Goal: Information Seeking & Learning: Learn about a topic

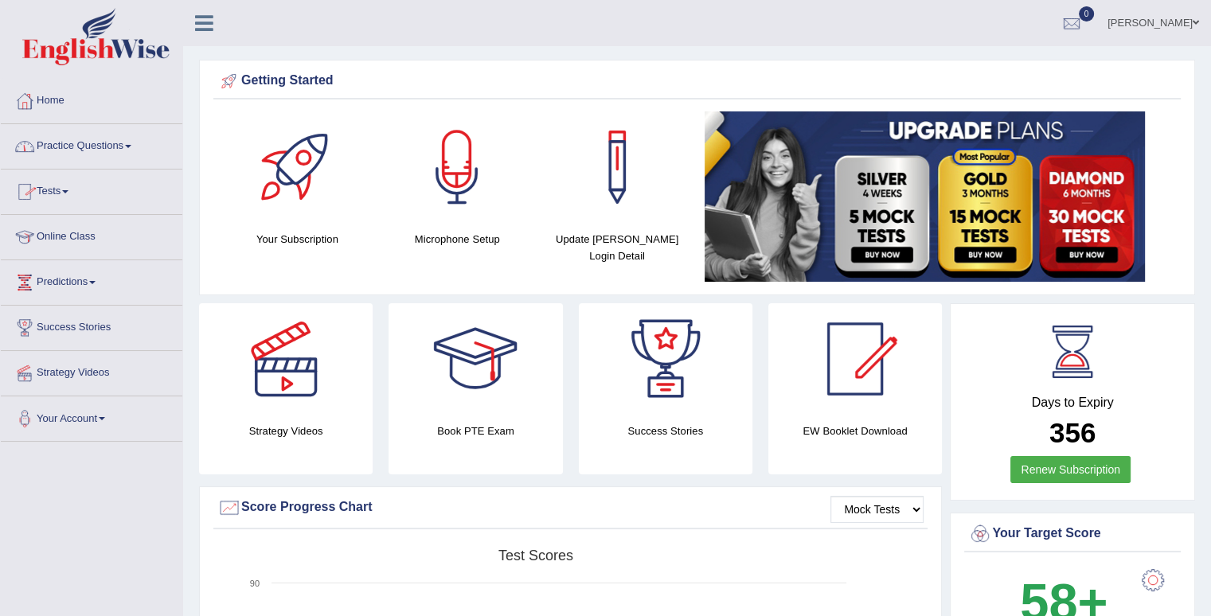
click at [131, 145] on span at bounding box center [128, 146] width 6 height 3
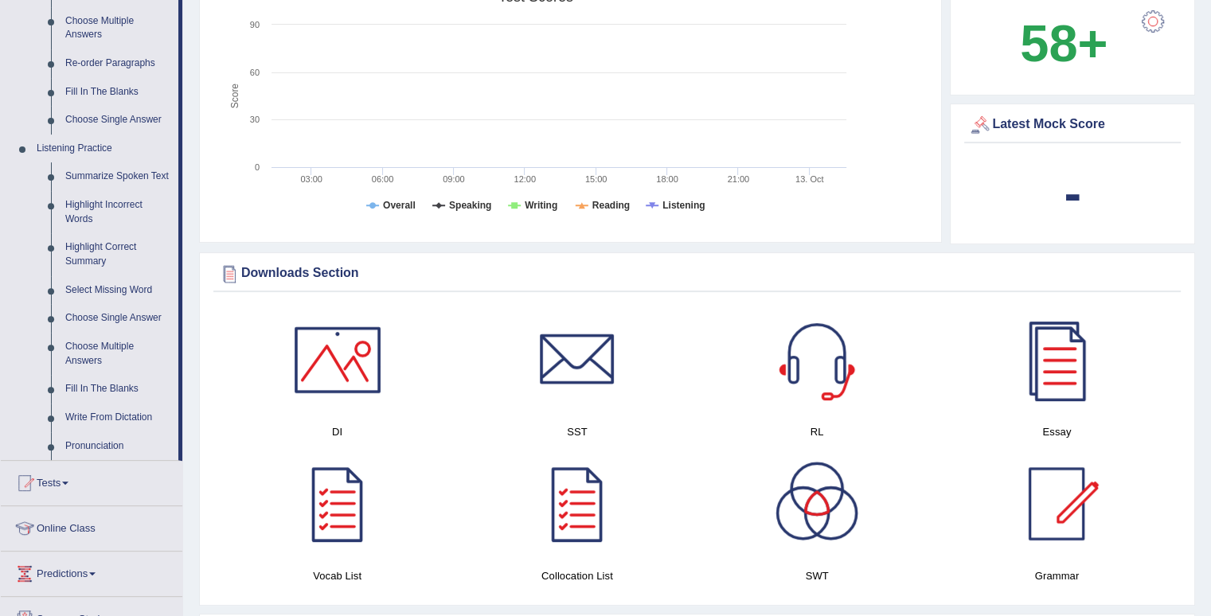
scroll to position [562, 0]
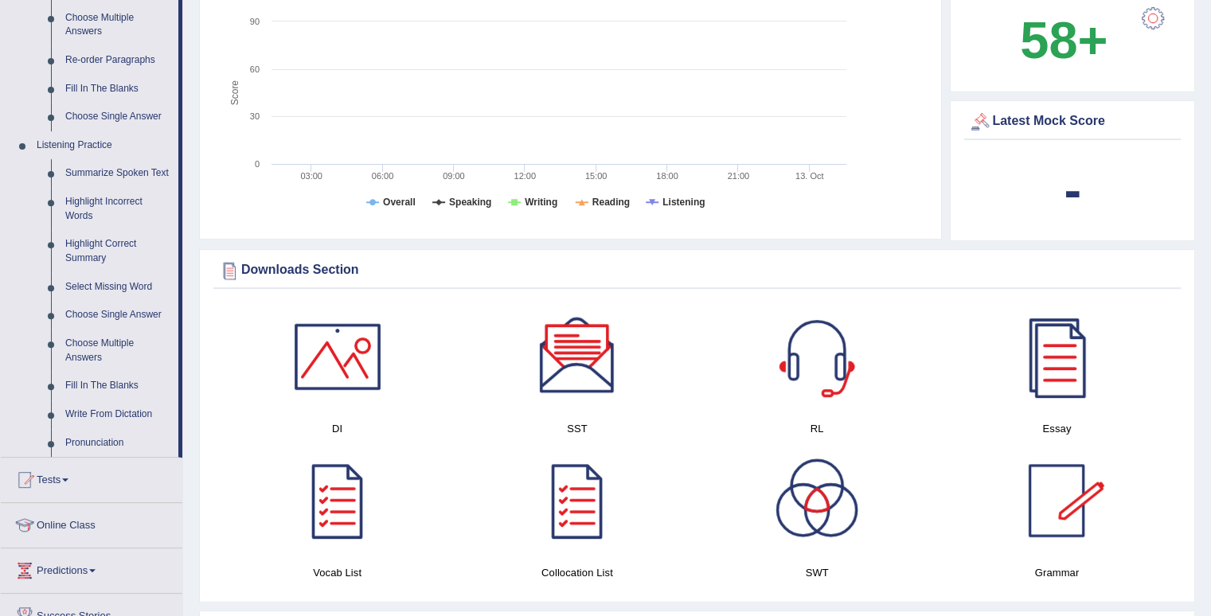
click at [240, 396] on link at bounding box center [337, 356] width 224 height 111
click at [104, 409] on link "Write From Dictation" at bounding box center [118, 414] width 120 height 29
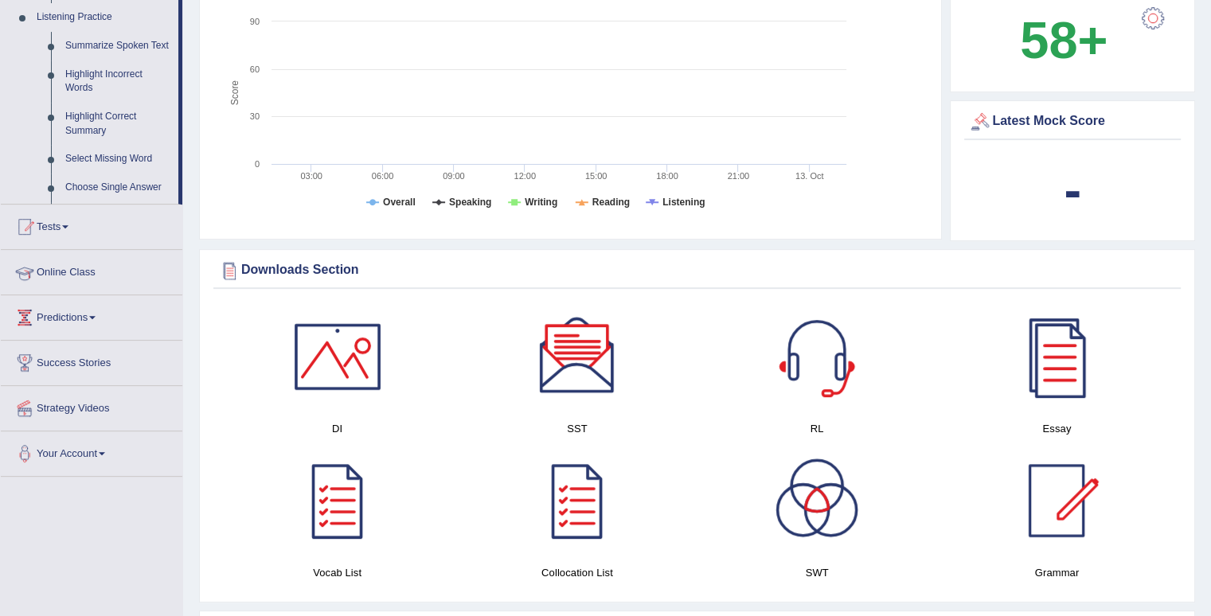
click at [104, 409] on div "Toggle navigation Home Practice Questions Speaking Practice Read Aloud Repeat S…" at bounding box center [605, 568] width 1211 height 2261
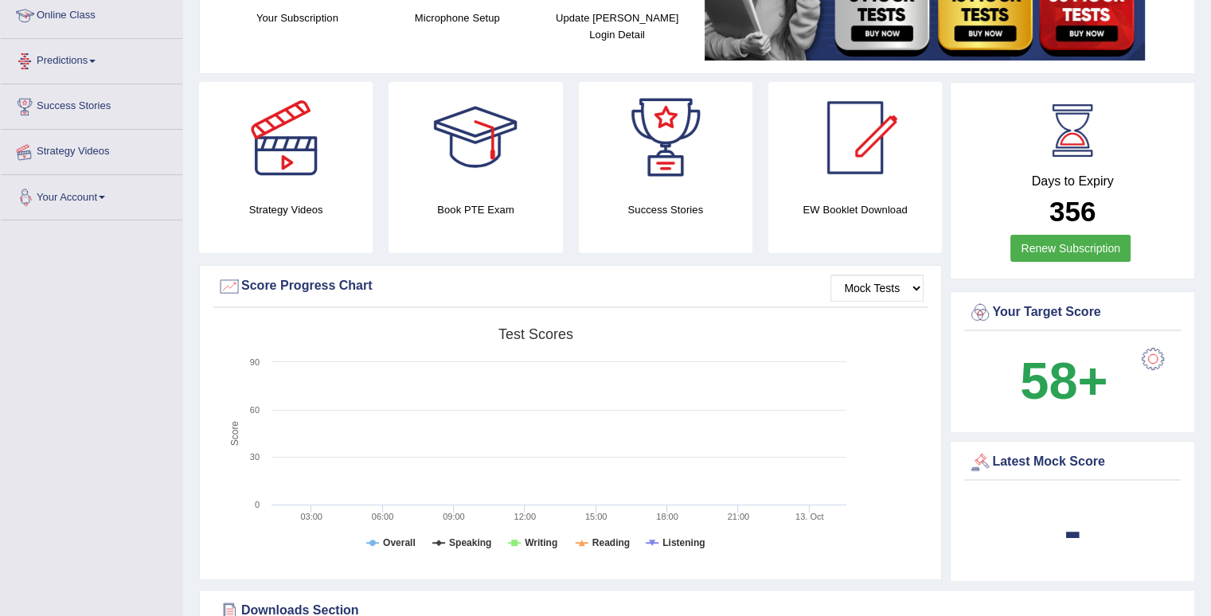
scroll to position [188, 0]
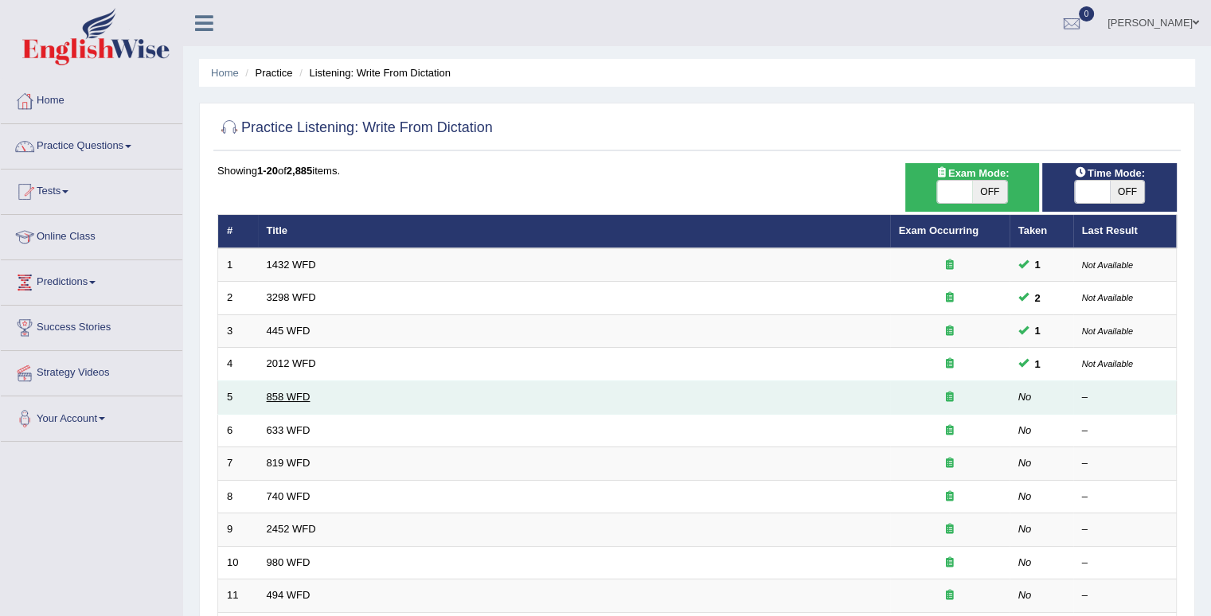
click at [288, 395] on link "858 WFD" at bounding box center [289, 397] width 44 height 12
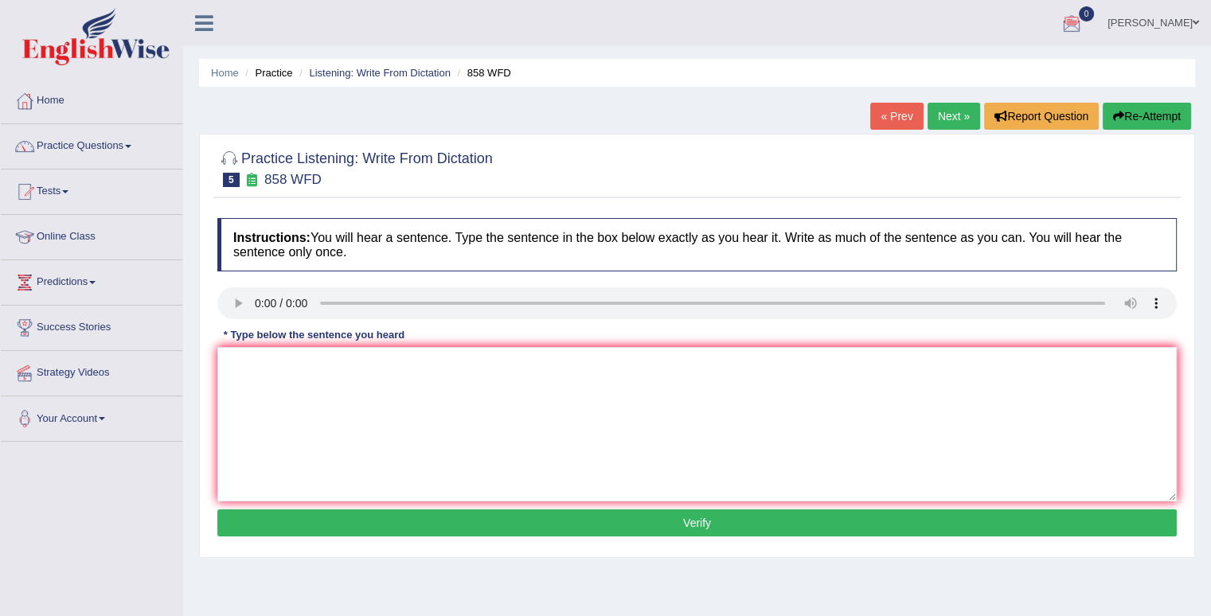
click at [1175, 14] on link "[PERSON_NAME]" at bounding box center [1152, 20] width 115 height 41
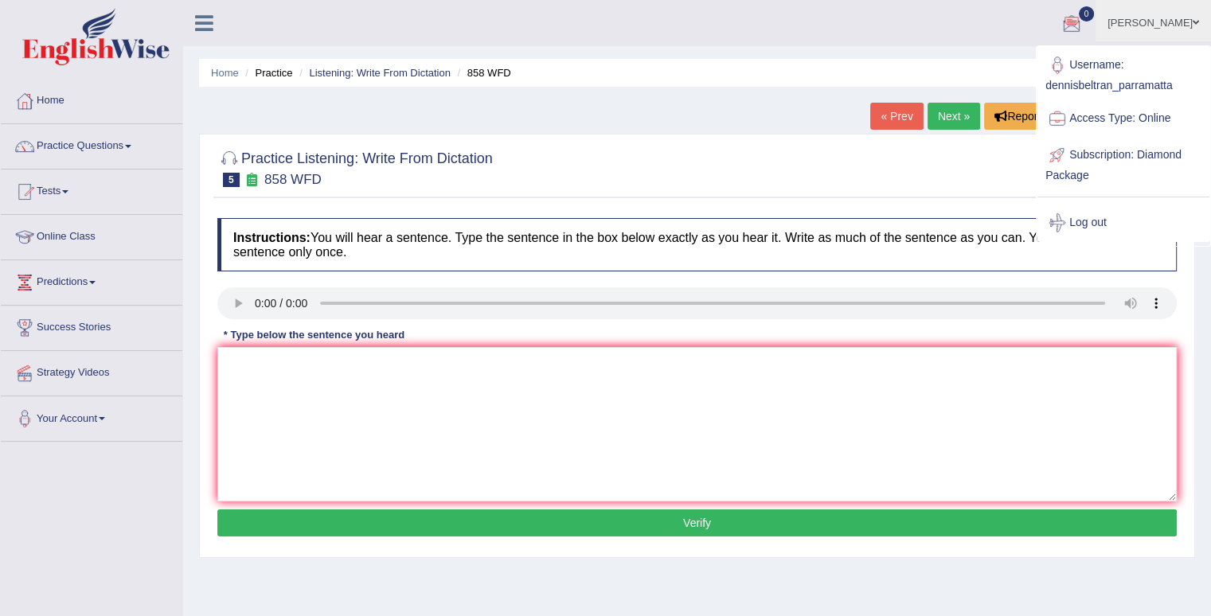
click at [928, 177] on div at bounding box center [696, 167] width 959 height 49
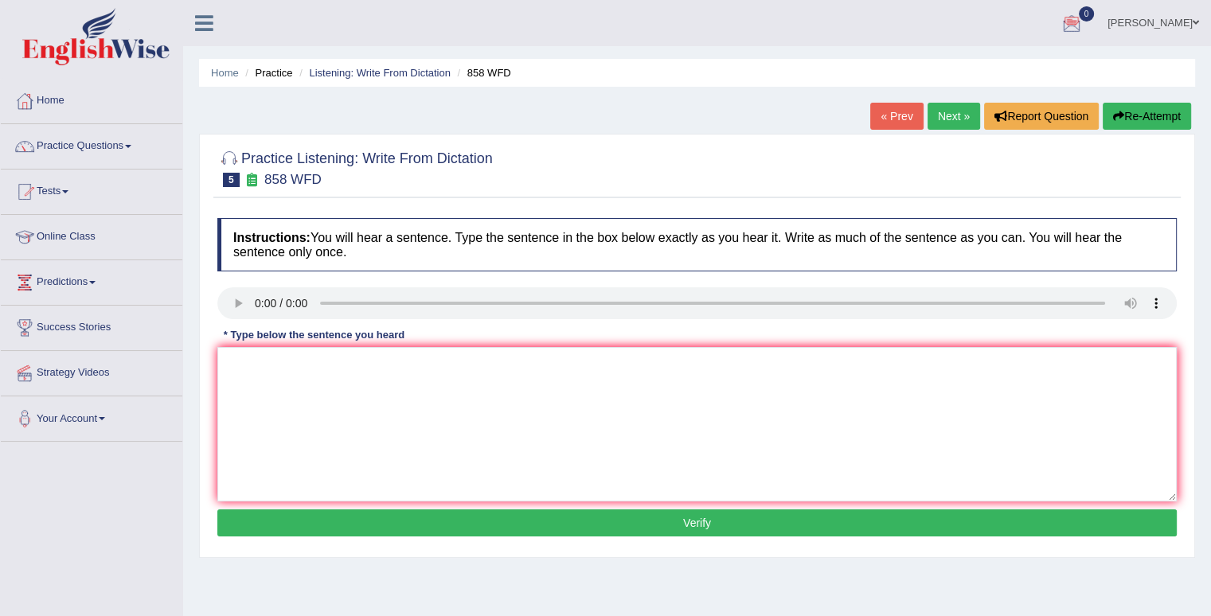
click at [195, 26] on icon at bounding box center [204, 23] width 18 height 21
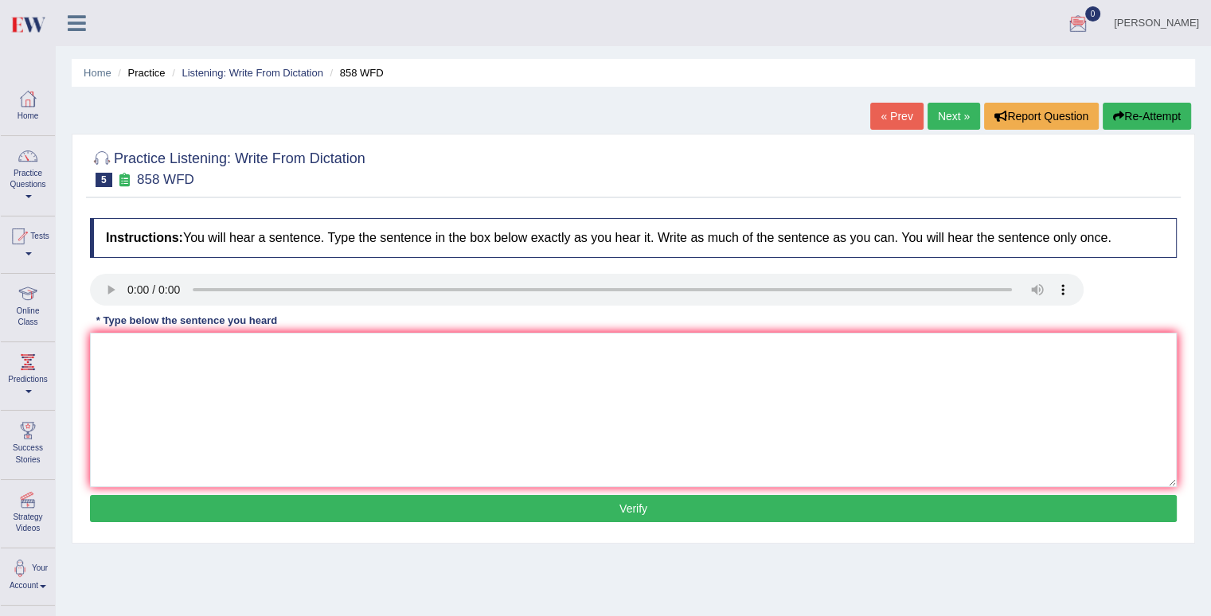
click at [87, 21] on link at bounding box center [77, 22] width 42 height 24
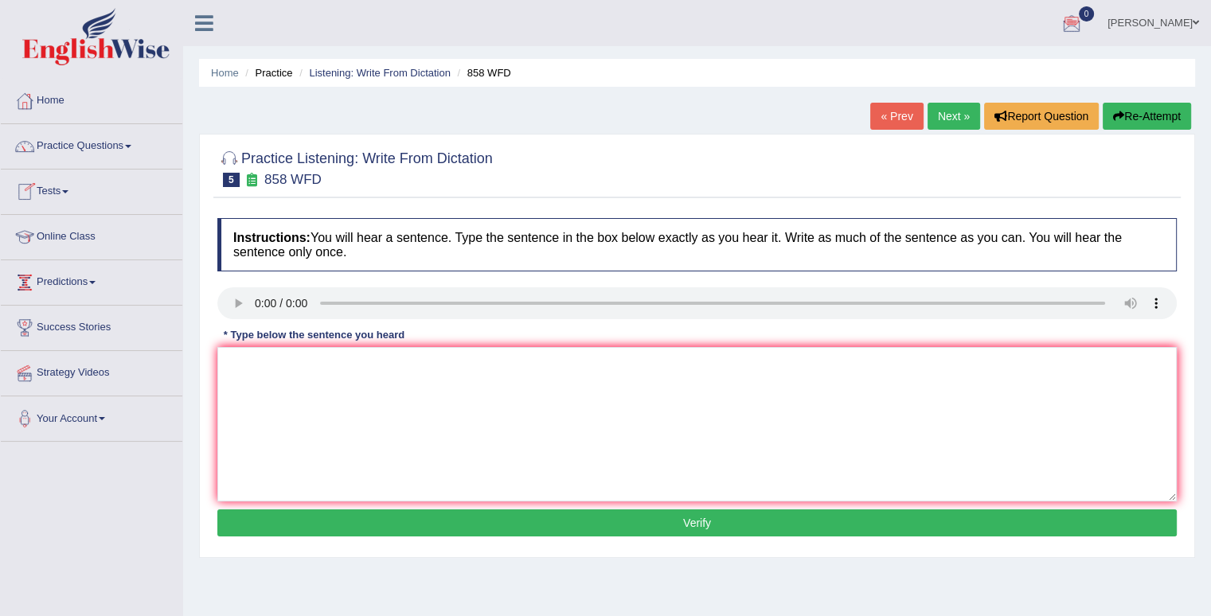
click at [57, 281] on link "Predictions" at bounding box center [91, 280] width 181 height 40
click at [57, 281] on link "Predictions" at bounding box center [90, 280] width 178 height 40
click at [99, 142] on link "Practice Questions" at bounding box center [91, 144] width 181 height 40
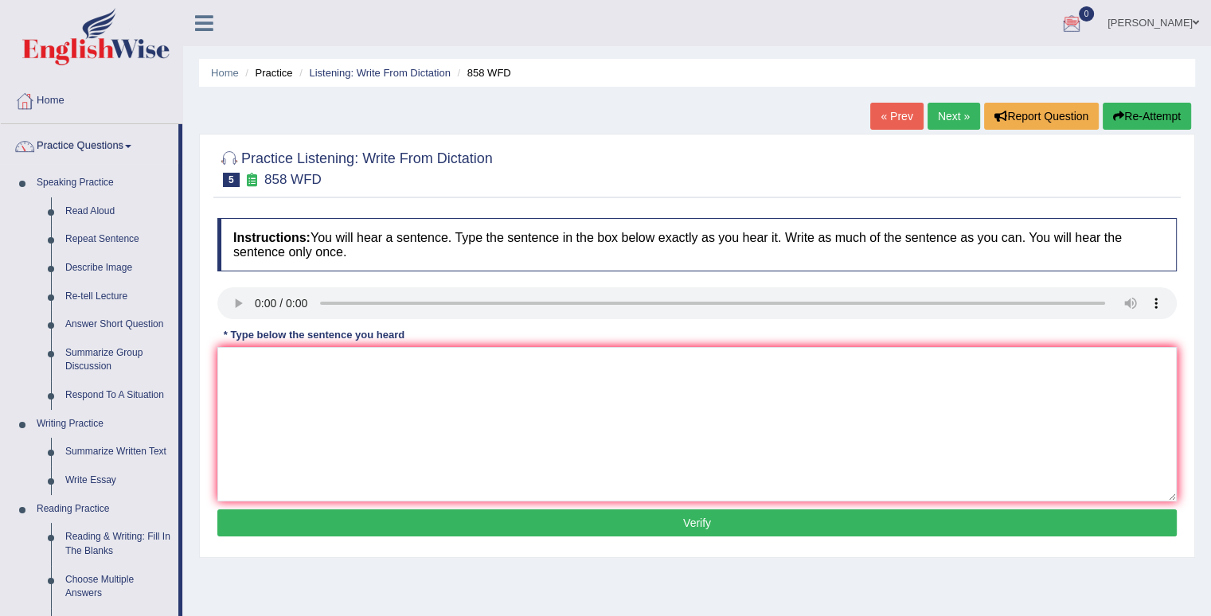
click at [99, 142] on link "Practice Questions" at bounding box center [90, 144] width 178 height 40
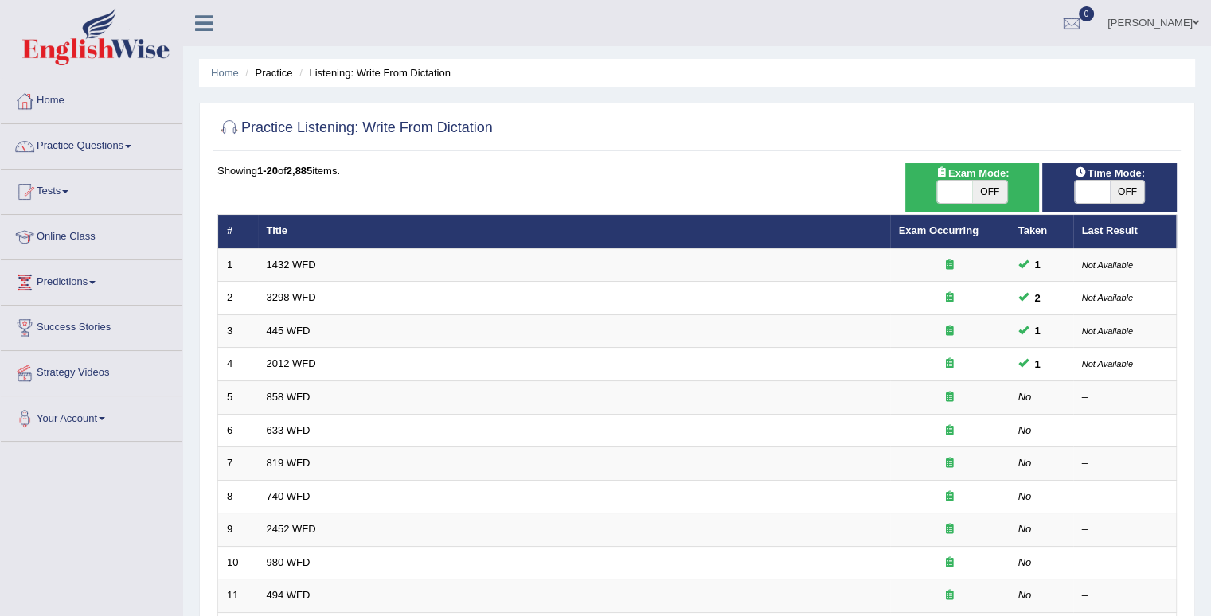
click at [982, 193] on span "OFF" at bounding box center [989, 192] width 35 height 22
checkbox input "true"
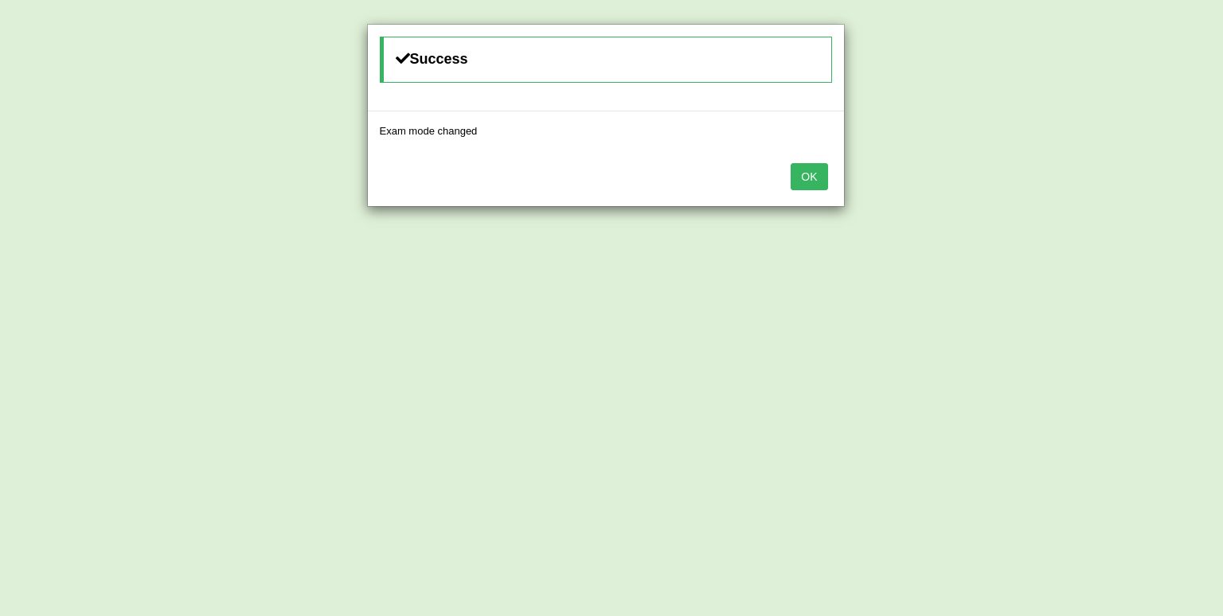
click at [812, 176] on button "OK" at bounding box center [808, 176] width 37 height 27
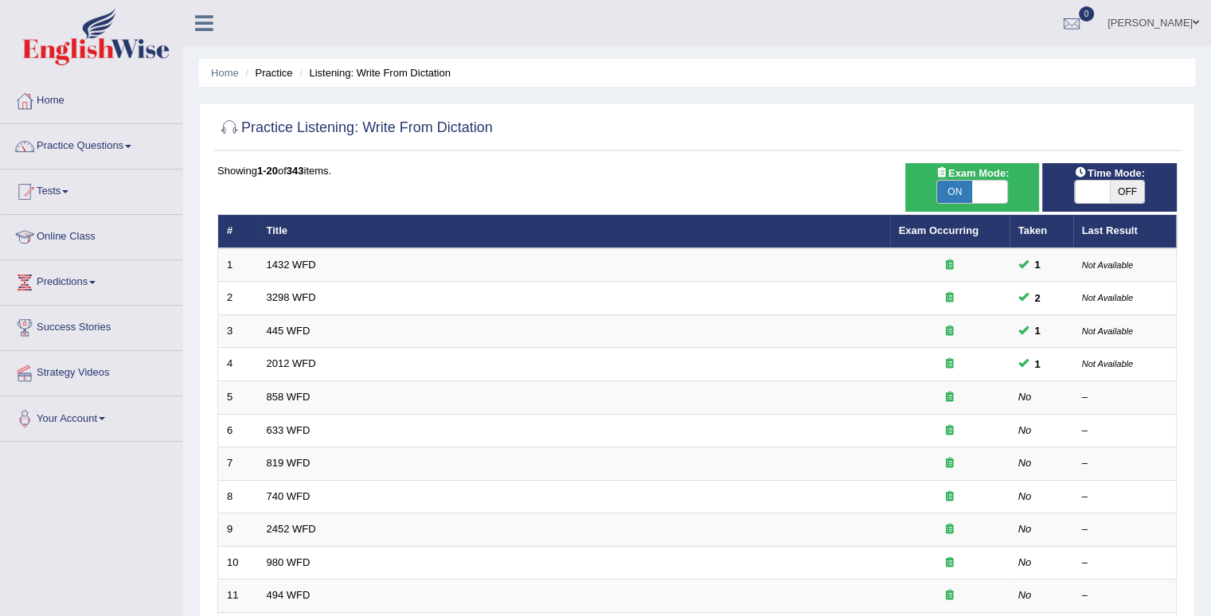
click at [1132, 192] on span "OFF" at bounding box center [1127, 192] width 35 height 22
checkbox input "true"
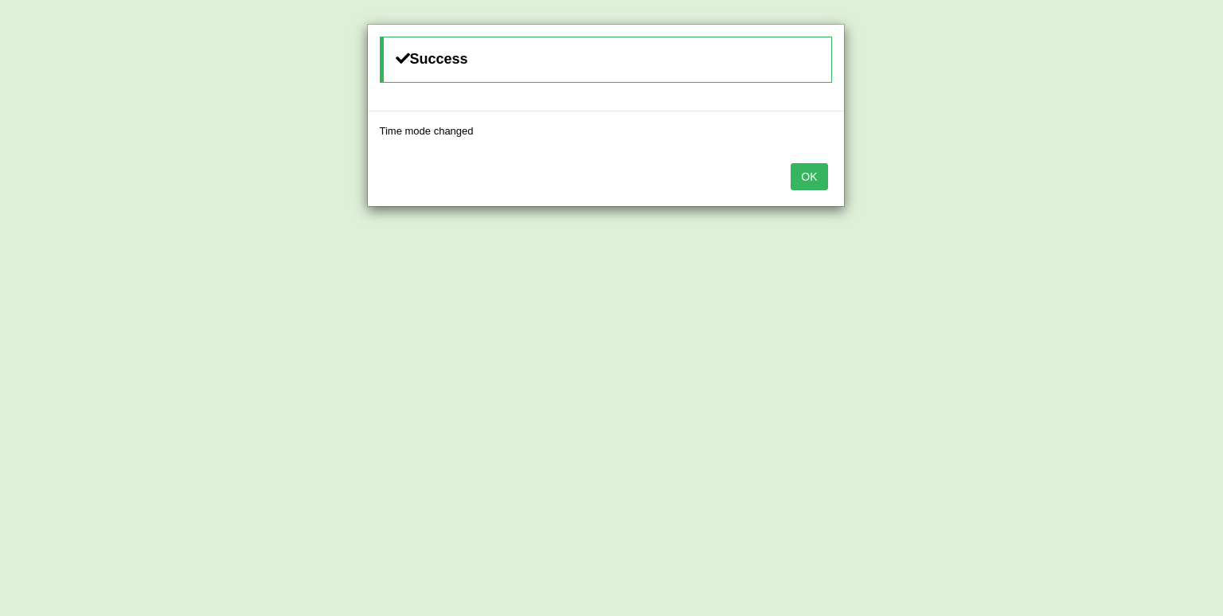
click at [815, 180] on button "OK" at bounding box center [808, 176] width 37 height 27
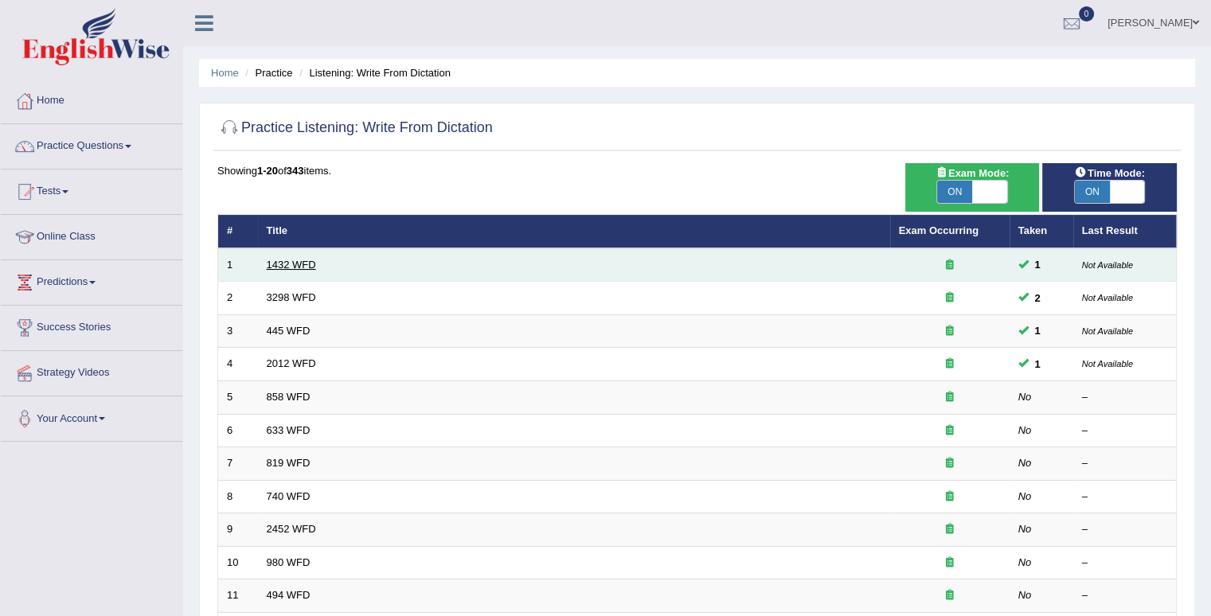
click at [293, 267] on link "1432 WFD" at bounding box center [291, 265] width 49 height 12
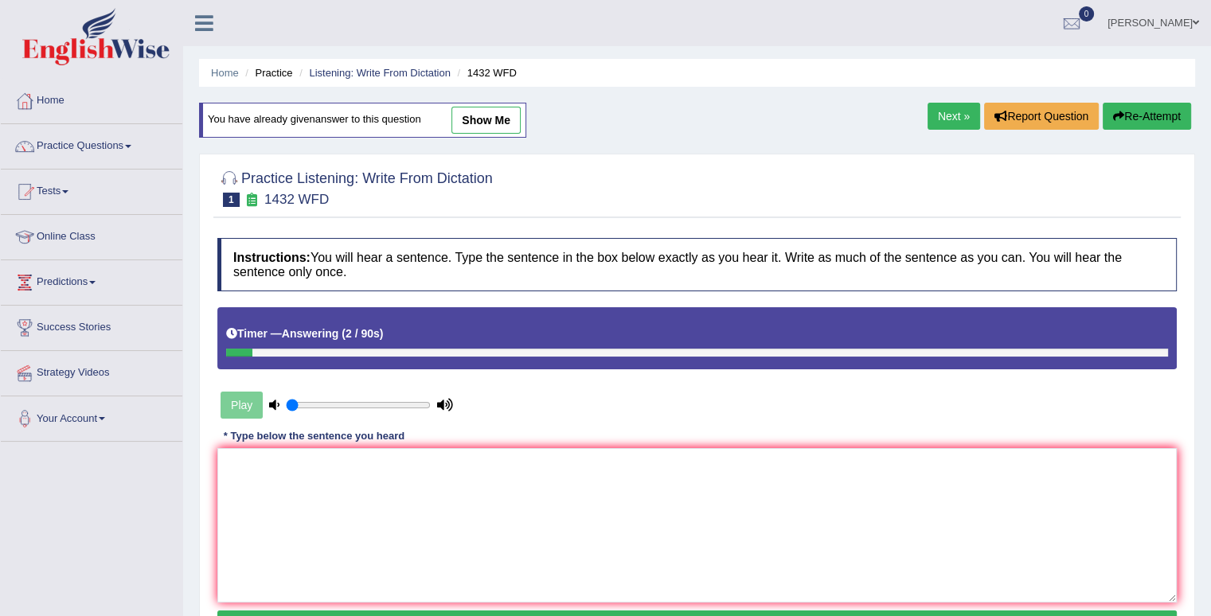
click at [774, 170] on div at bounding box center [696, 187] width 959 height 49
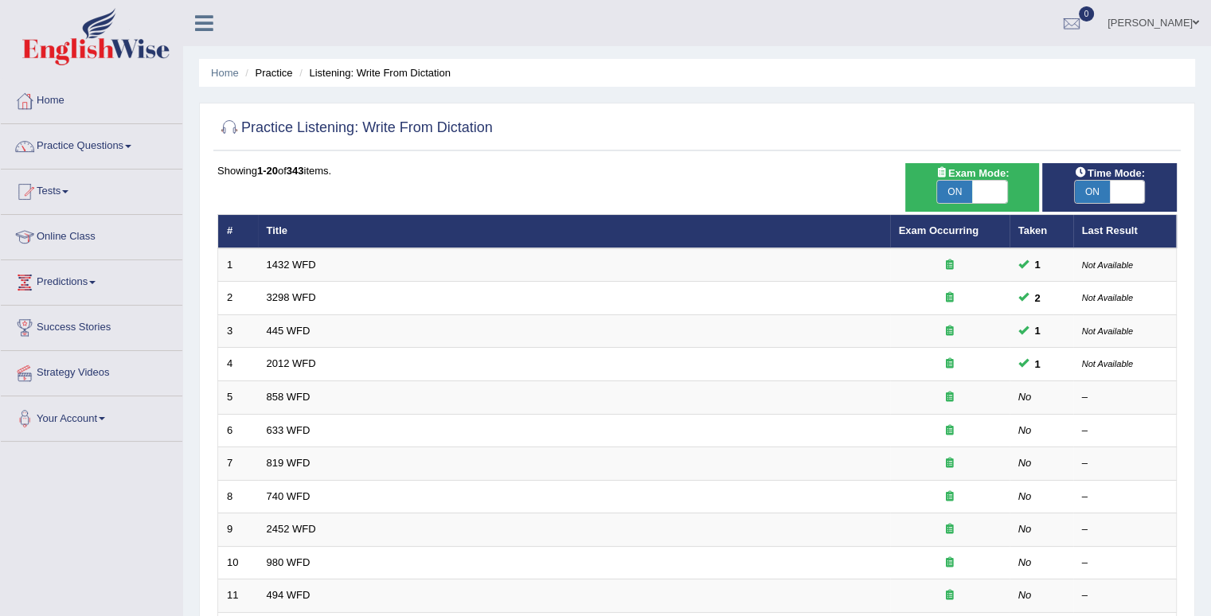
click at [964, 192] on span "ON" at bounding box center [954, 192] width 35 height 22
checkbox input "false"
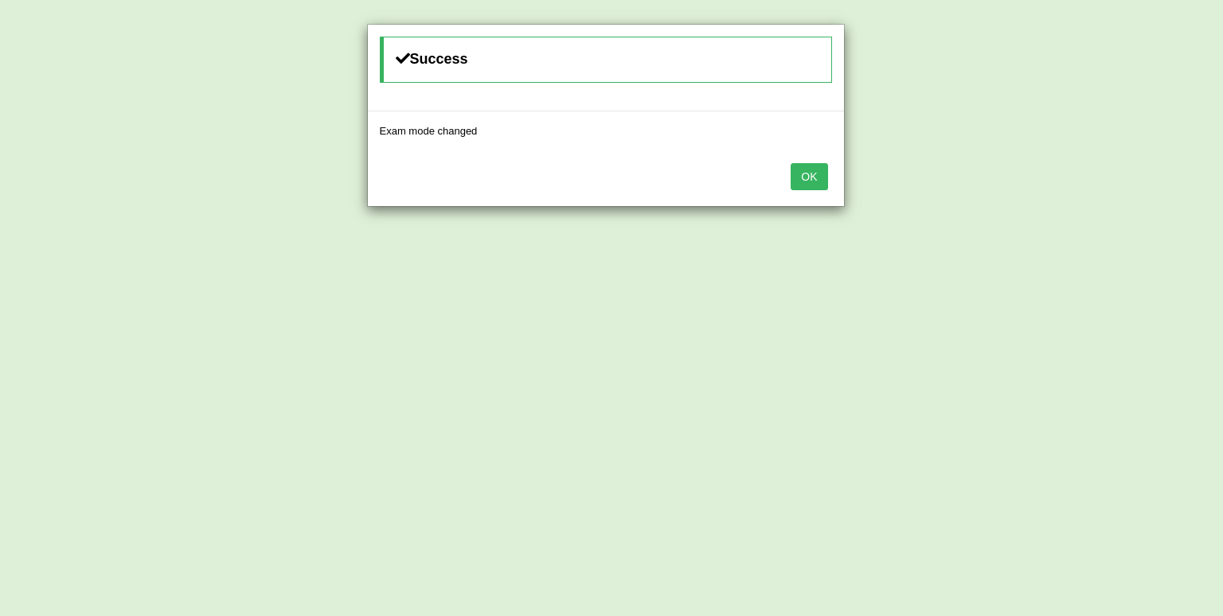
click at [809, 175] on button "OK" at bounding box center [808, 176] width 37 height 27
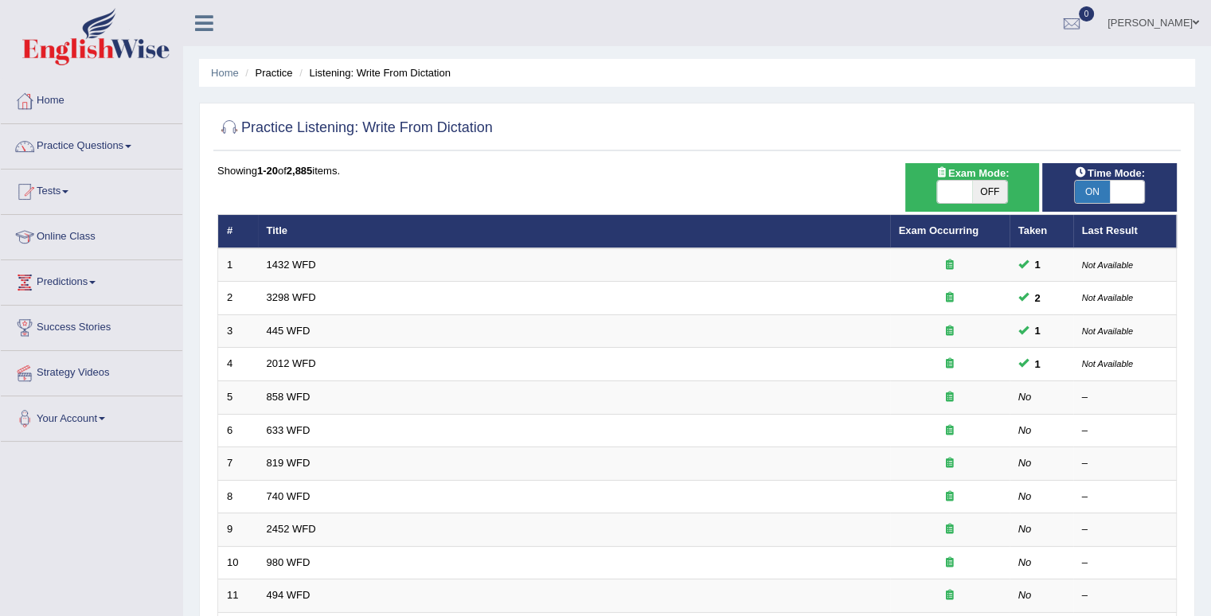
click at [1101, 192] on span "ON" at bounding box center [1092, 192] width 35 height 22
checkbox input "false"
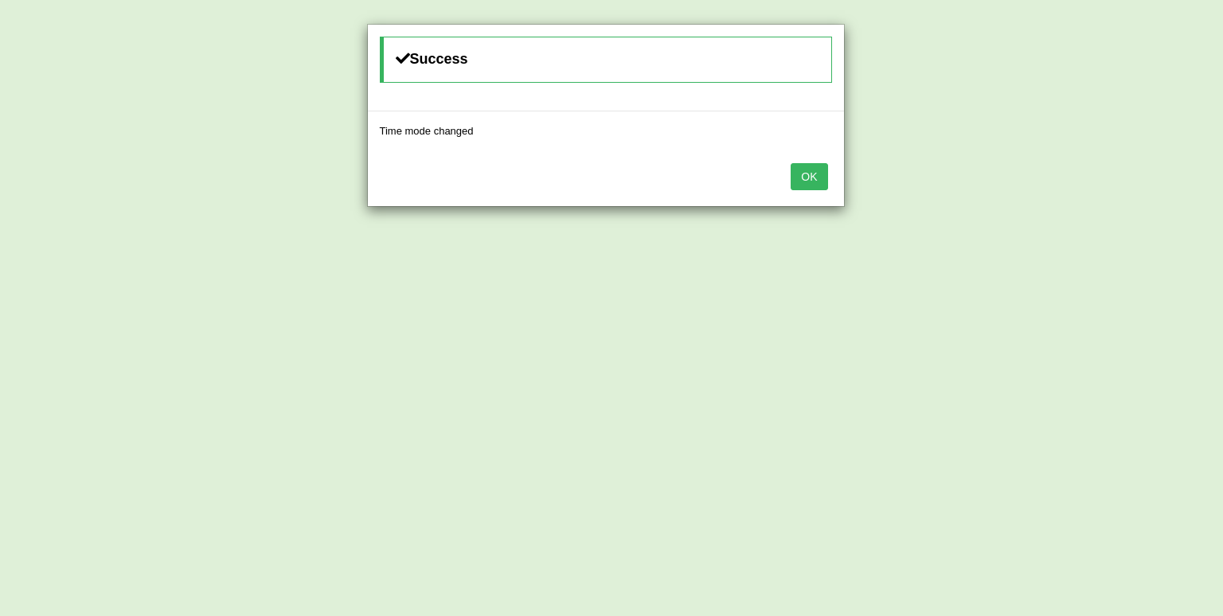
click at [810, 176] on button "OK" at bounding box center [808, 176] width 37 height 27
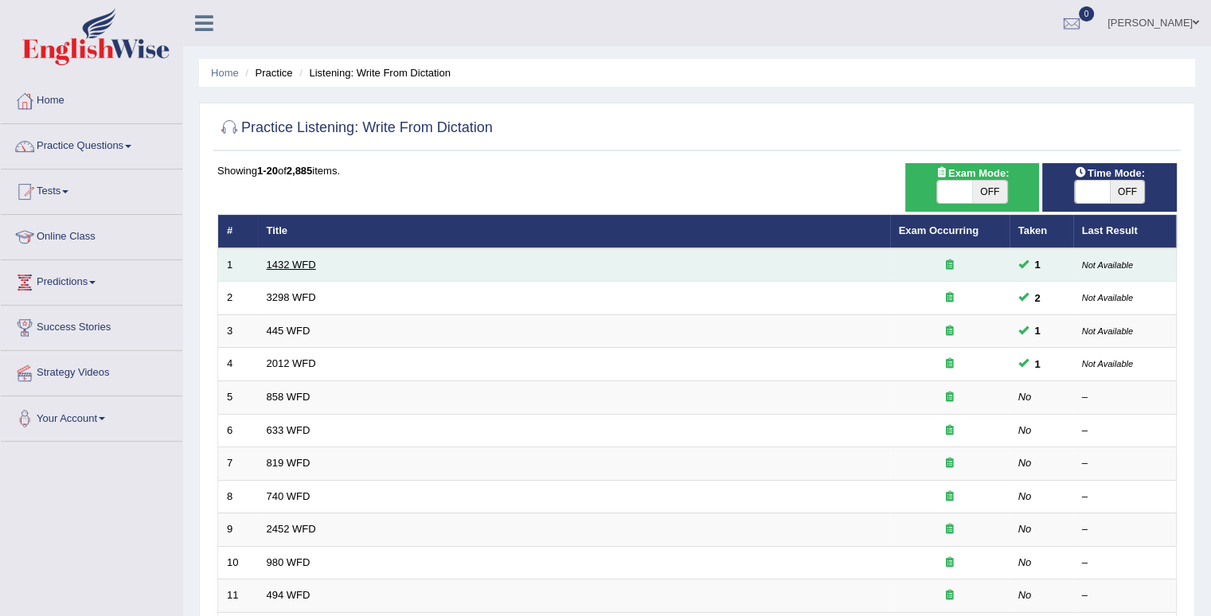
click at [309, 263] on link "1432 WFD" at bounding box center [291, 265] width 49 height 12
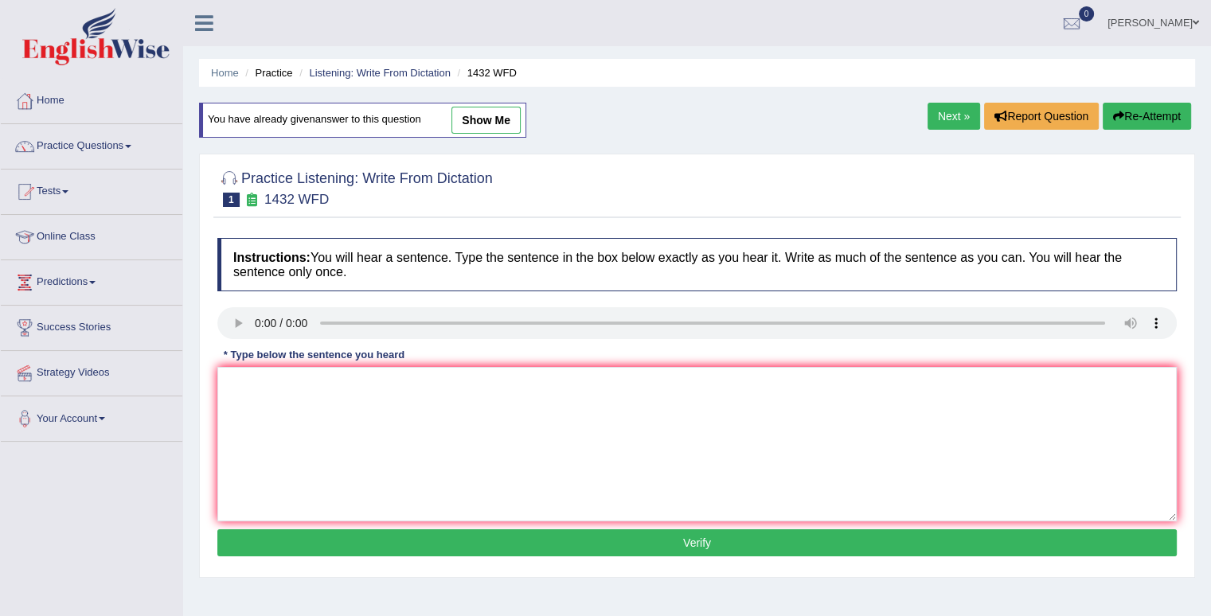
click at [758, 113] on div "Home Practice Listening: Write From Dictation 1432 WFD You have already given a…" at bounding box center [697, 398] width 1028 height 796
click at [267, 378] on textarea at bounding box center [696, 444] width 959 height 154
type textarea "m"
type textarea "More activity activities is beneficial to your health"
click at [685, 541] on button "Verify" at bounding box center [696, 542] width 959 height 27
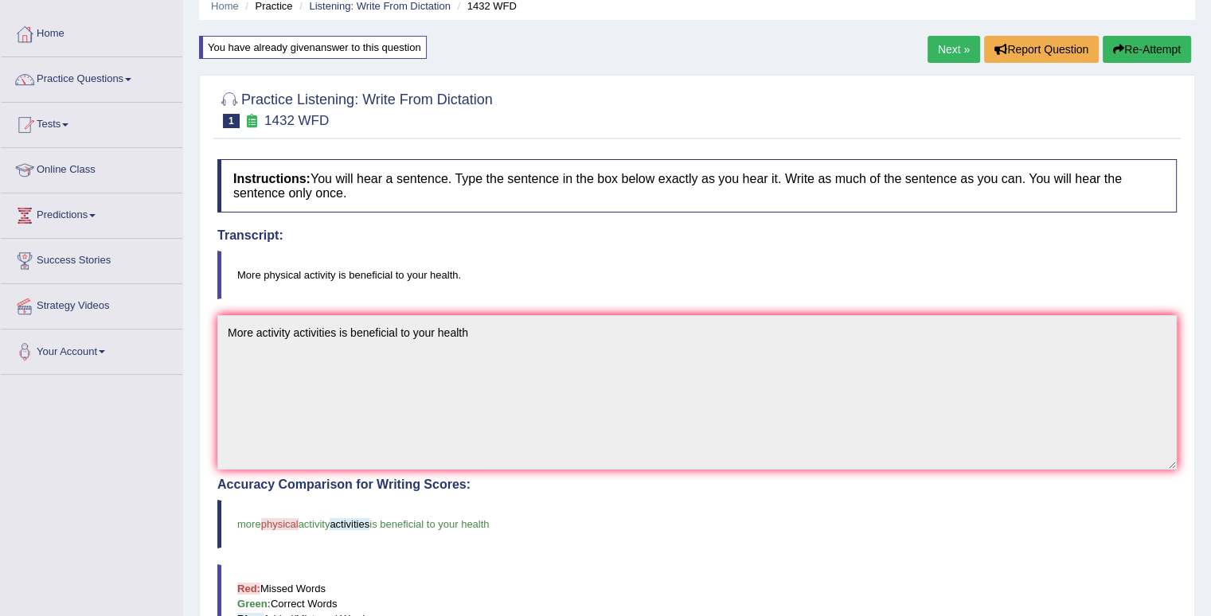
scroll to position [37, 0]
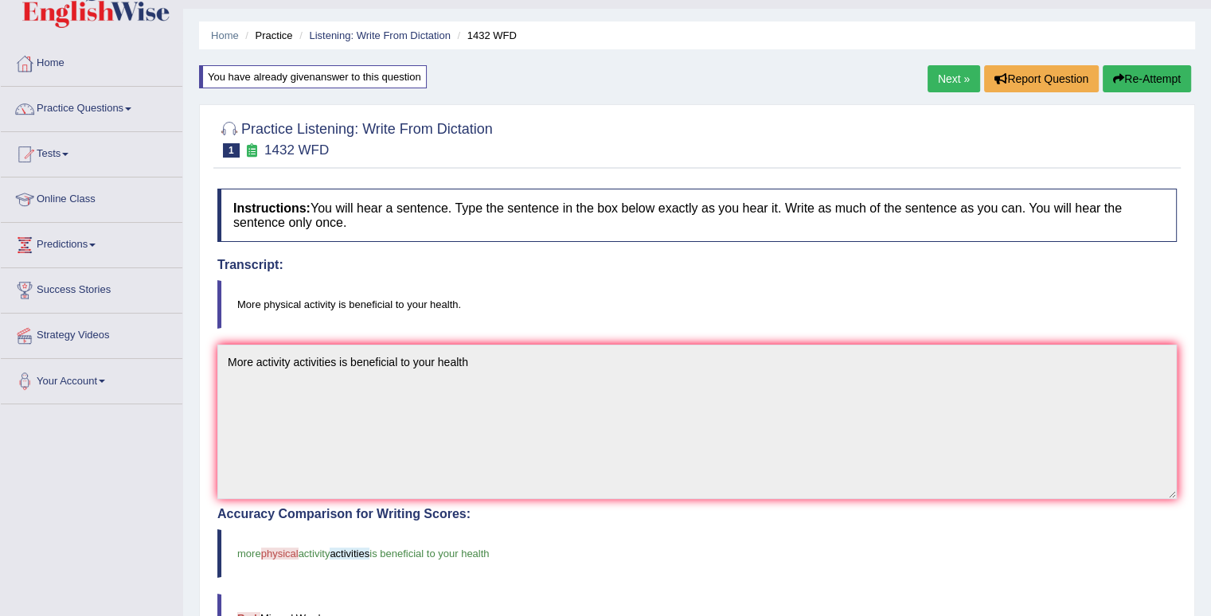
click at [1148, 81] on button "Re-Attempt" at bounding box center [1147, 78] width 88 height 27
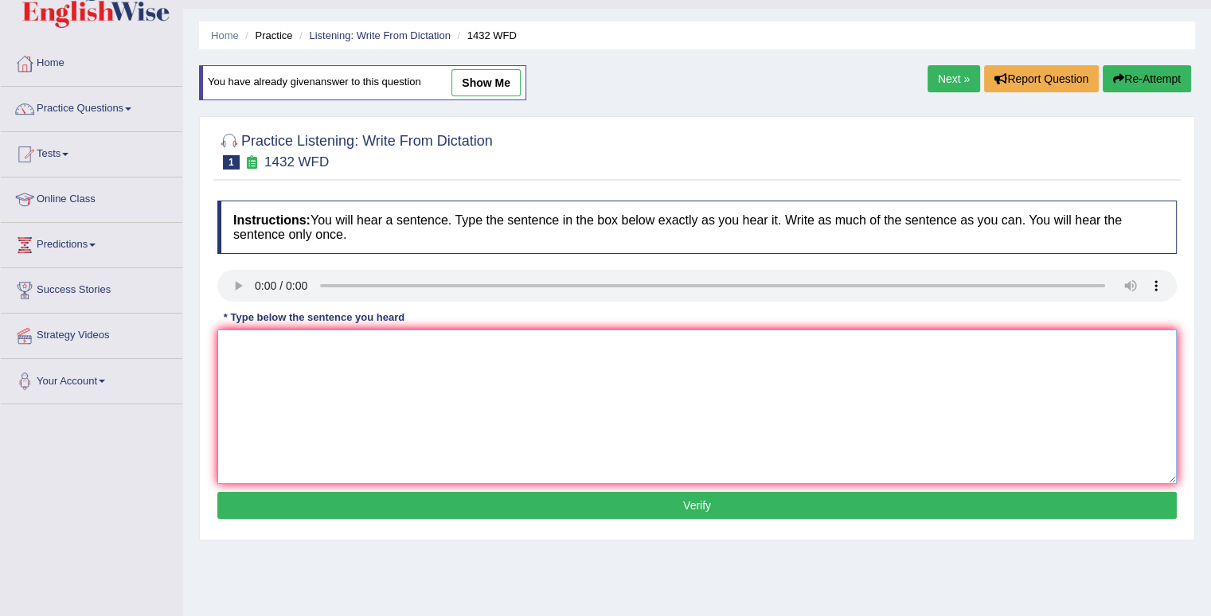
click at [309, 361] on textarea at bounding box center [696, 407] width 959 height 154
type textarea "m"
type textarea "More physical activity is beneficial to your health."
click at [740, 507] on button "Verify" at bounding box center [696, 505] width 959 height 27
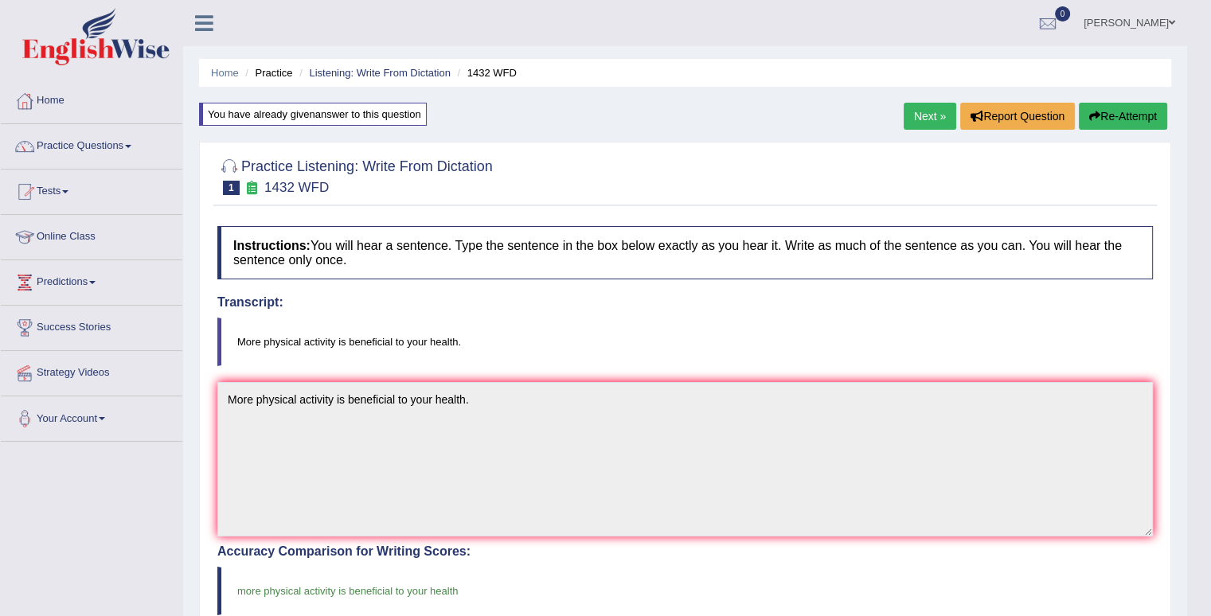
click at [917, 112] on link "Next »" at bounding box center [930, 116] width 53 height 27
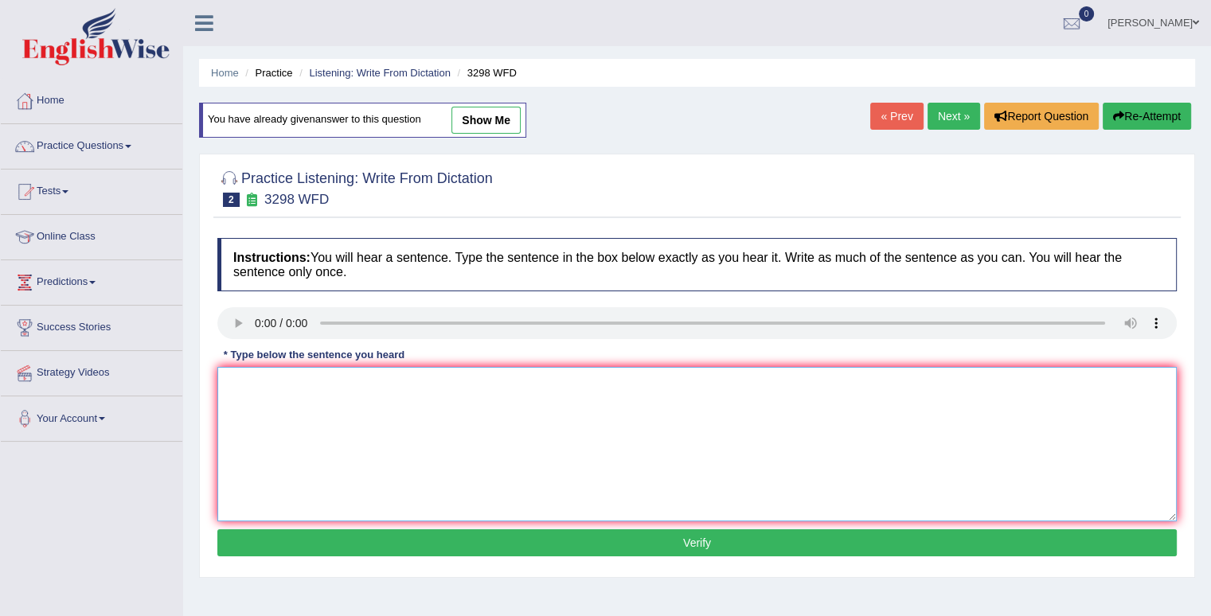
click at [341, 388] on textarea at bounding box center [696, 444] width 959 height 154
type textarea "Animal behavior cures contains contain both similar distinct aspect out of human"
click at [701, 543] on button "Verify" at bounding box center [696, 542] width 959 height 27
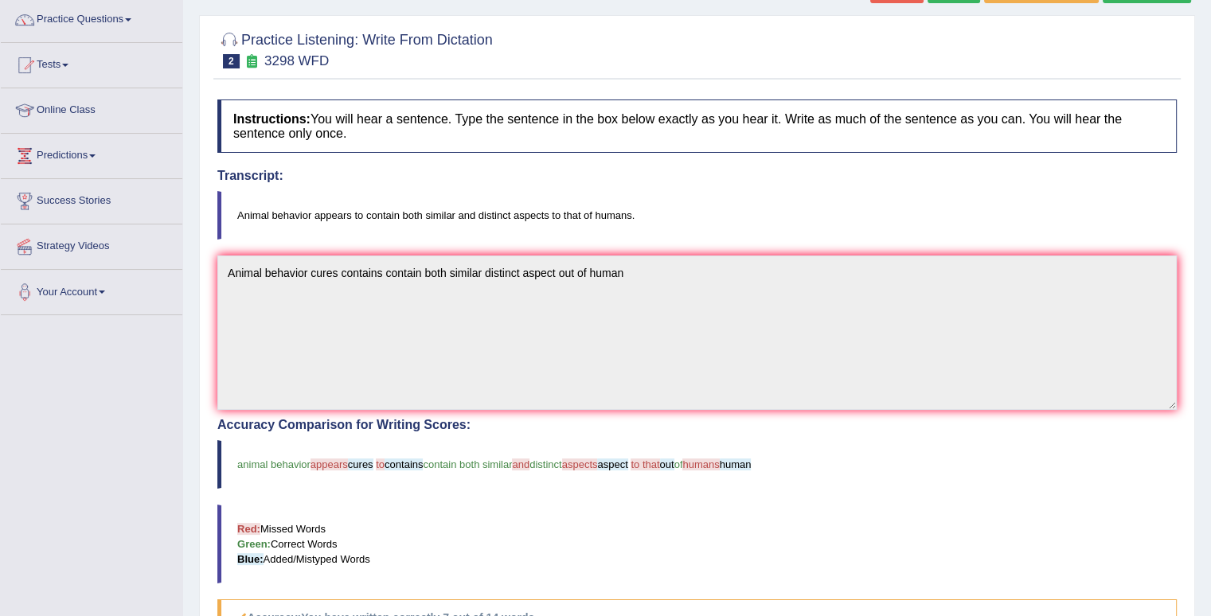
scroll to position [96, 0]
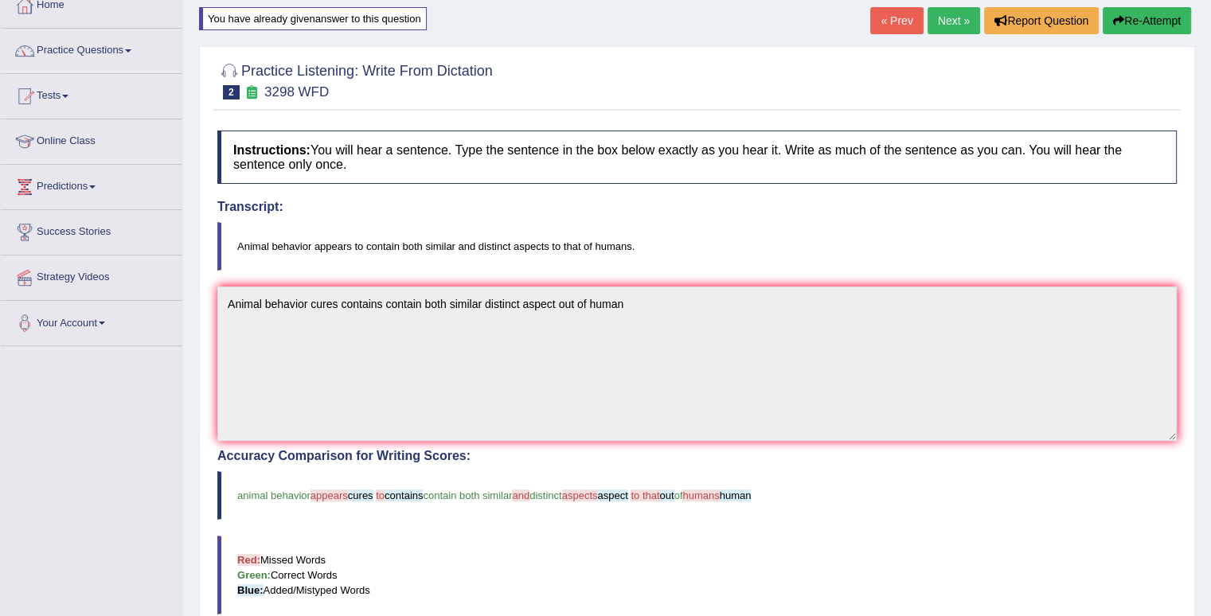
click at [1165, 29] on button "Re-Attempt" at bounding box center [1147, 20] width 88 height 27
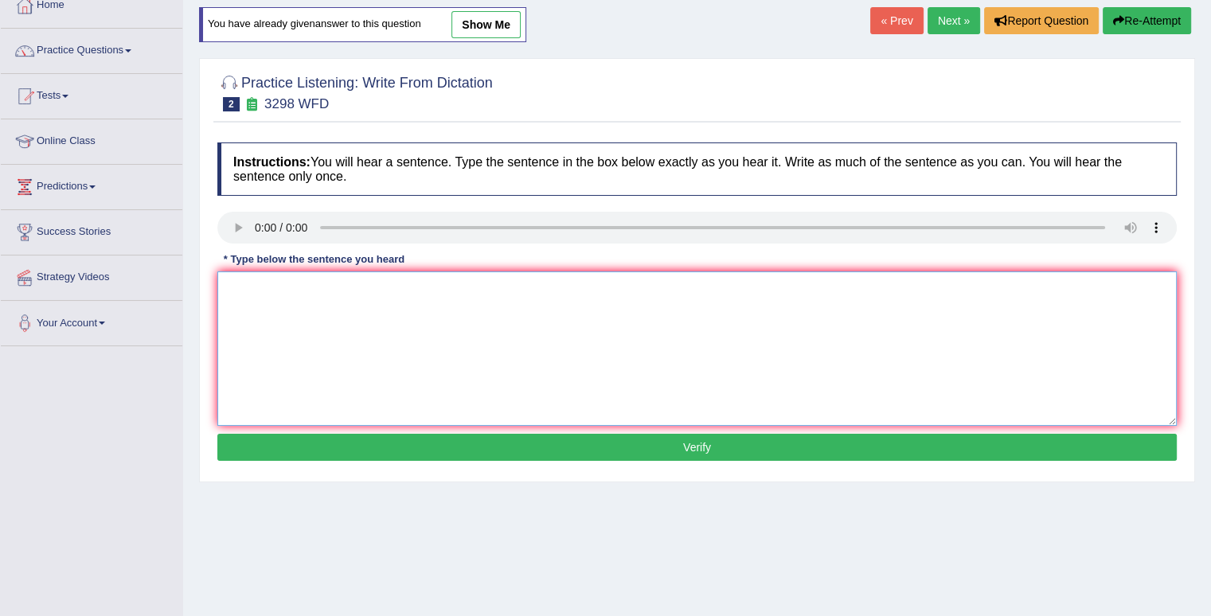
click at [260, 293] on textarea at bounding box center [696, 348] width 959 height 154
click at [381, 293] on textarea "animal behavior appears" at bounding box center [696, 348] width 959 height 154
click at [347, 283] on textarea "animal behavior appears contain" at bounding box center [696, 348] width 959 height 154
click at [348, 287] on textarea "animal behavior appearsto contain" at bounding box center [696, 348] width 959 height 154
click at [423, 286] on textarea "animal behavior appears to contain" at bounding box center [696, 348] width 959 height 154
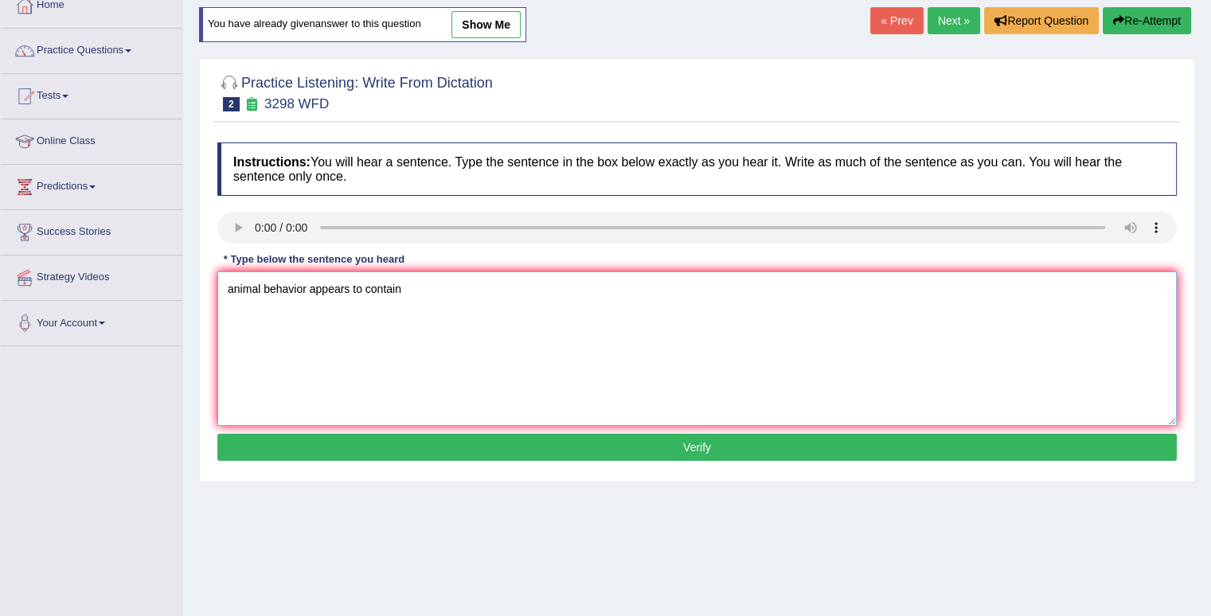
click at [419, 289] on textarea "animal behavior appears to contain" at bounding box center [696, 348] width 959 height 154
click at [433, 292] on textarea "animal behavior appears to contain both" at bounding box center [696, 348] width 959 height 154
click at [517, 287] on textarea "animal behavior appears to contain both similar distinct" at bounding box center [696, 348] width 959 height 154
click at [564, 289] on textarea "animal behavior appears to contain both similar distinct aspects" at bounding box center [696, 348] width 959 height 154
type textarea "animal behavior appears to contain both similar distinct aspects to the human"
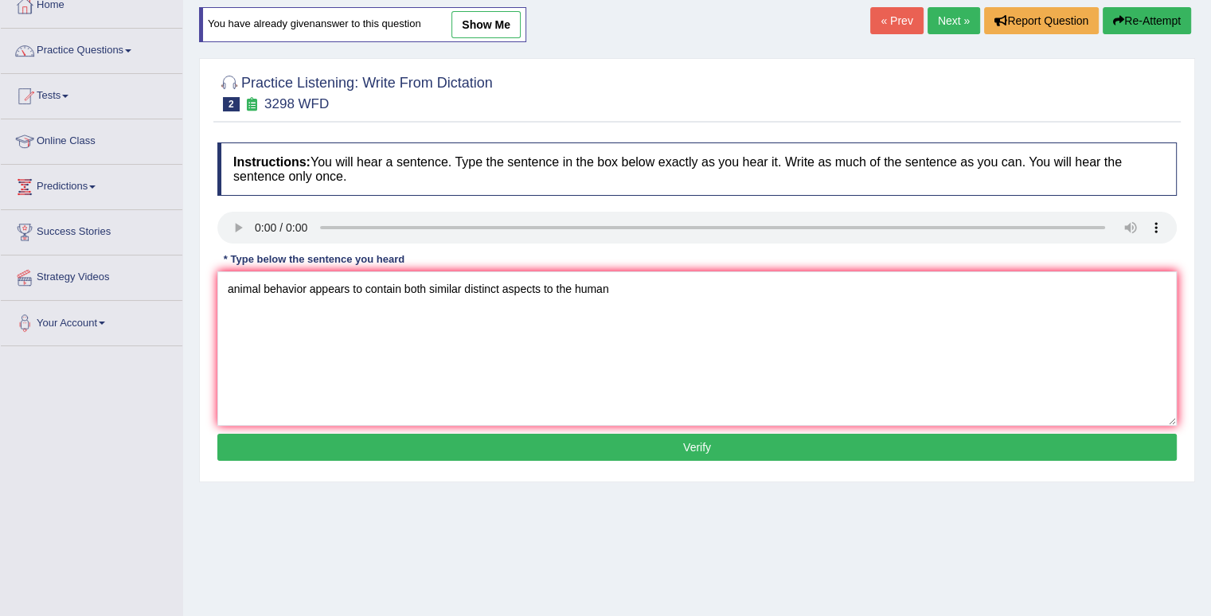
click at [720, 450] on button "Verify" at bounding box center [696, 447] width 959 height 27
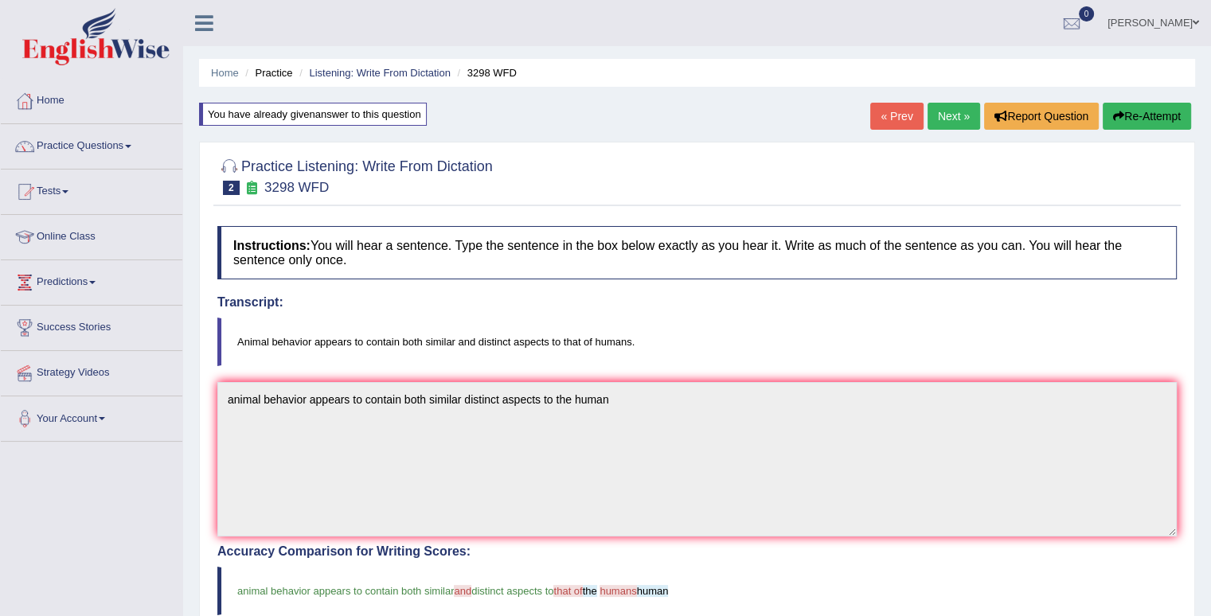
click at [958, 115] on link "Next »" at bounding box center [953, 116] width 53 height 27
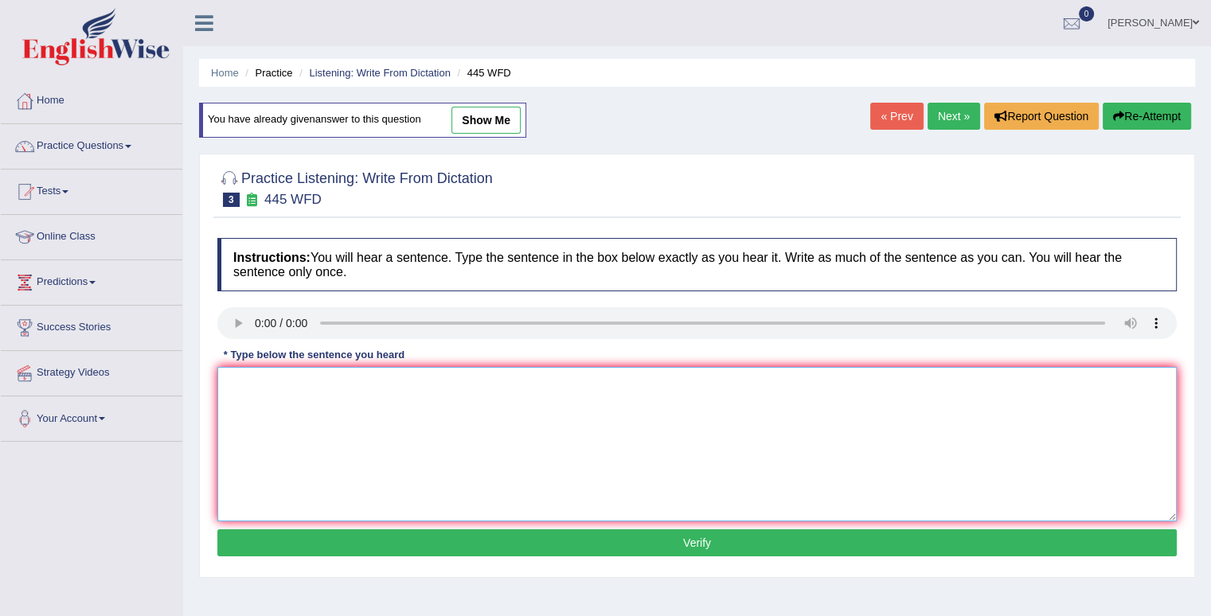
click at [349, 389] on textarea at bounding box center [696, 444] width 959 height 154
type textarea "the american astronomers landing for mars"
click at [586, 539] on button "Verify" at bounding box center [696, 542] width 959 height 27
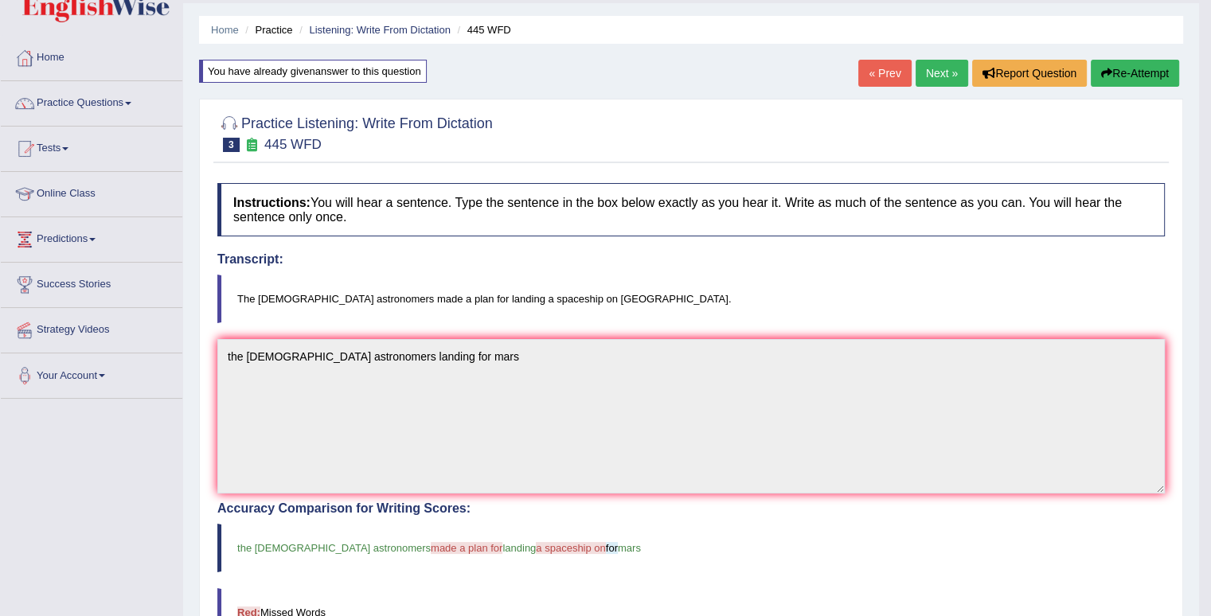
scroll to position [32, 0]
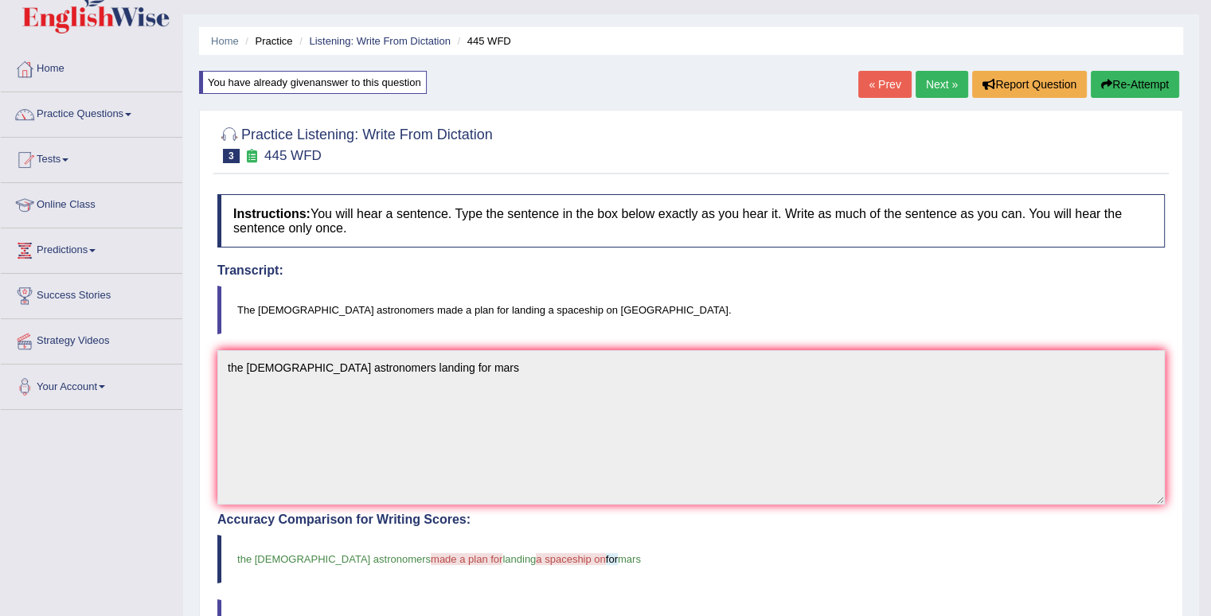
click at [1158, 88] on button "Re-Attempt" at bounding box center [1135, 84] width 88 height 27
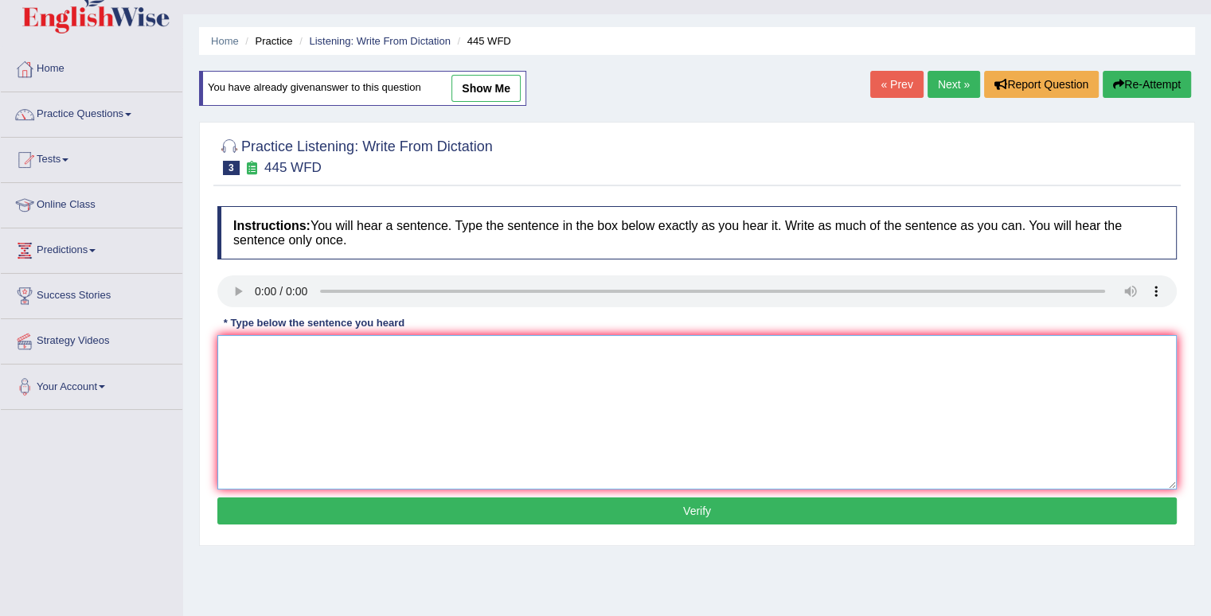
click at [406, 377] on textarea at bounding box center [696, 412] width 959 height 154
type textarea "the [DEMOGRAPHIC_DATA] astronomers made up spaceship landing on mars"
click at [669, 513] on button "Verify" at bounding box center [696, 511] width 959 height 27
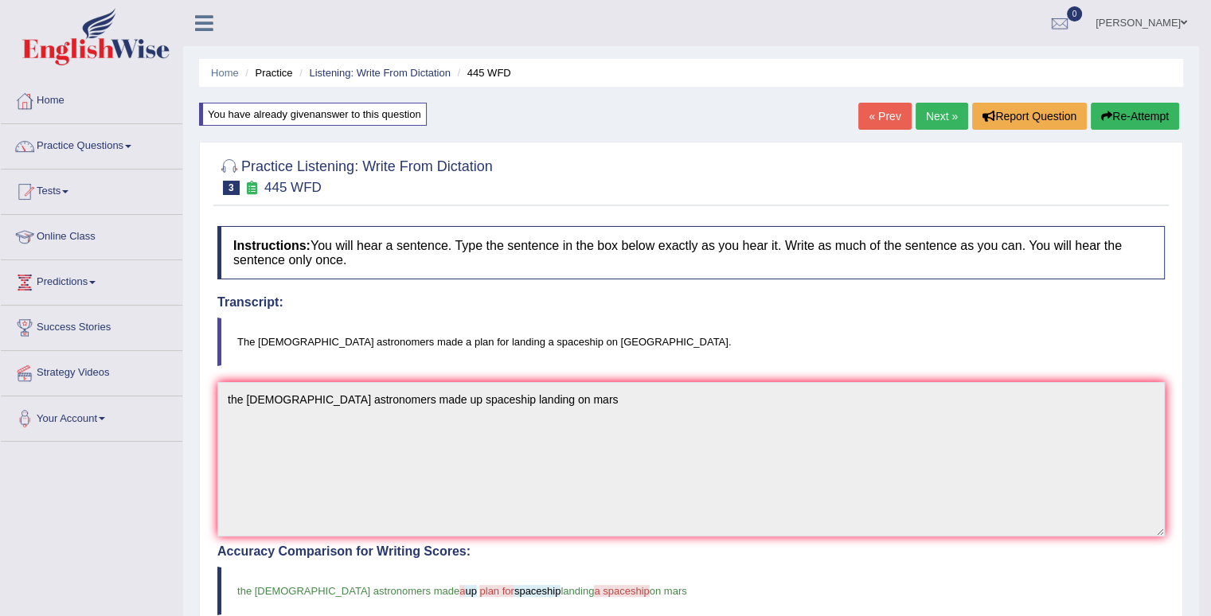
click at [927, 116] on link "Next »" at bounding box center [941, 116] width 53 height 27
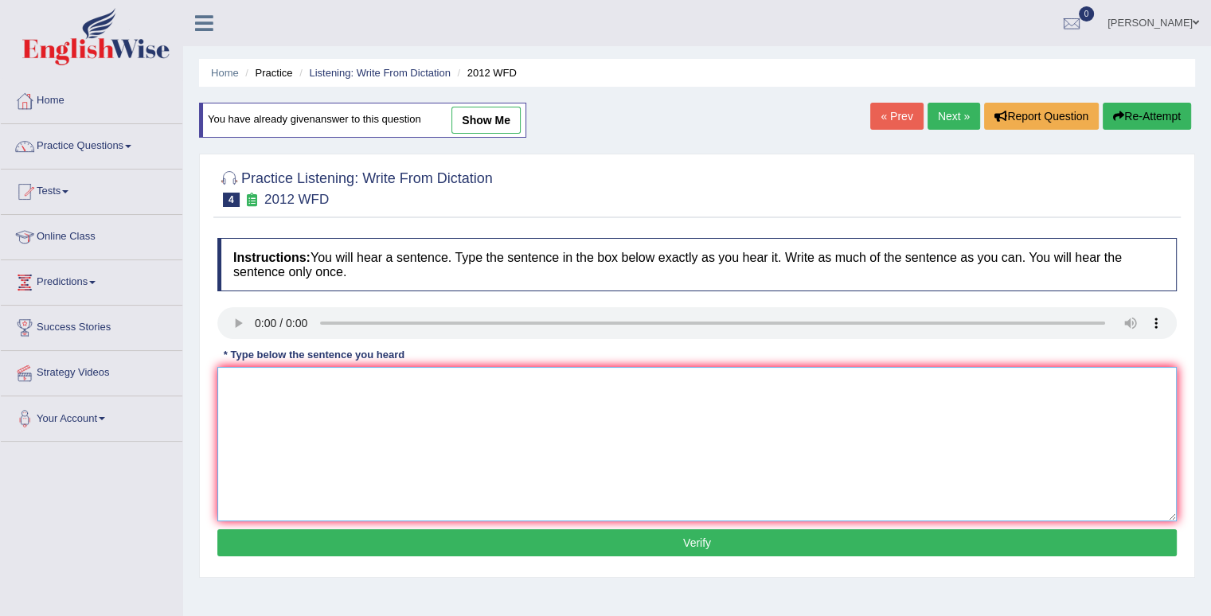
click at [289, 392] on textarea at bounding box center [696, 444] width 959 height 154
type textarea "there are debate on this topics"
click at [678, 543] on button "Verify" at bounding box center [696, 542] width 959 height 27
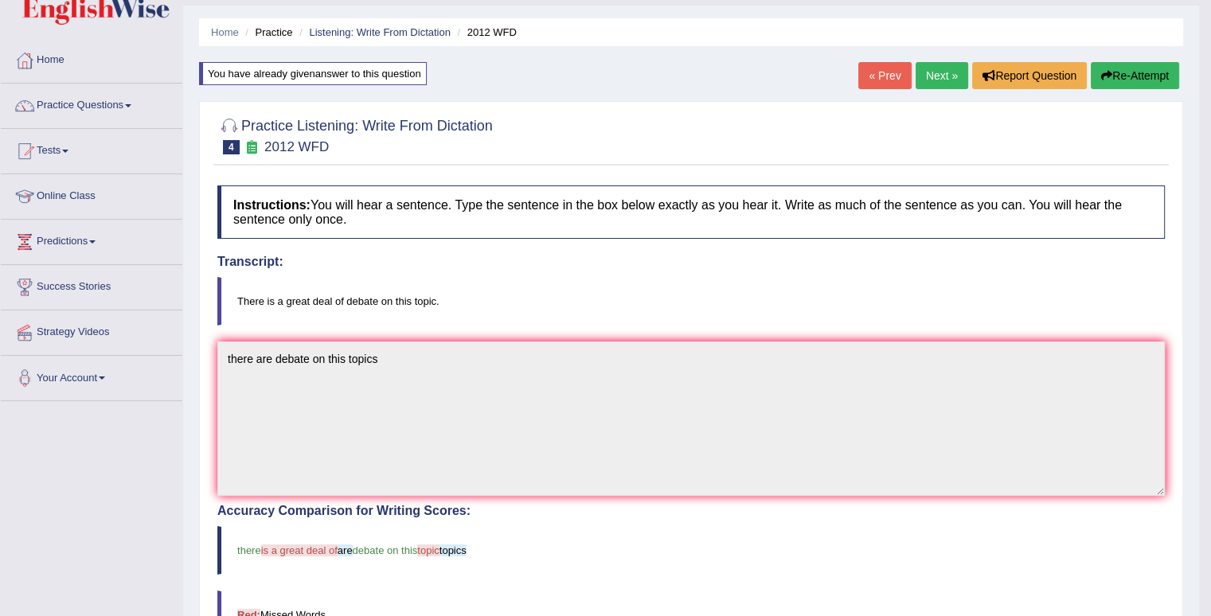
scroll to position [32, 0]
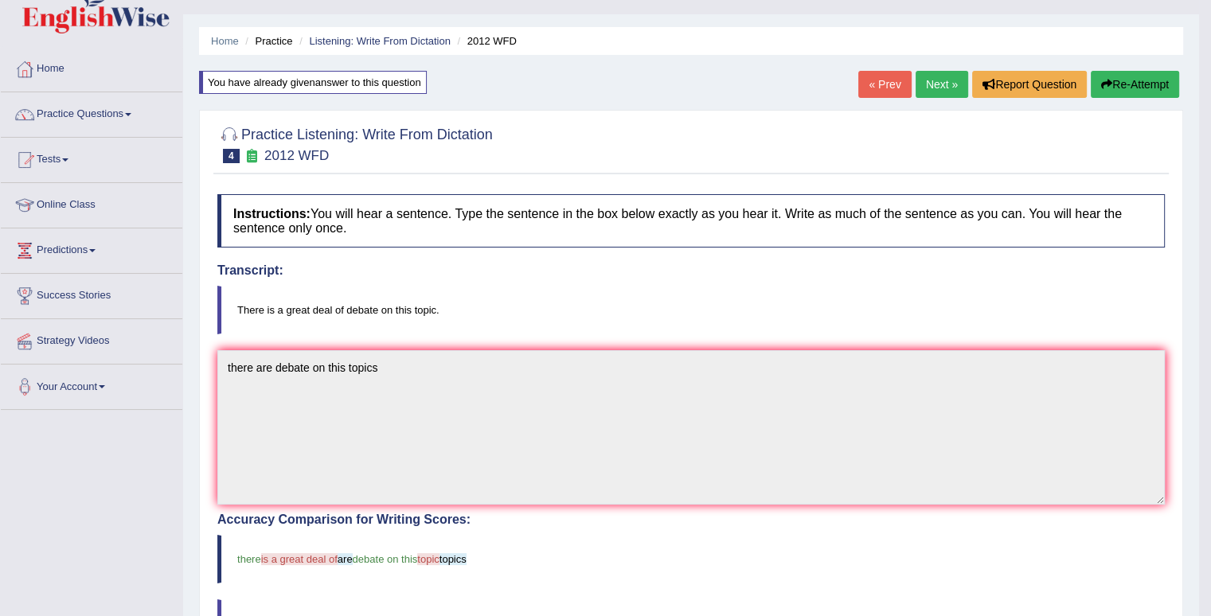
click at [1149, 85] on button "Re-Attempt" at bounding box center [1135, 84] width 88 height 27
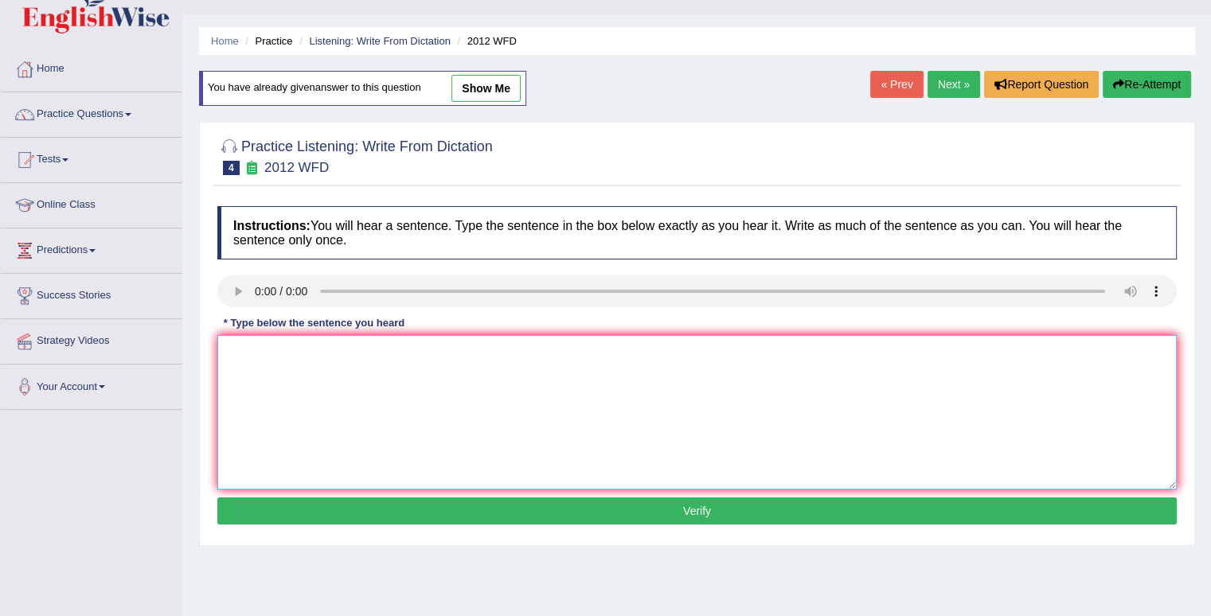
click at [297, 356] on textarea at bounding box center [696, 412] width 959 height 154
type textarea "there is a great deal debate on this topic"
click at [694, 506] on button "Verify" at bounding box center [696, 511] width 959 height 27
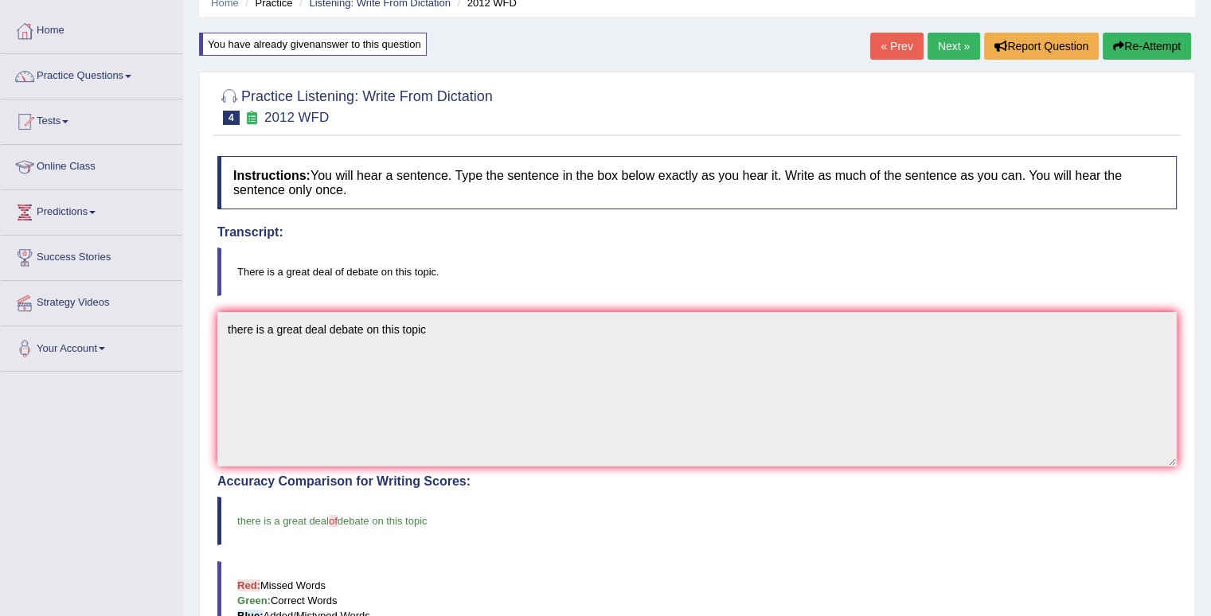
scroll to position [64, 0]
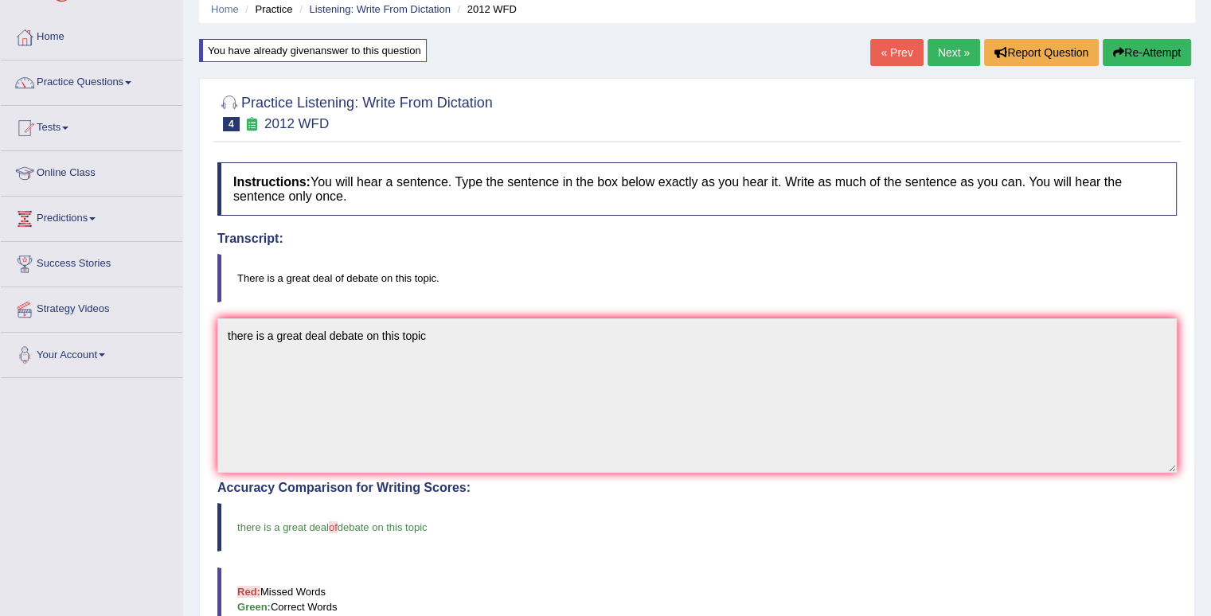
click at [952, 48] on link "Next »" at bounding box center [953, 52] width 53 height 27
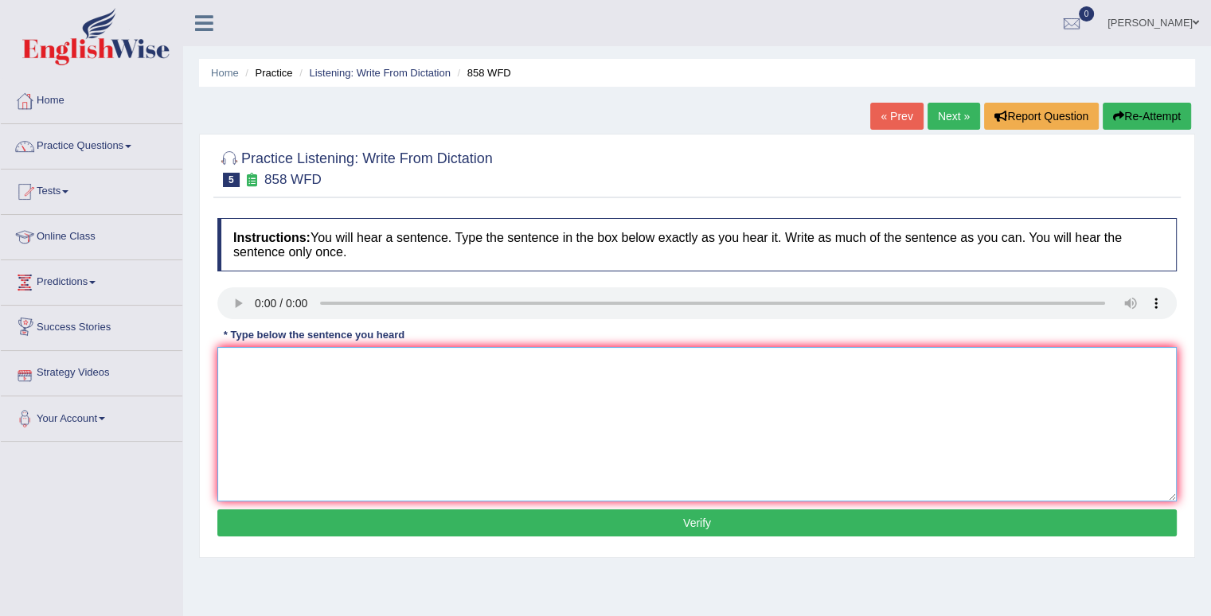
click at [294, 396] on textarea at bounding box center [696, 424] width 959 height 154
type textarea "the years when a ship a fox of historian"
click at [676, 525] on button "Verify" at bounding box center [696, 522] width 959 height 27
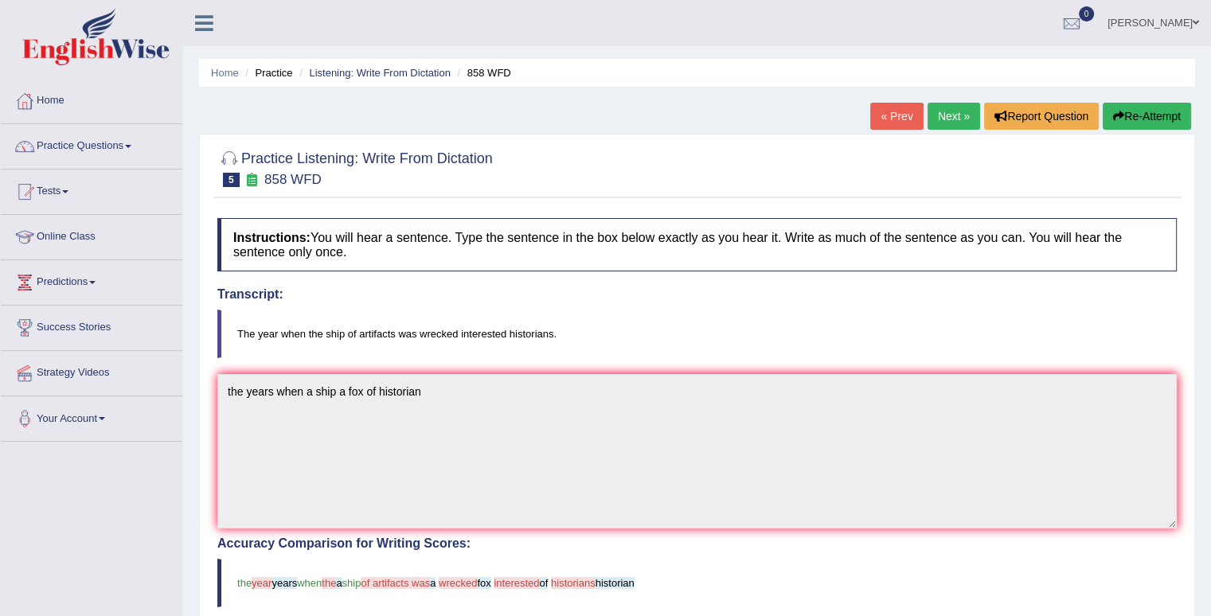
click at [1154, 112] on button "Re-Attempt" at bounding box center [1147, 116] width 88 height 27
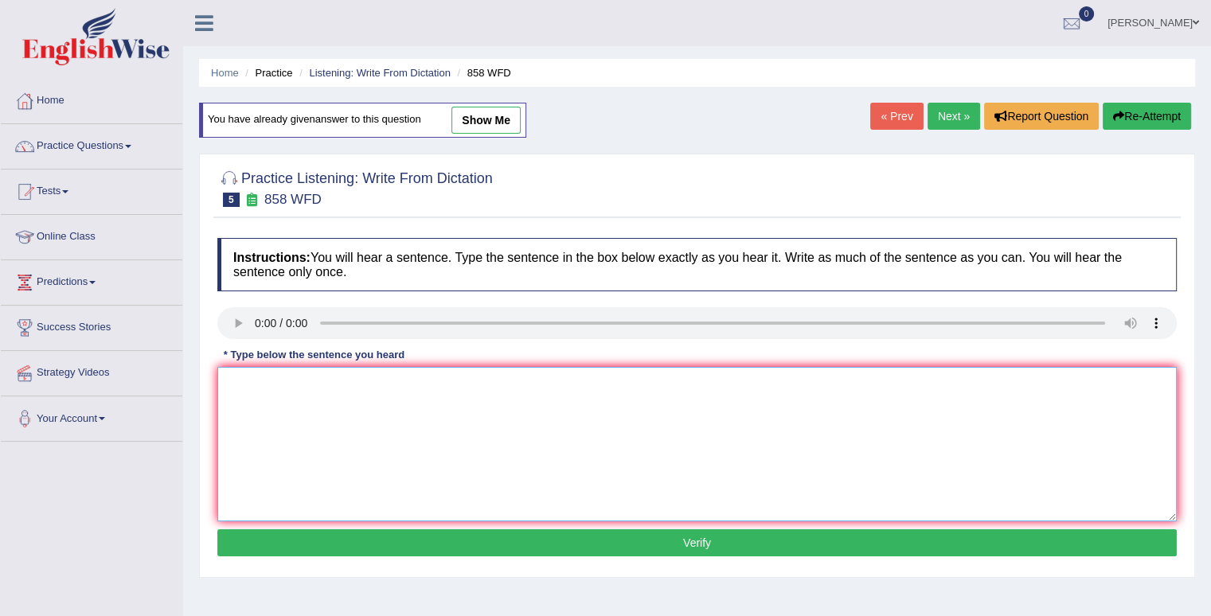
click at [287, 382] on textarea at bounding box center [696, 444] width 959 height 154
type textarea "the years when a ship wreked interested historians"
click at [740, 544] on button "Verify" at bounding box center [696, 542] width 959 height 27
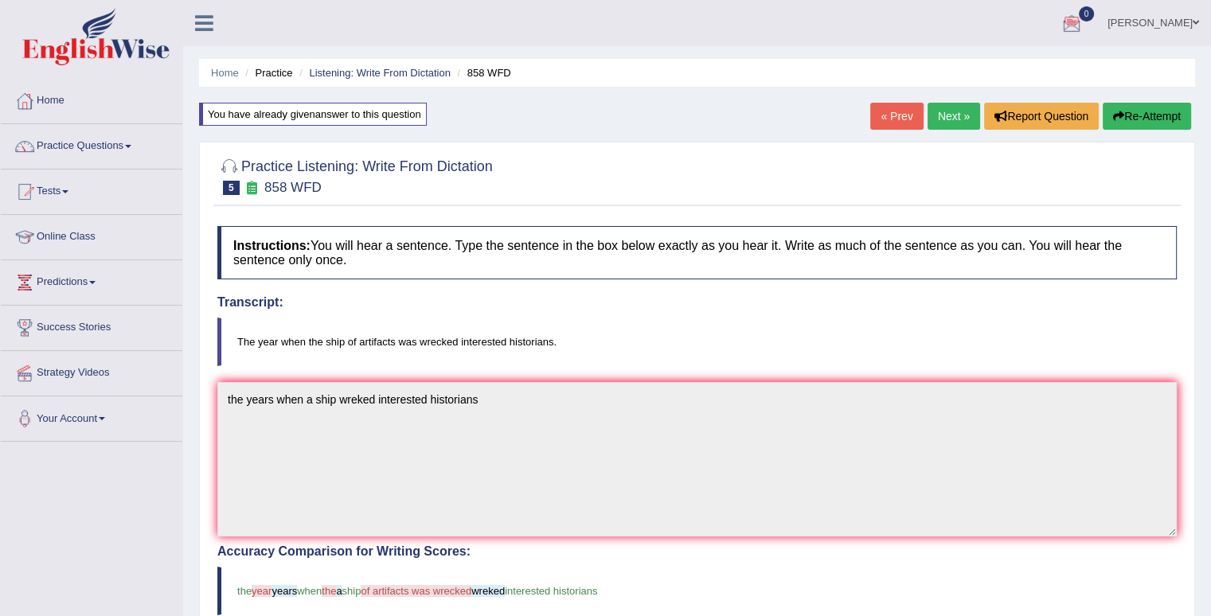
click at [1127, 111] on button "Re-Attempt" at bounding box center [1147, 116] width 88 height 27
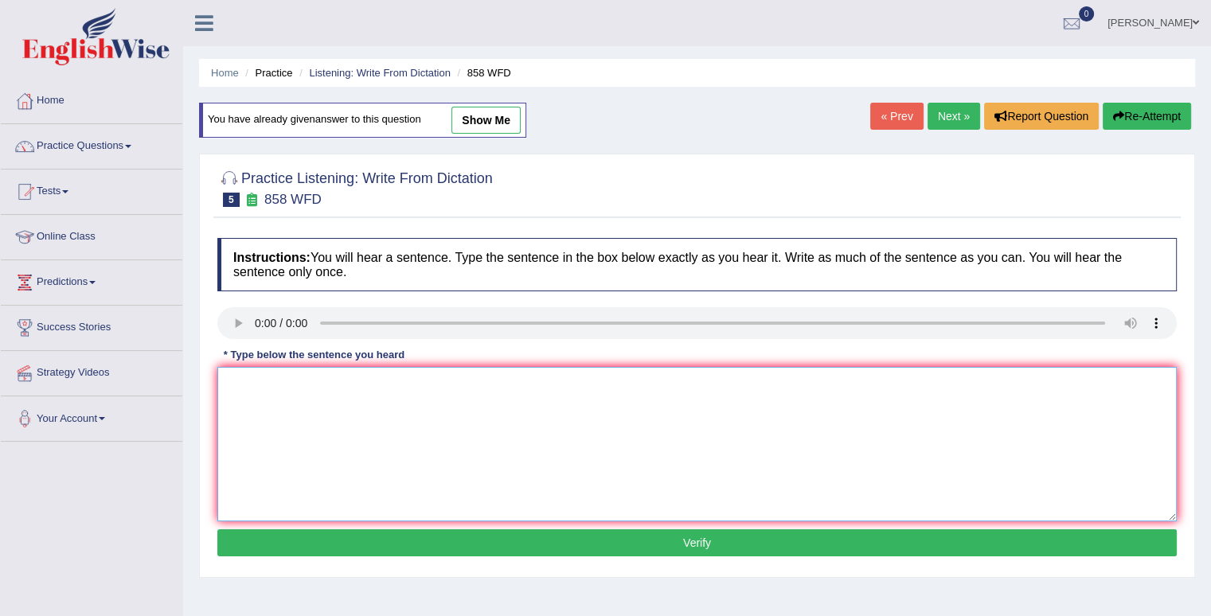
click at [362, 427] on textarea at bounding box center [696, 444] width 959 height 154
type textarea "the year when the ship artifacts wreked interested historian"
click at [705, 544] on button "Verify" at bounding box center [696, 542] width 959 height 27
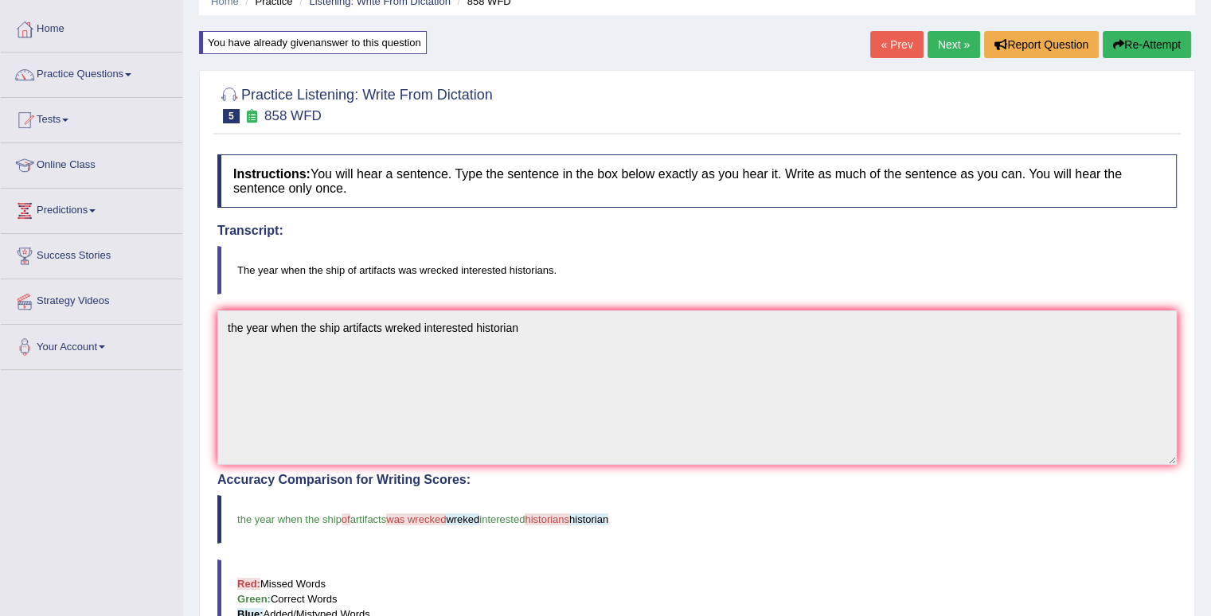
scroll to position [62, 0]
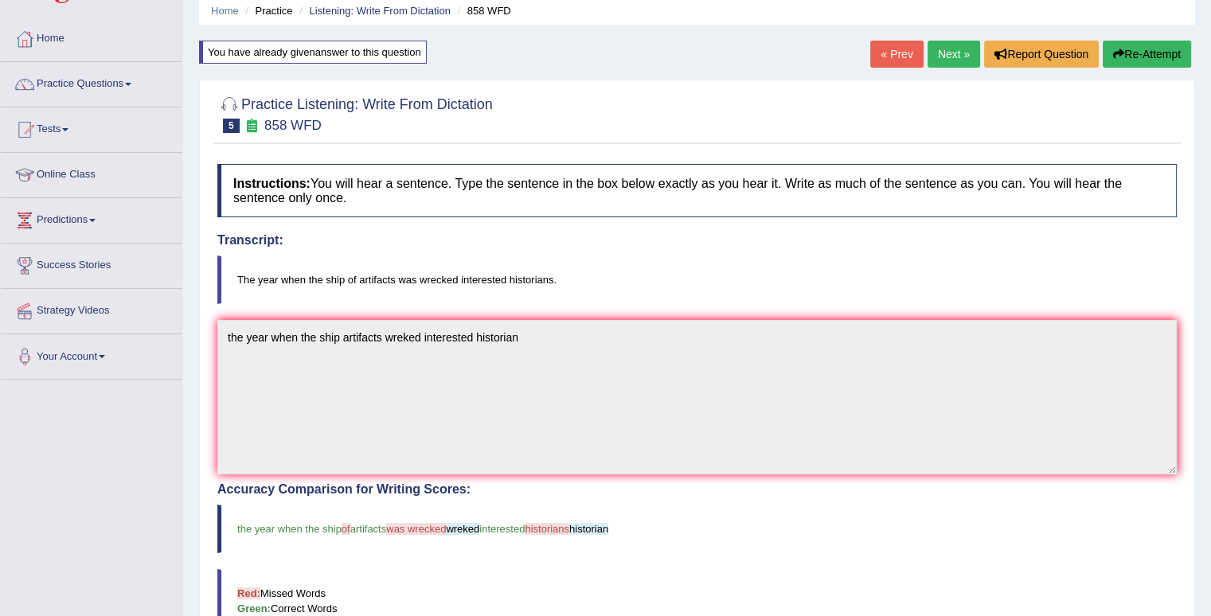
click at [1134, 54] on button "Re-Attempt" at bounding box center [1147, 54] width 88 height 27
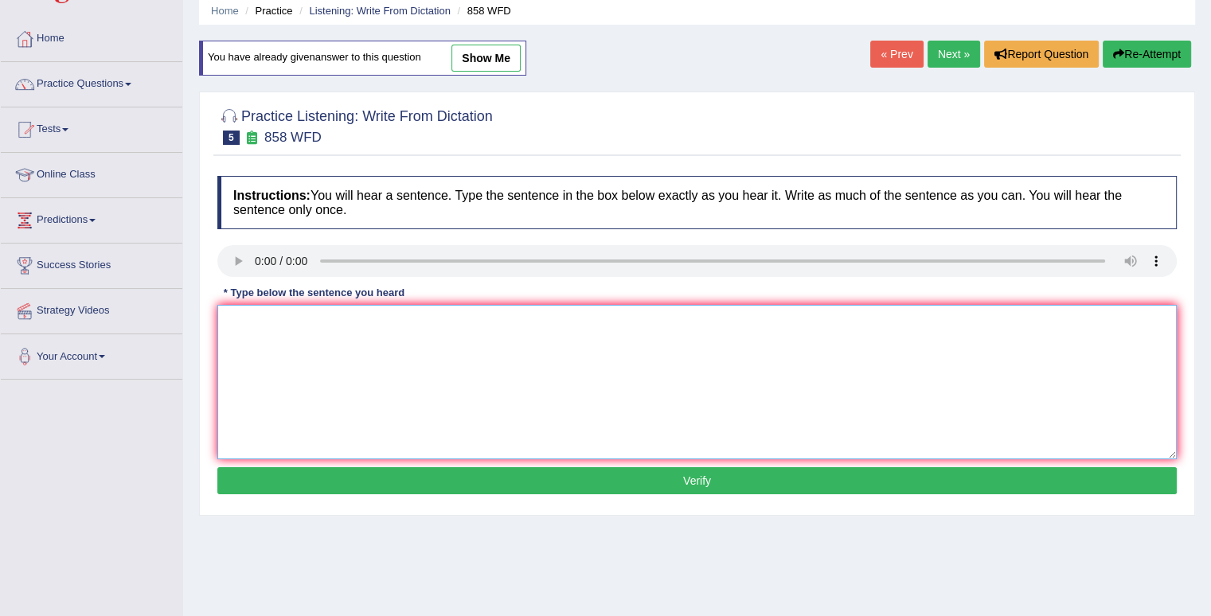
click at [316, 323] on textarea at bounding box center [696, 382] width 959 height 154
type textarea "the year when the ship artifact wrecked interested historians"
click at [686, 472] on button "Verify" at bounding box center [696, 480] width 959 height 27
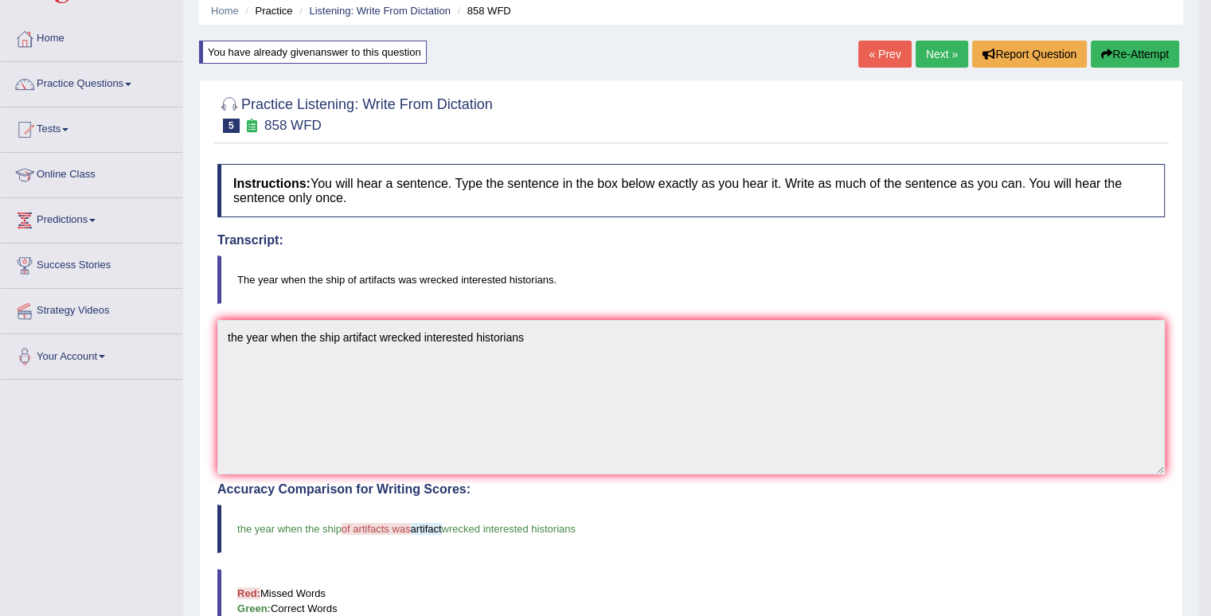
click at [936, 55] on link "Next »" at bounding box center [941, 54] width 53 height 27
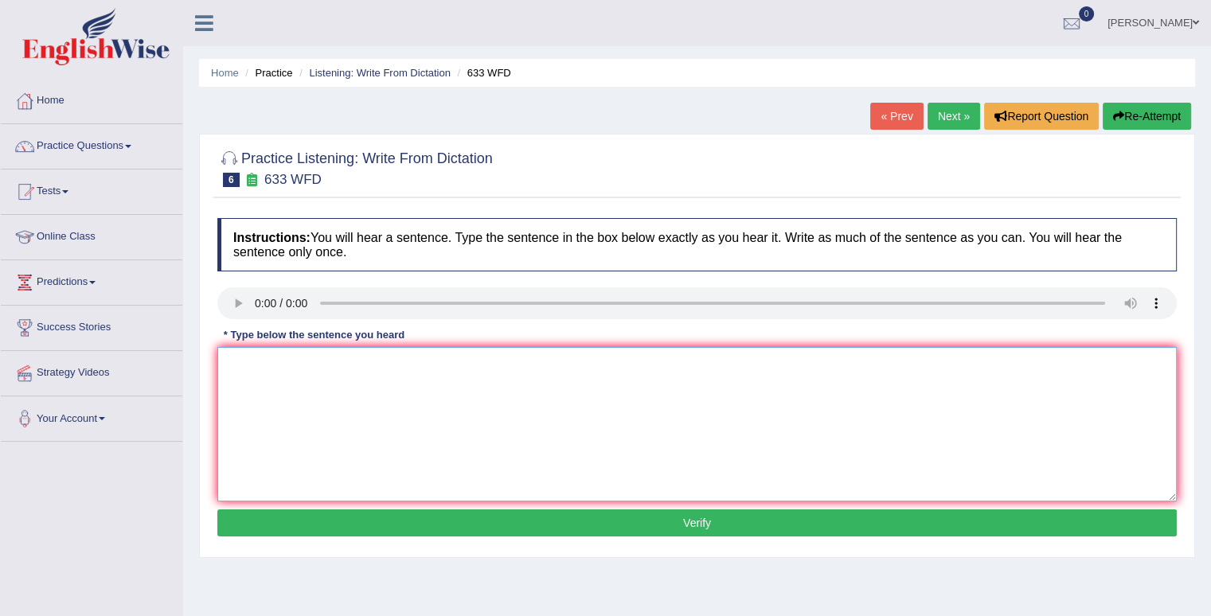
click at [275, 365] on textarea at bounding box center [696, 424] width 959 height 154
click at [264, 386] on textarea at bounding box center [696, 424] width 959 height 154
type textarea "we search show excercising make fell better"
click at [684, 521] on button "Verify" at bounding box center [696, 522] width 959 height 27
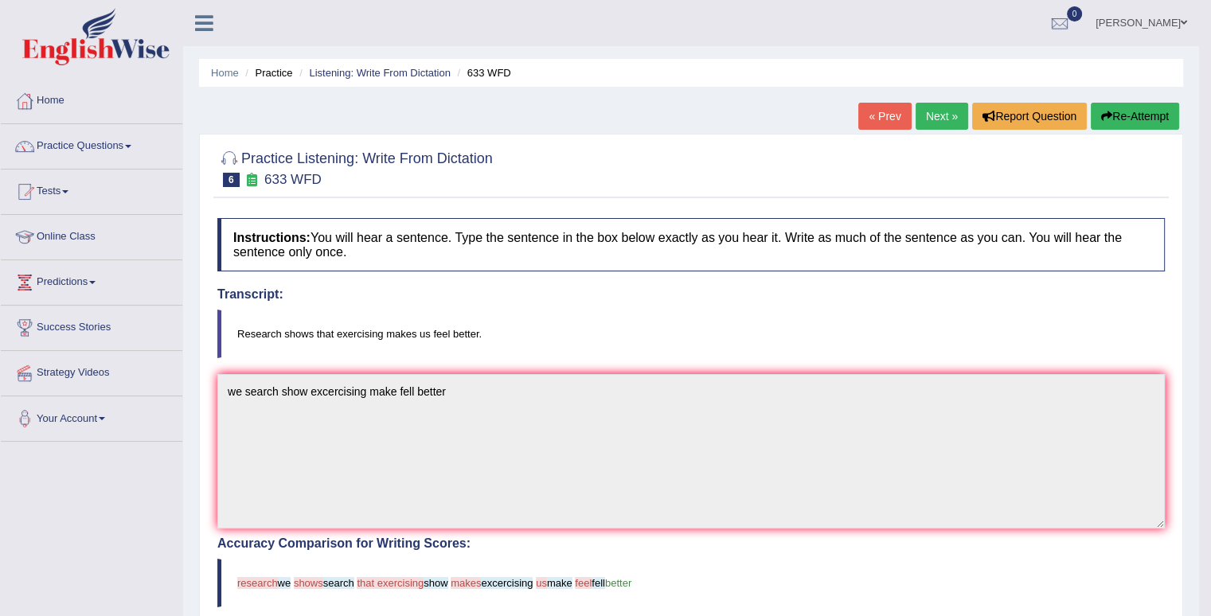
click at [1153, 115] on button "Re-Attempt" at bounding box center [1135, 116] width 88 height 27
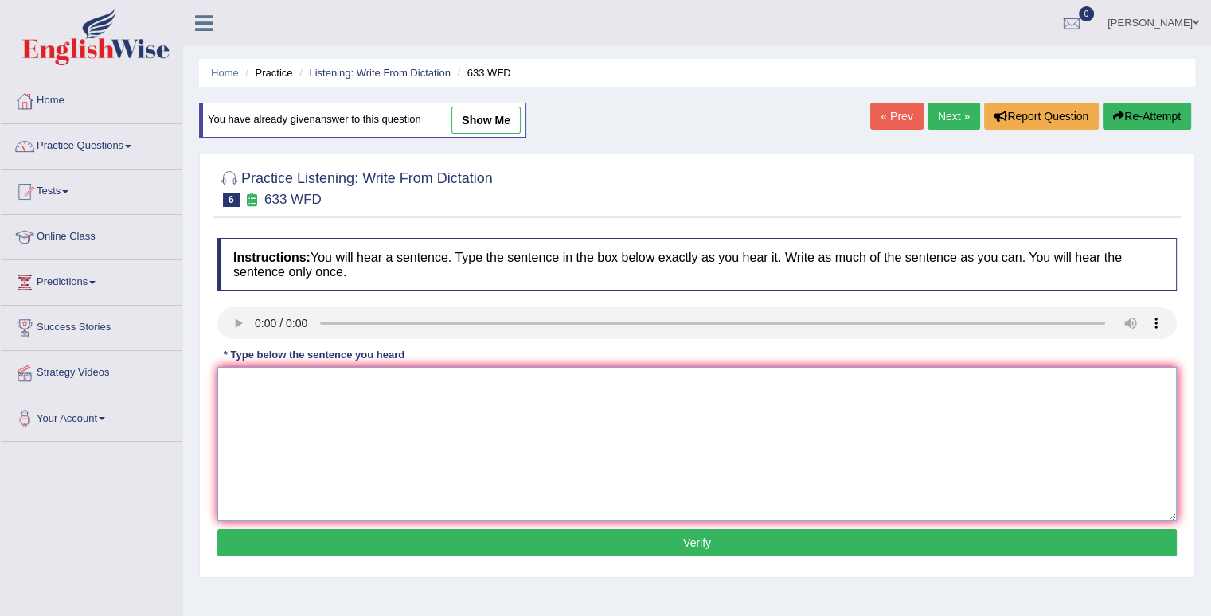
click at [250, 387] on textarea at bounding box center [696, 444] width 959 height 154
type textarea "research show excercising make fell [PERSON_NAME]"
click at [736, 540] on button "Verify" at bounding box center [696, 542] width 959 height 27
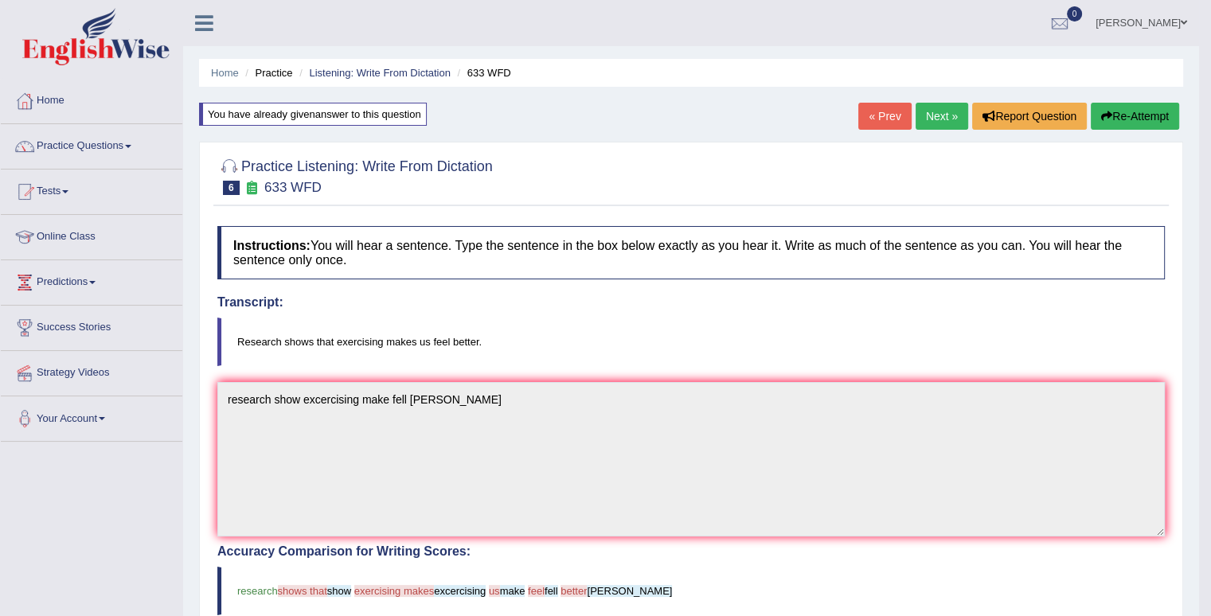
click at [1125, 111] on button "Re-Attempt" at bounding box center [1135, 116] width 88 height 27
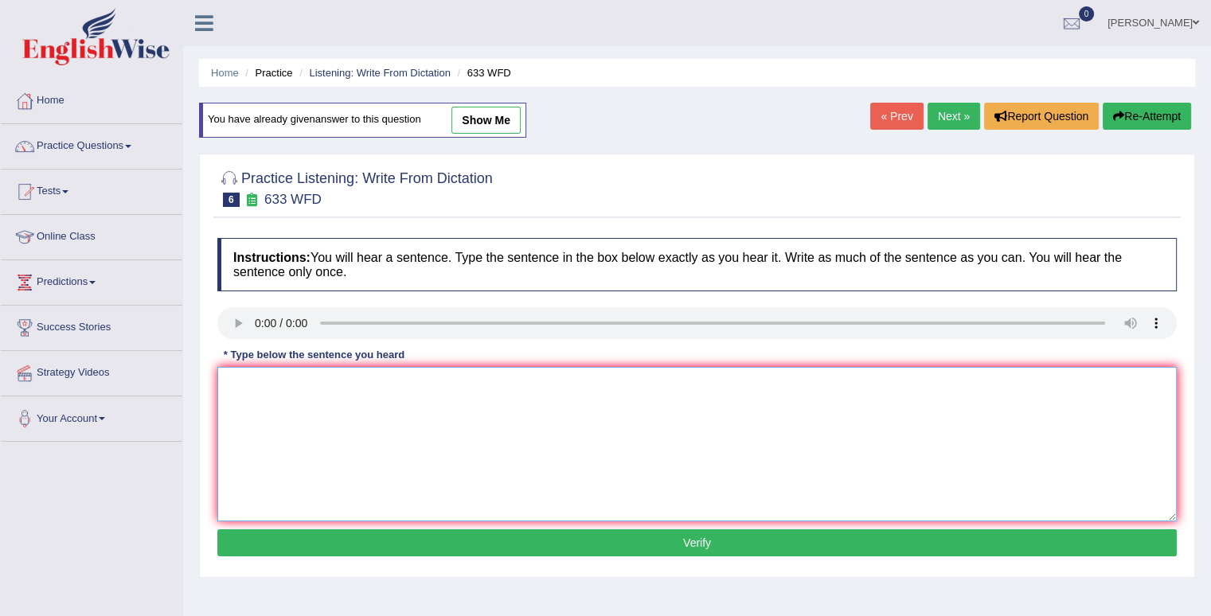
click at [275, 380] on textarea at bounding box center [696, 444] width 959 height 154
type textarea "e"
type textarea "research shows of excercising makes feel better"
click at [701, 545] on button "Verify" at bounding box center [696, 542] width 959 height 27
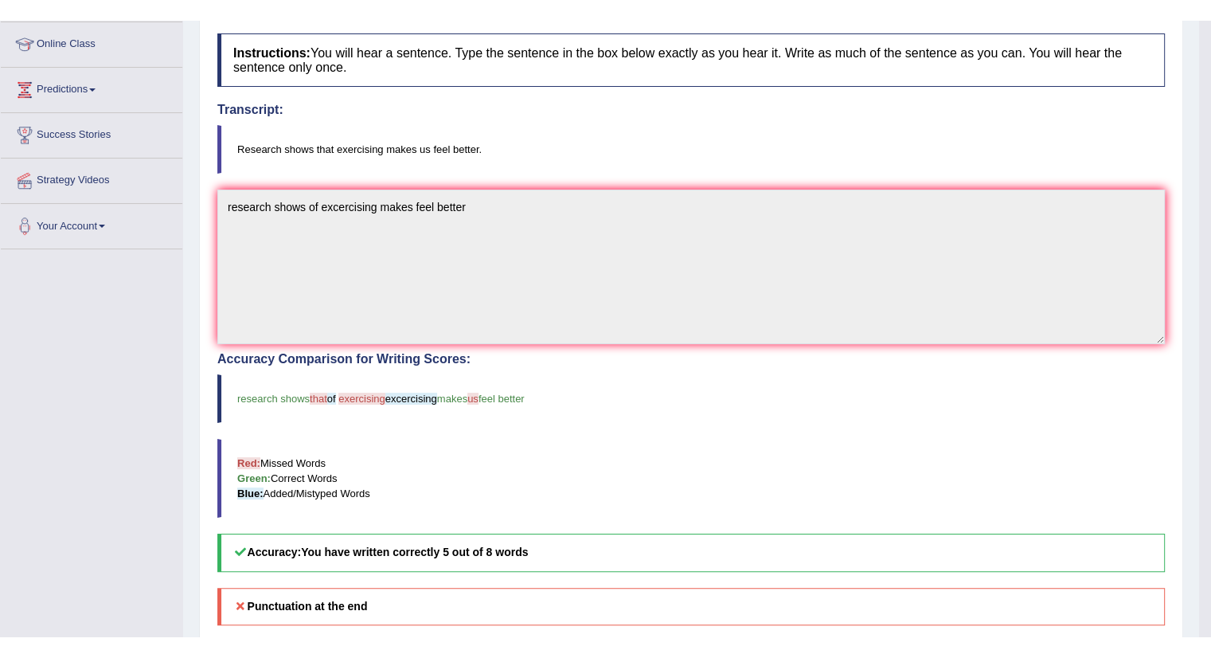
scroll to position [223, 0]
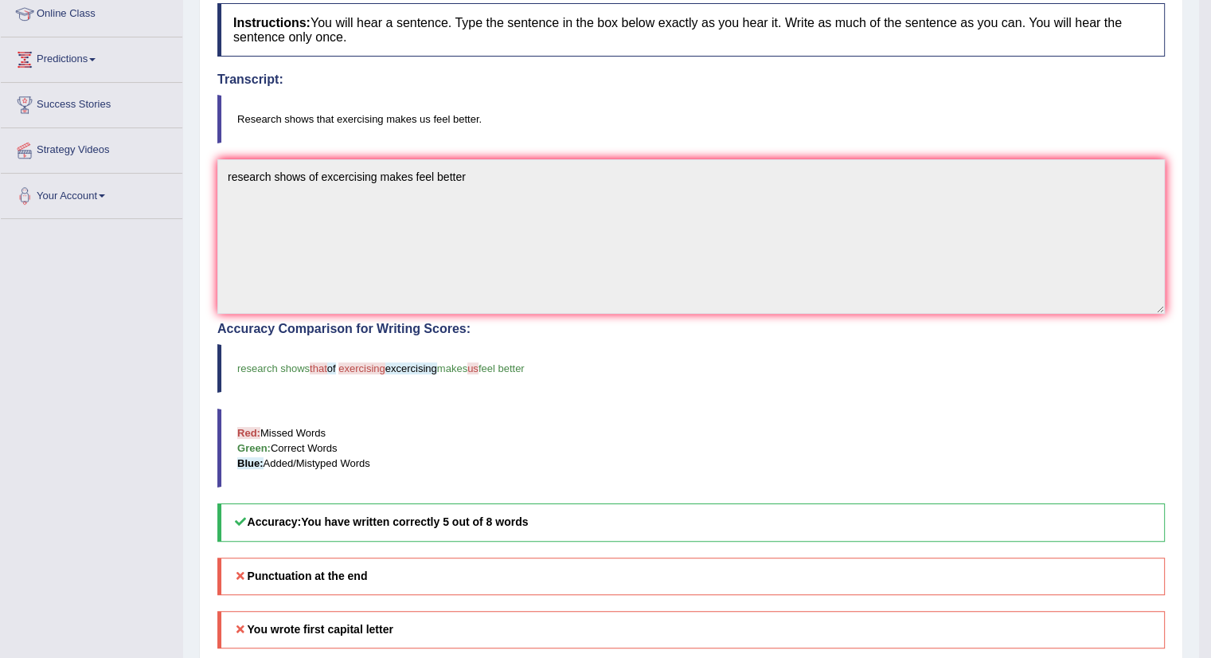
drag, startPoint x: 1200, startPoint y: 1, endPoint x: 1200, endPoint y: 23, distance: 22.3
click at [1200, 23] on body "Toggle navigation Home Practice Questions Speaking Practice Read Aloud Repeat S…" at bounding box center [605, 106] width 1211 height 658
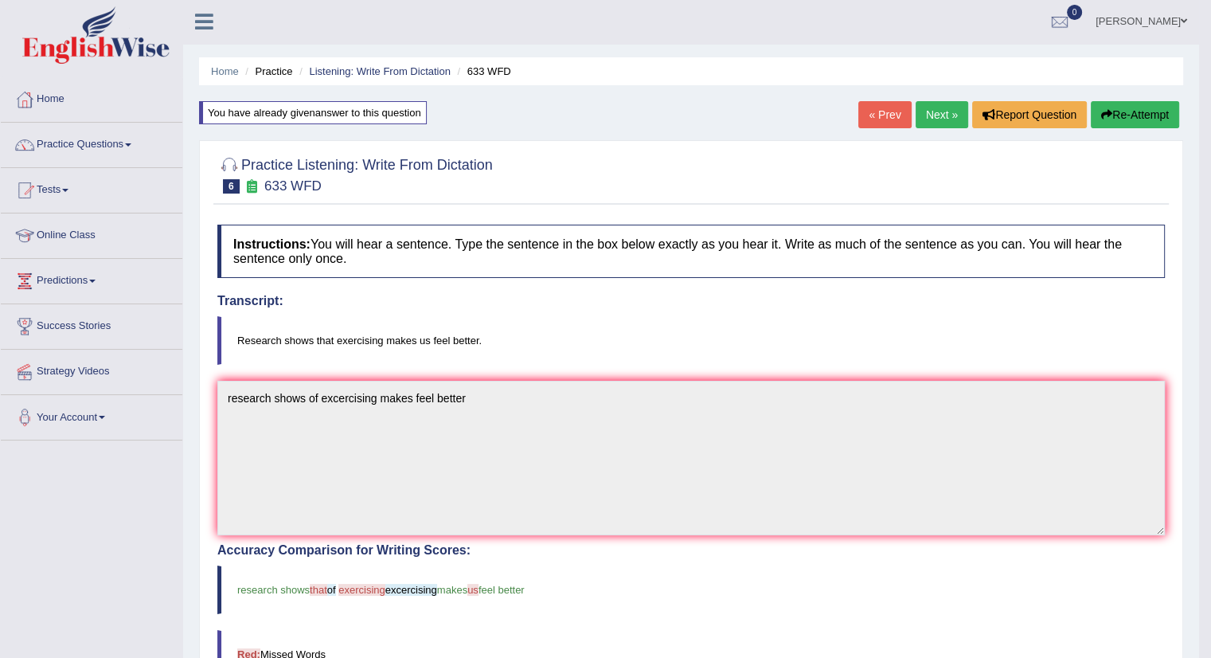
scroll to position [0, 0]
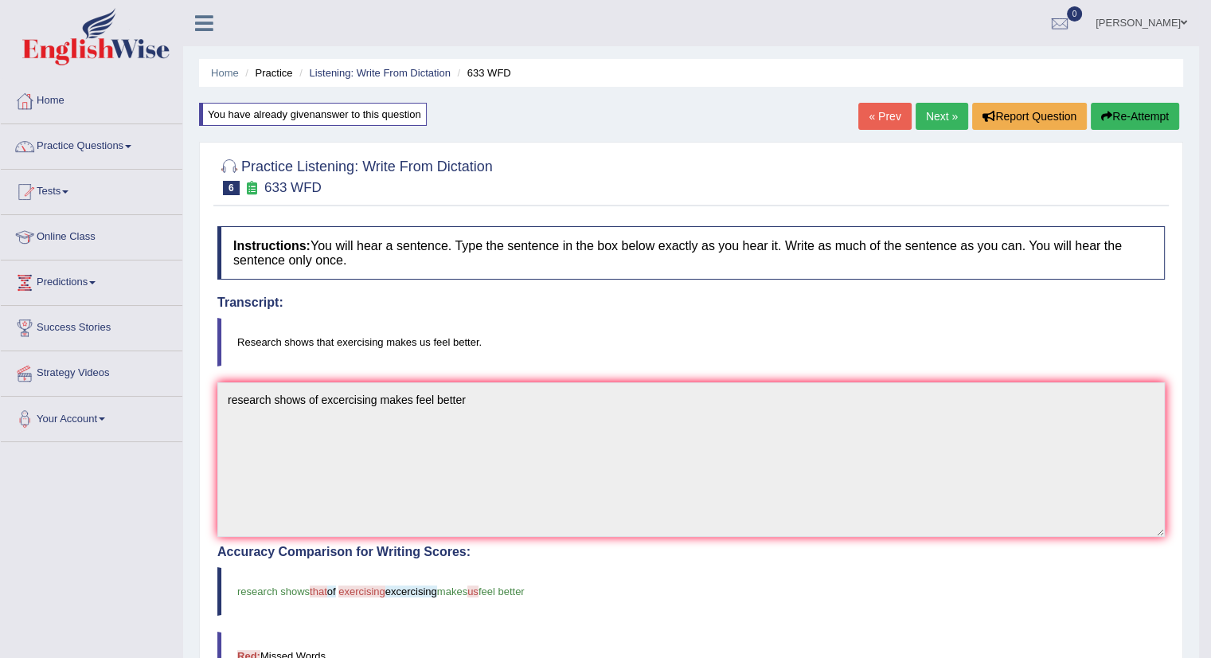
click at [935, 121] on link "Next »" at bounding box center [941, 116] width 53 height 27
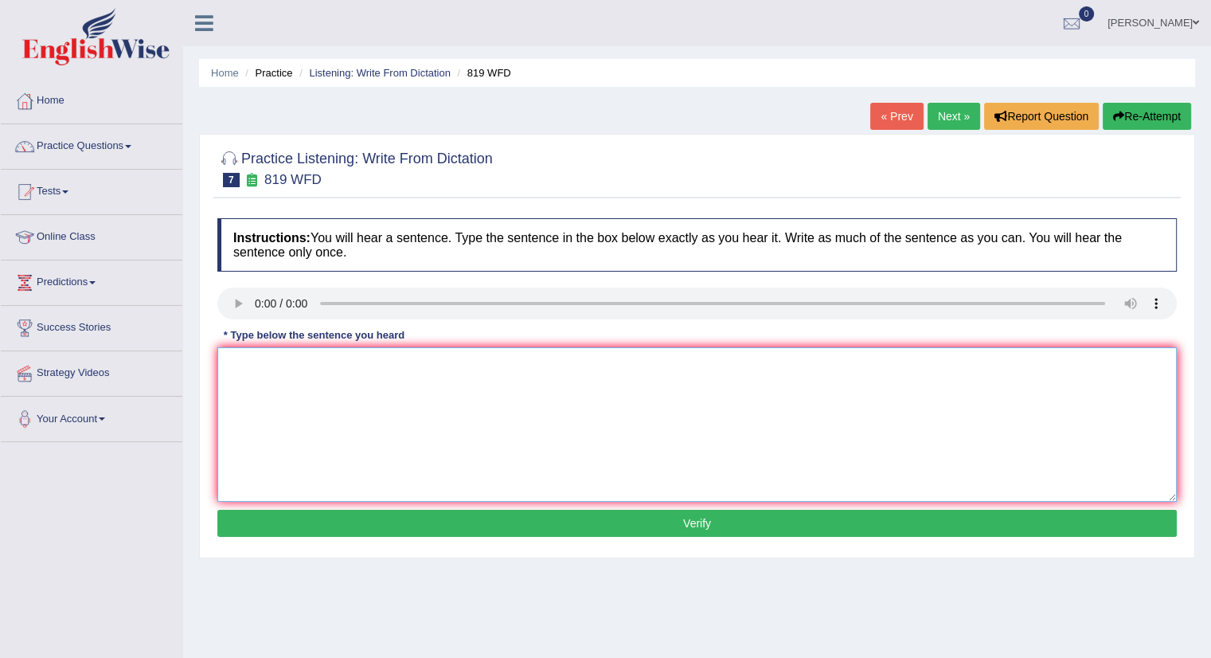
click at [319, 376] on textarea at bounding box center [696, 424] width 959 height 154
type textarea "cancer continued out going to our life lives"
click at [569, 517] on button "Verify" at bounding box center [696, 522] width 959 height 27
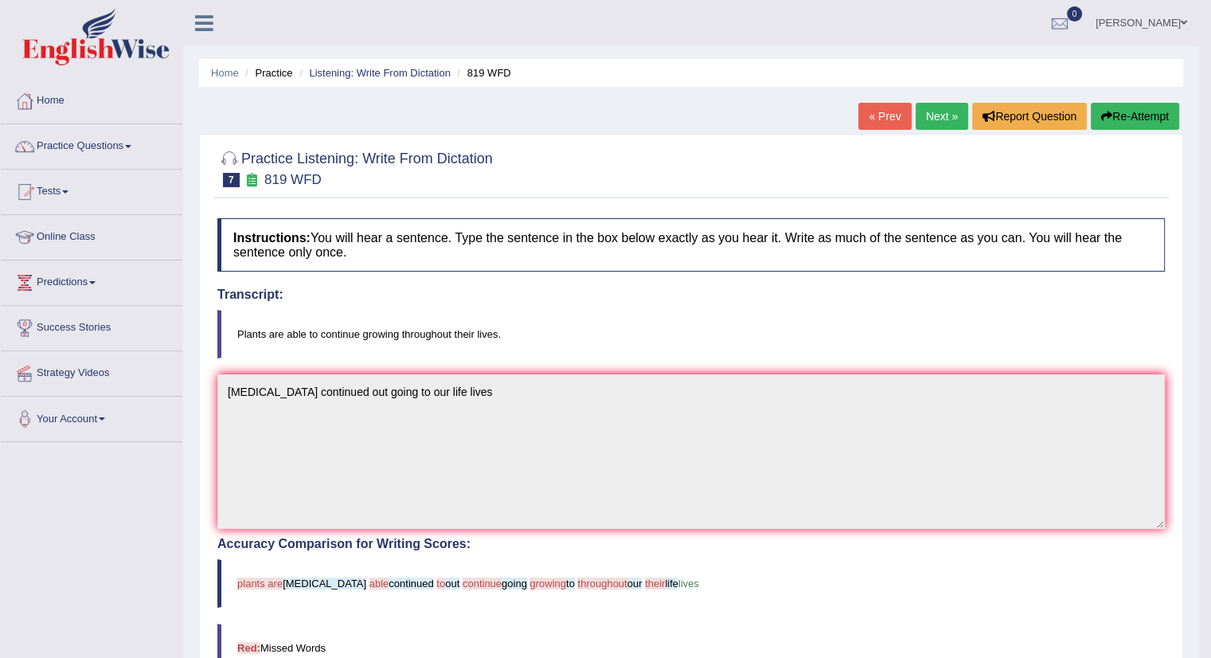
click at [1140, 114] on button "Re-Attempt" at bounding box center [1135, 116] width 88 height 27
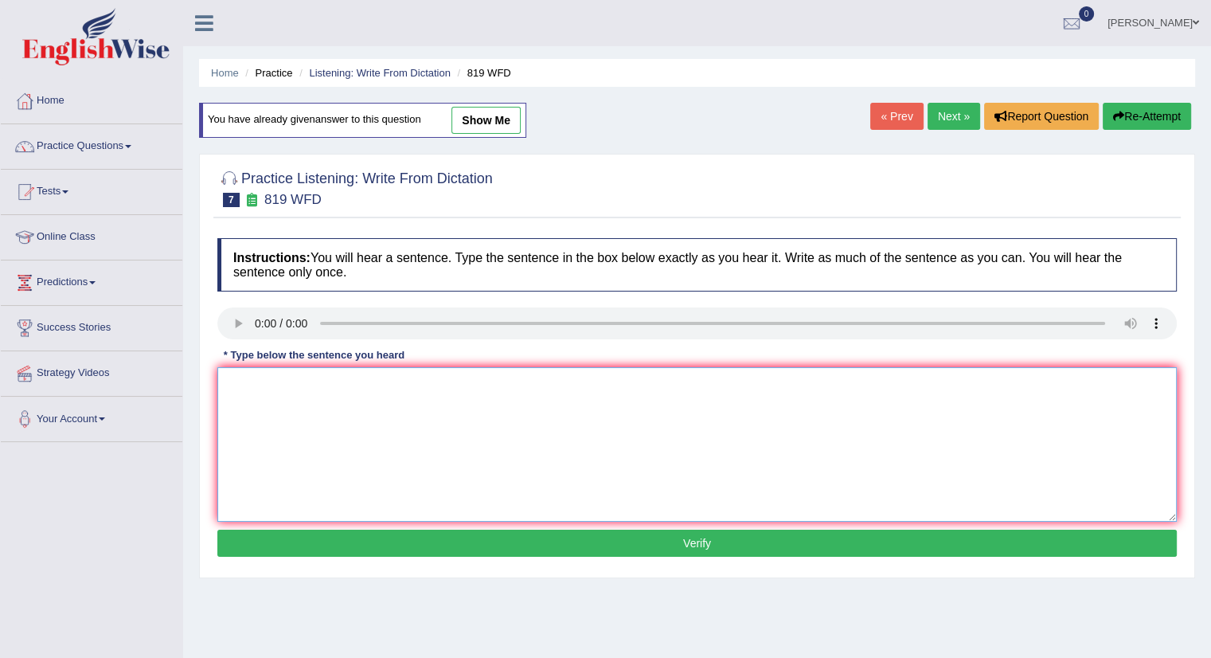
click at [663, 395] on textarea at bounding box center [696, 444] width 959 height 154
click at [338, 405] on textarea at bounding box center [696, 444] width 959 height 154
click at [342, 400] on textarea at bounding box center [696, 444] width 959 height 154
type textarea "plants are able to continue out growing to our lives"
click at [674, 543] on button "Verify" at bounding box center [696, 542] width 959 height 27
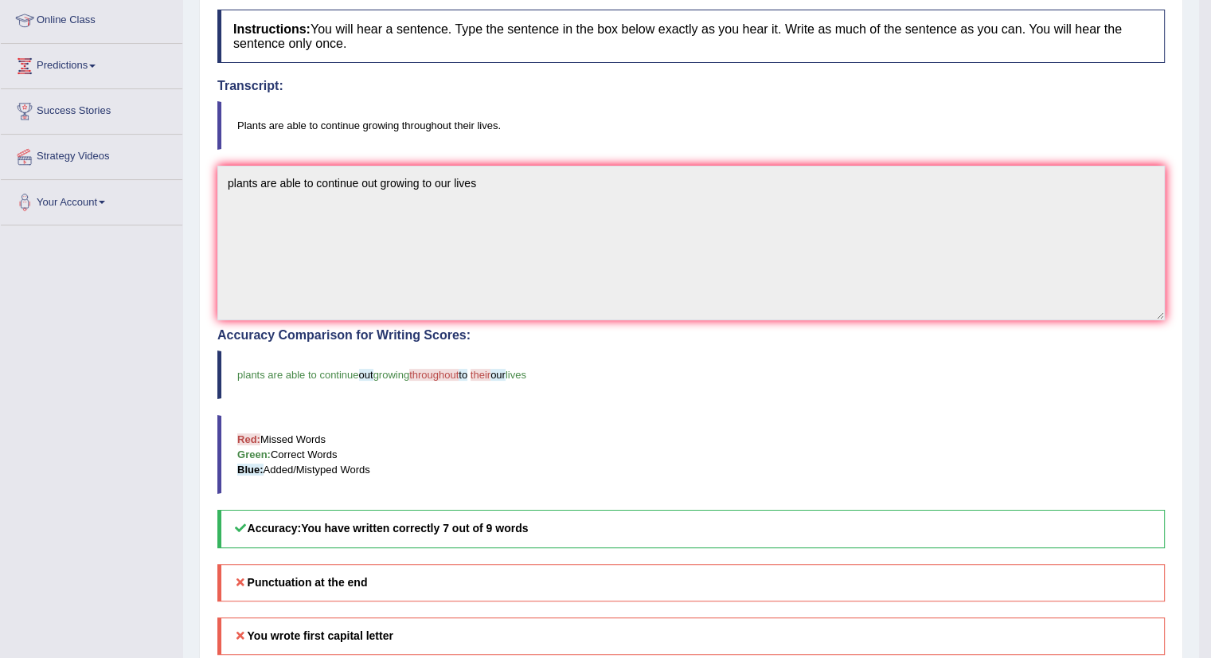
scroll to position [223, 0]
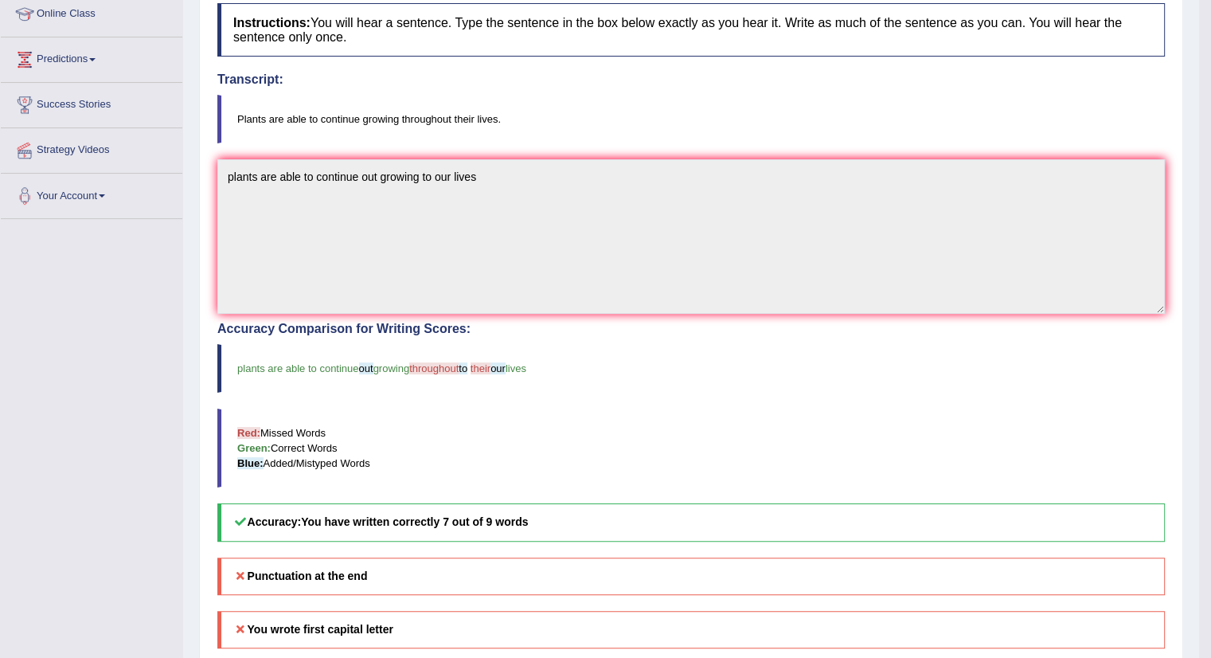
click at [1207, 34] on body "Toggle navigation Home Practice Questions Speaking Practice Read Aloud Repeat S…" at bounding box center [605, 106] width 1211 height 658
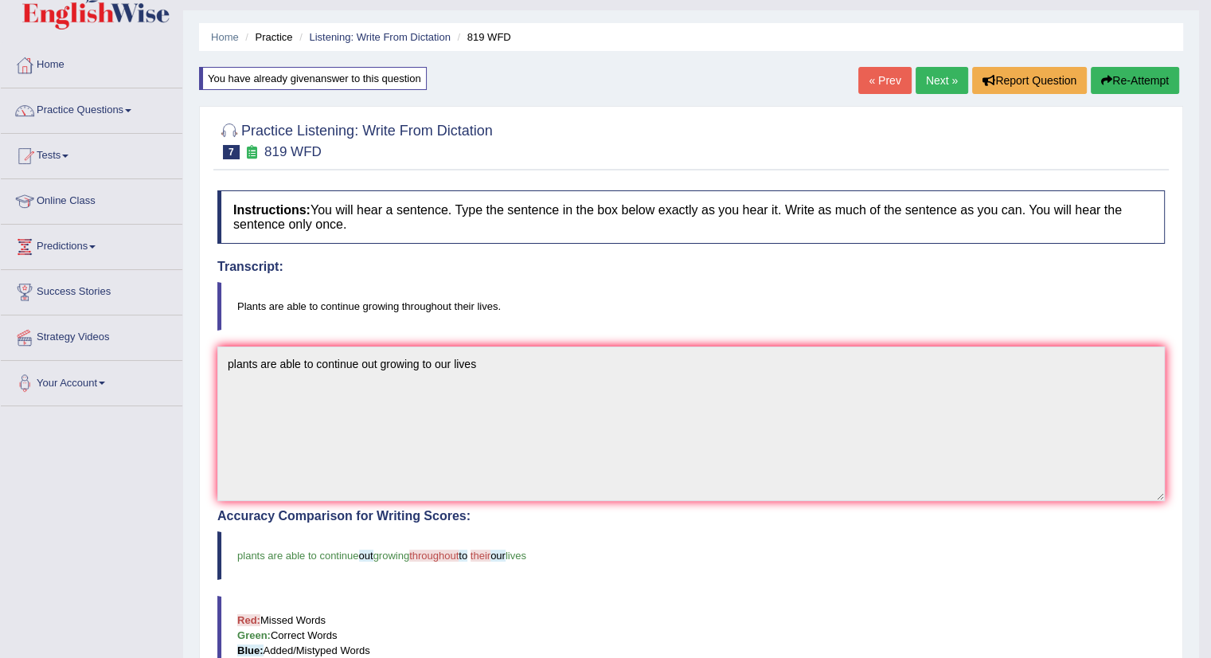
scroll to position [35, 0]
click at [923, 77] on link "Next »" at bounding box center [941, 81] width 53 height 27
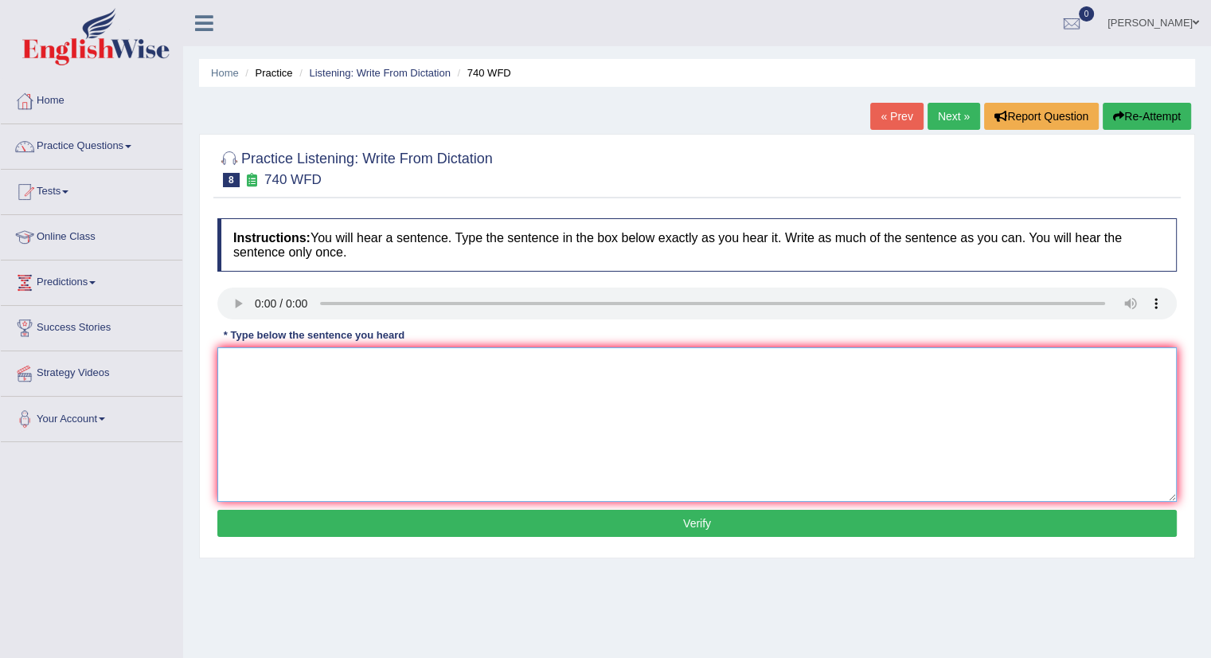
click at [283, 360] on textarea at bounding box center [696, 424] width 959 height 154
click at [286, 377] on textarea at bounding box center [696, 424] width 959 height 154
type textarea "a series carried out classroom"
click at [601, 520] on button "Verify" at bounding box center [696, 522] width 959 height 27
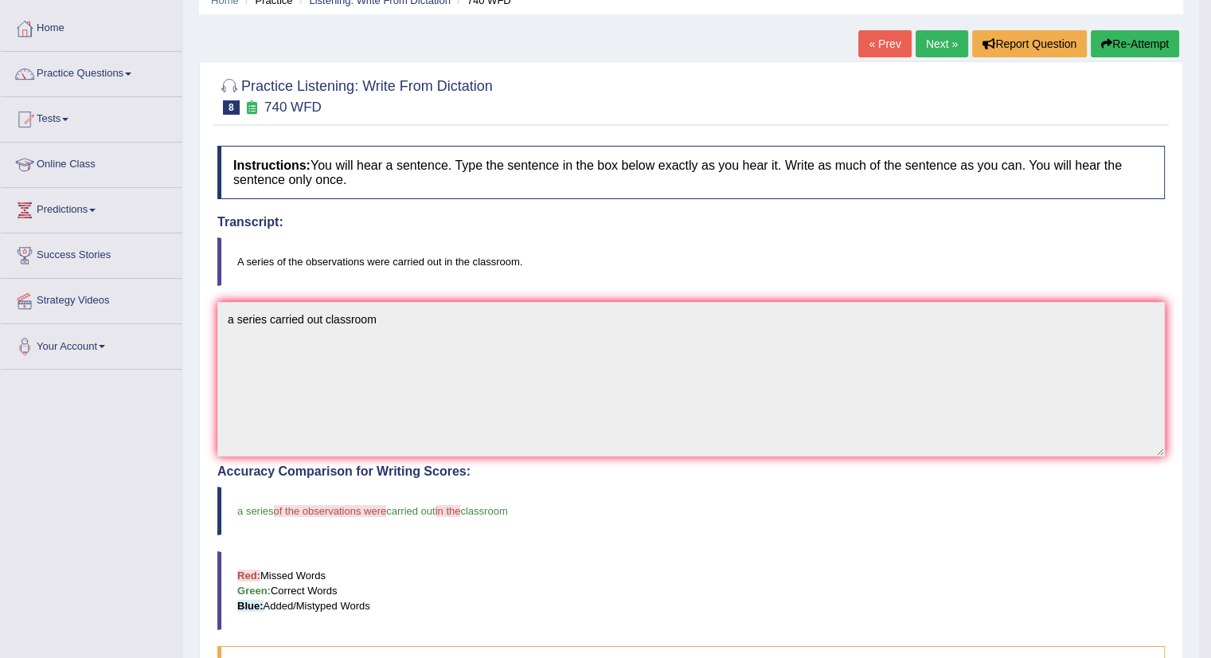
scroll to position [64, 0]
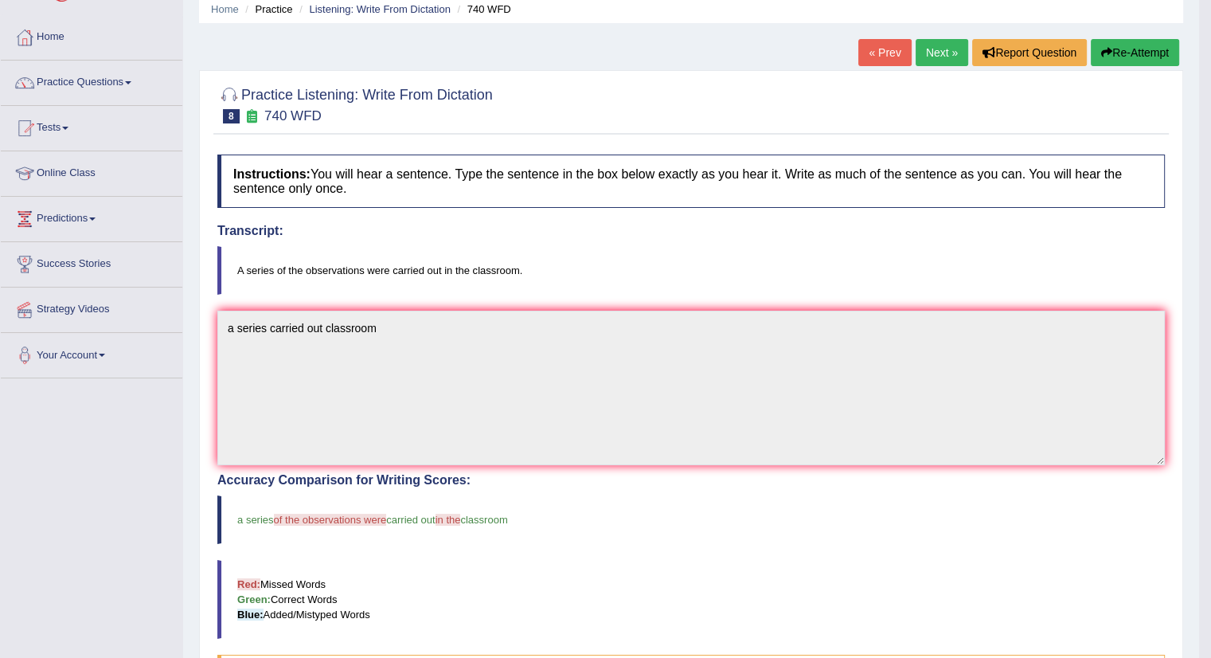
click at [1137, 46] on button "Re-Attempt" at bounding box center [1135, 52] width 88 height 27
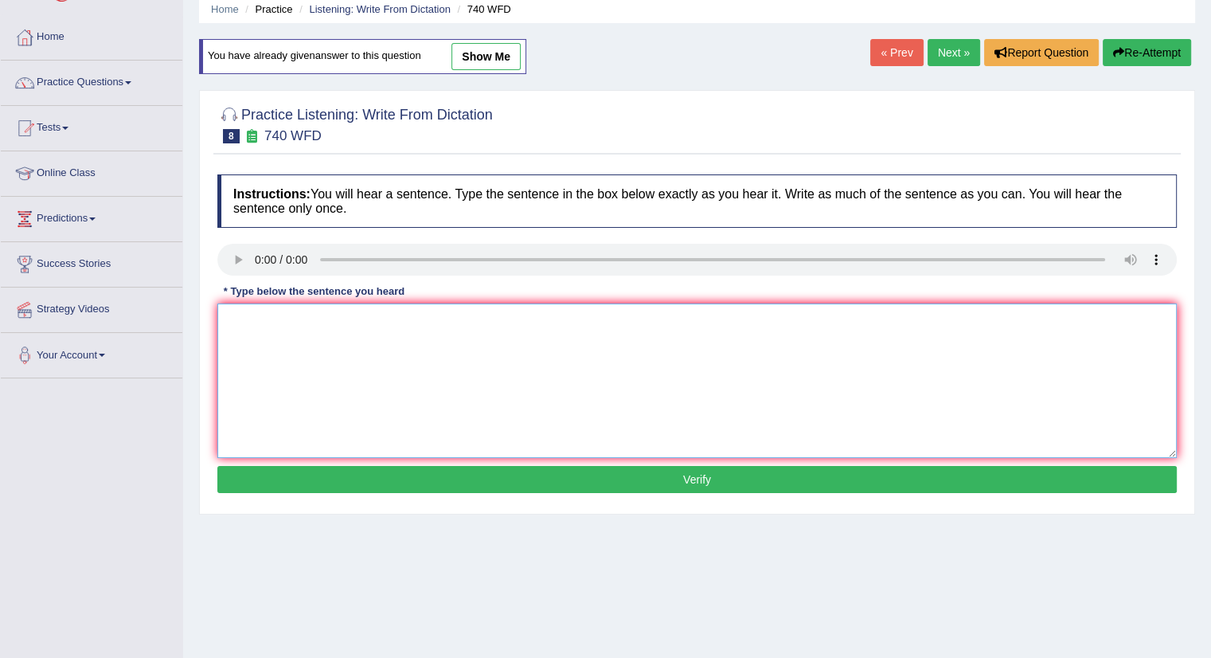
click at [274, 327] on textarea at bounding box center [696, 380] width 959 height 154
type textarea "a series of observation carried out of this classroom"
click at [517, 486] on button "Verify" at bounding box center [696, 479] width 959 height 27
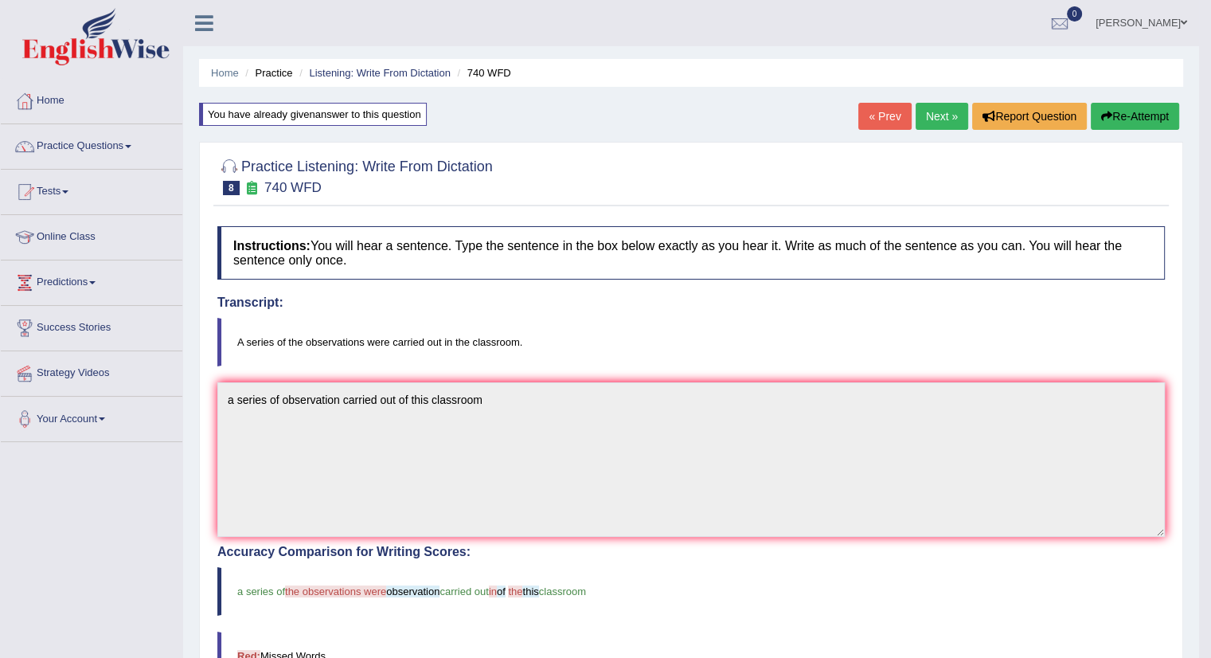
click at [930, 118] on link "Next »" at bounding box center [941, 116] width 53 height 27
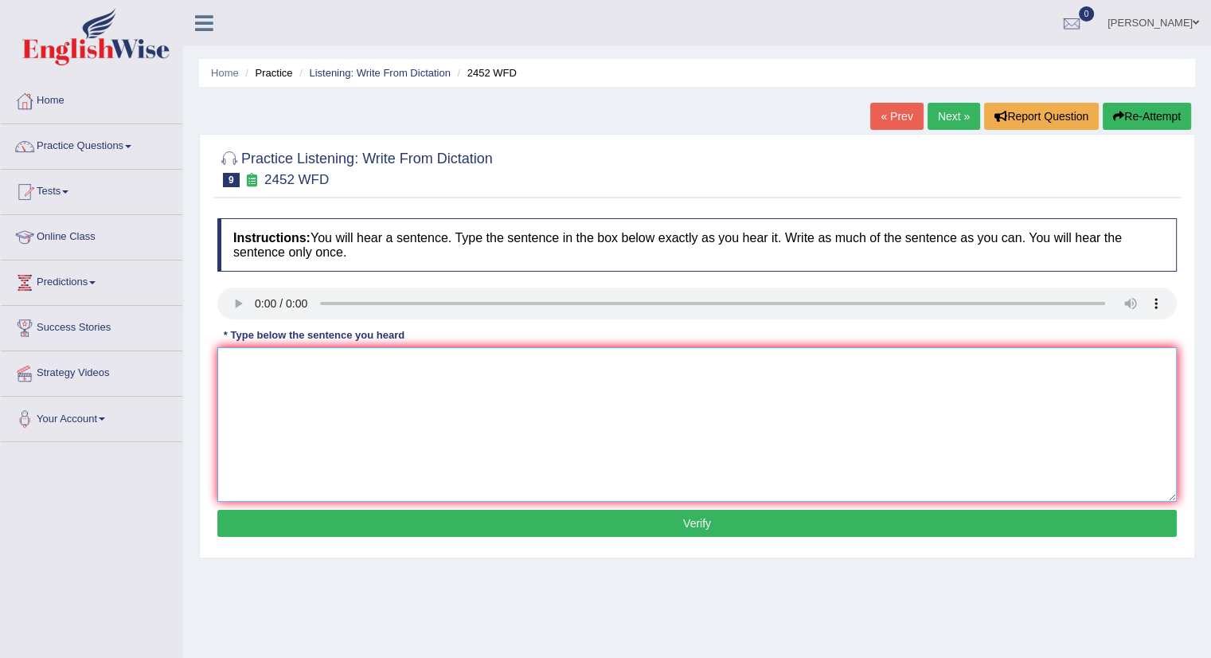
click at [293, 384] on textarea at bounding box center [696, 424] width 959 height 154
click at [245, 361] on textarea "thie is debate the value of knowledge" at bounding box center [696, 424] width 959 height 154
type textarea "this is debate the value of knowledge"
click at [383, 521] on button "Verify" at bounding box center [696, 522] width 959 height 27
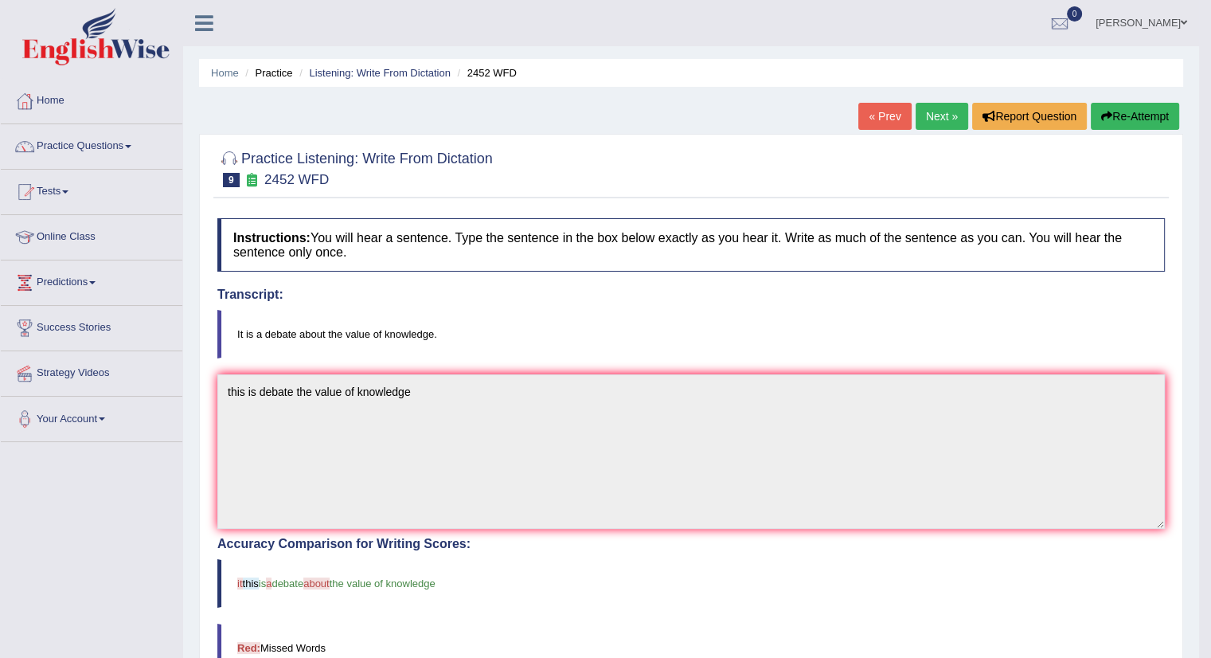
click at [949, 115] on link "Next »" at bounding box center [941, 116] width 53 height 27
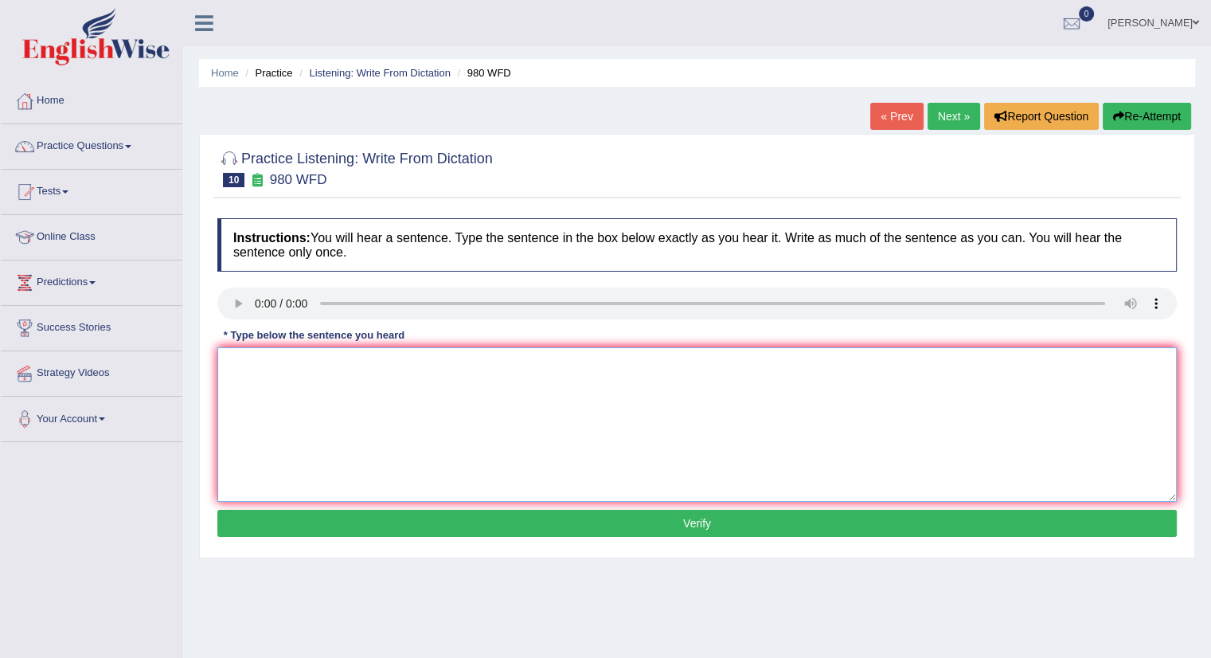
click at [293, 367] on textarea at bounding box center [696, 424] width 959 height 154
type textarea "your ideas discuss debate the tutorials"
click at [666, 521] on button "Verify" at bounding box center [696, 522] width 959 height 27
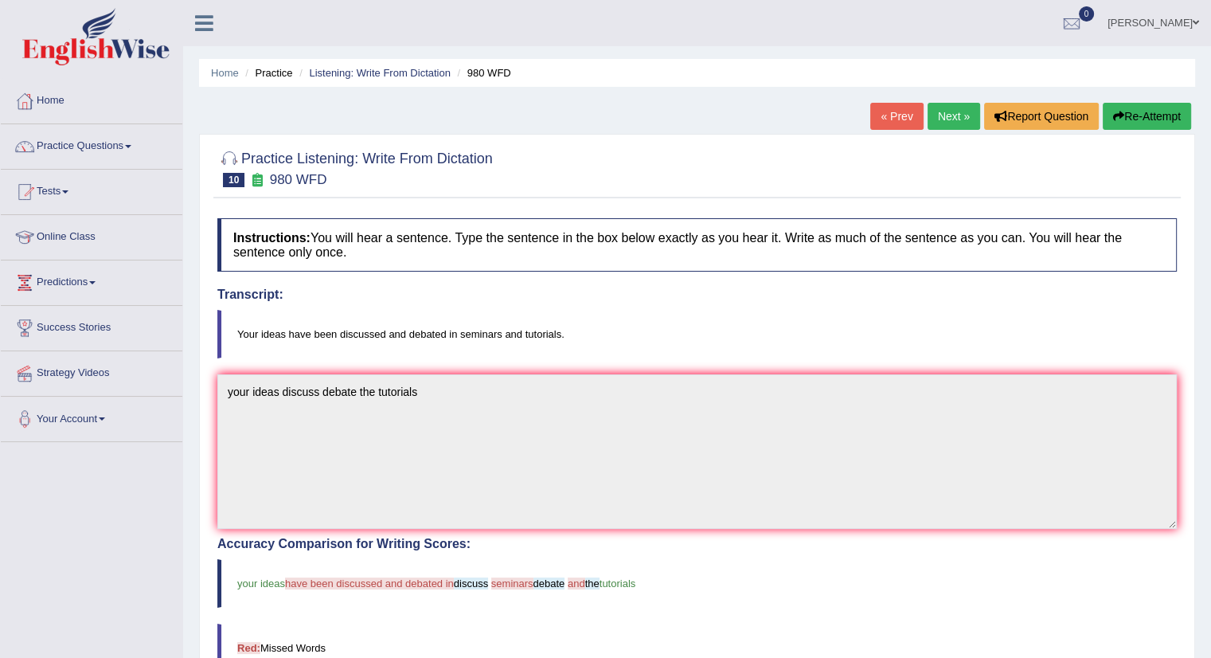
click at [1122, 124] on button "Re-Attempt" at bounding box center [1147, 116] width 88 height 27
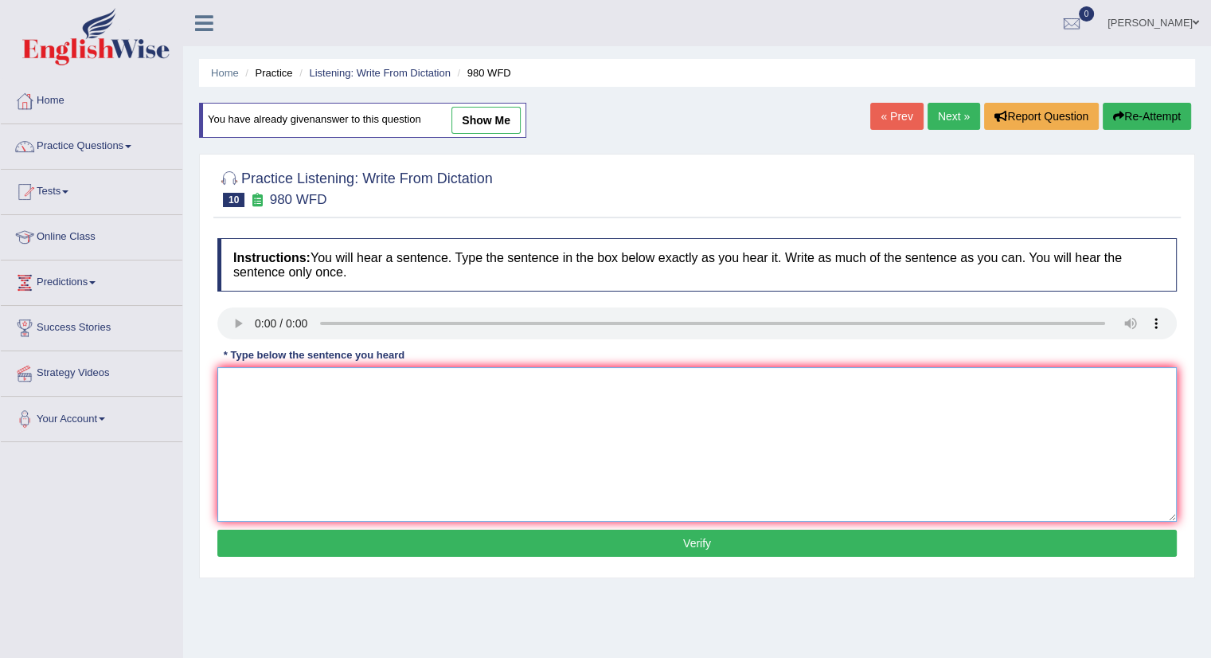
click at [384, 396] on textarea at bounding box center [696, 444] width 959 height 154
type textarea "your ideas heve been discussed debated the siminars siminar of tutorials tutori…"
click at [673, 539] on button "Verify" at bounding box center [696, 542] width 959 height 27
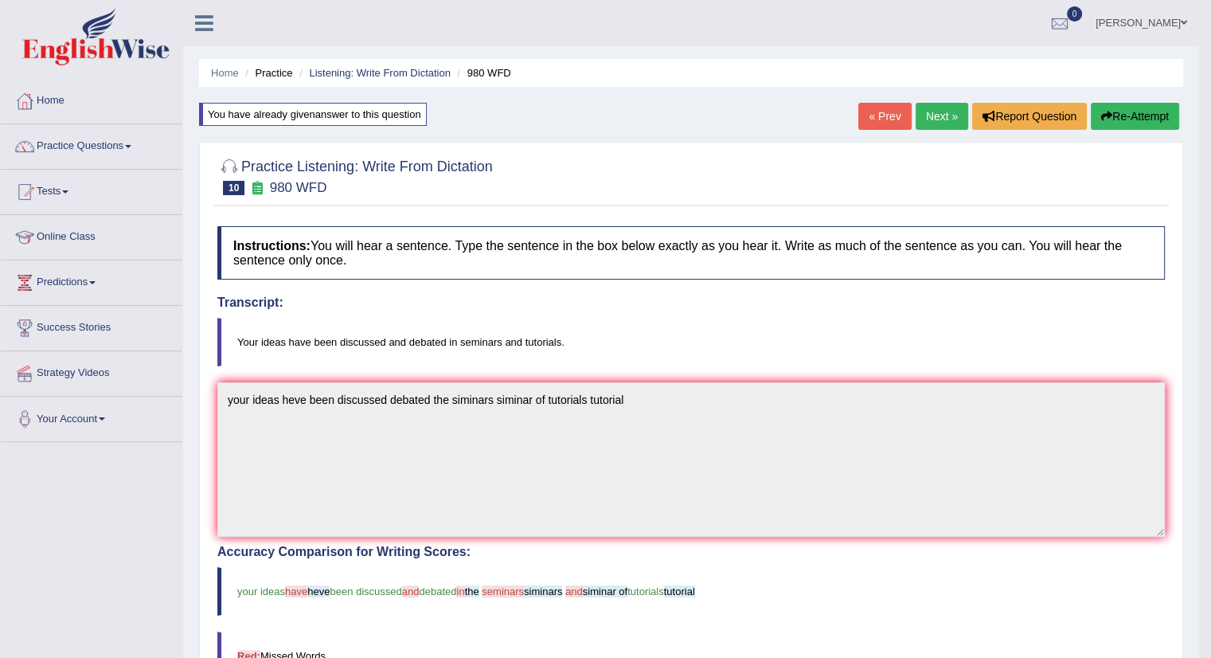
click at [933, 112] on link "Next »" at bounding box center [941, 116] width 53 height 27
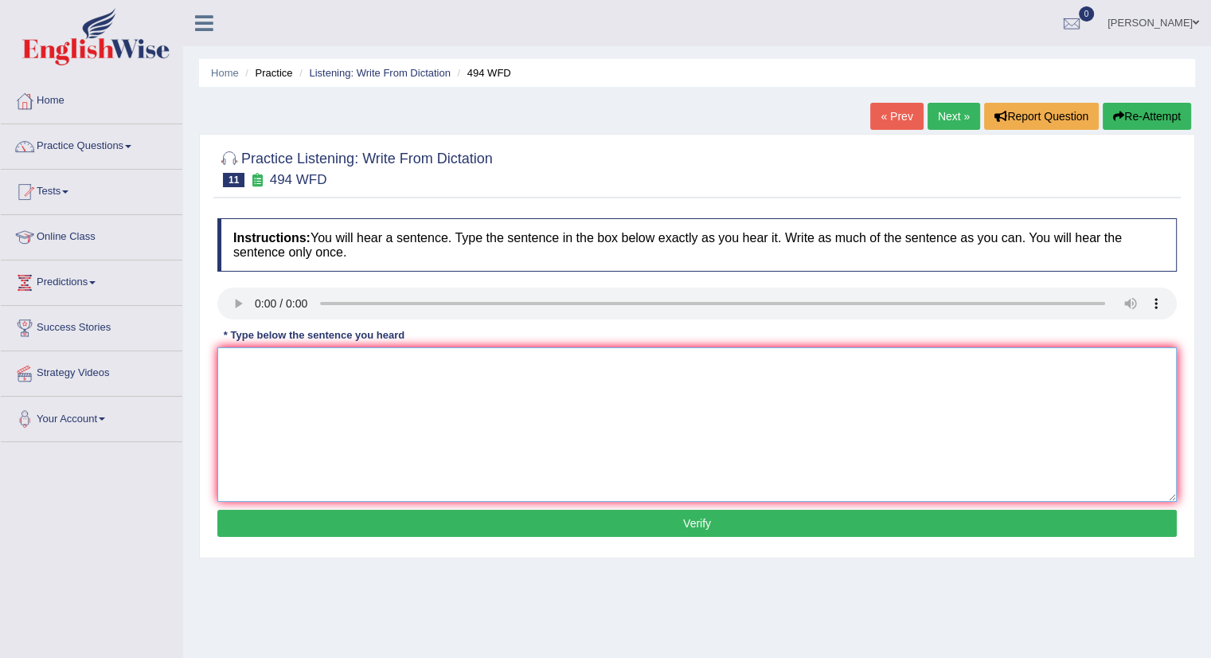
click at [320, 390] on textarea at bounding box center [696, 424] width 959 height 154
click at [267, 360] on textarea "the vovabulary" at bounding box center [696, 424] width 959 height 154
click at [310, 373] on textarea "the vocabulary" at bounding box center [696, 424] width 959 height 154
click at [322, 365] on textarea "the vocabulary the" at bounding box center [696, 424] width 959 height 154
type textarea "the vocabulary that is specific specifics"
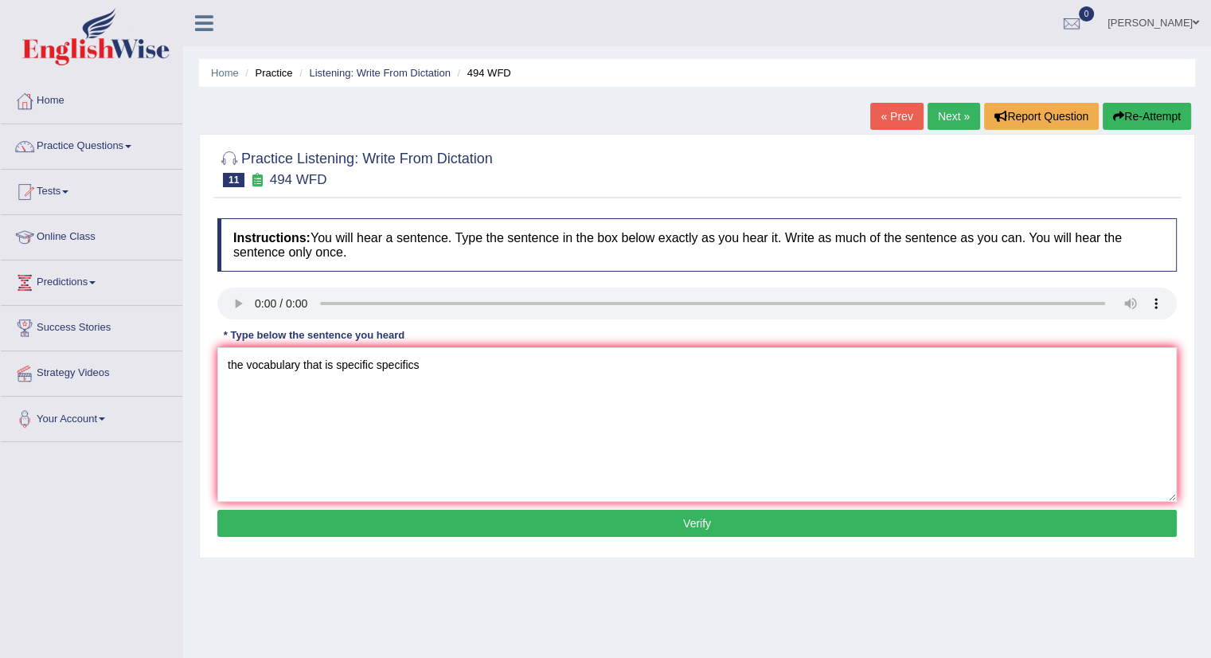
click at [637, 517] on button "Verify" at bounding box center [696, 522] width 959 height 27
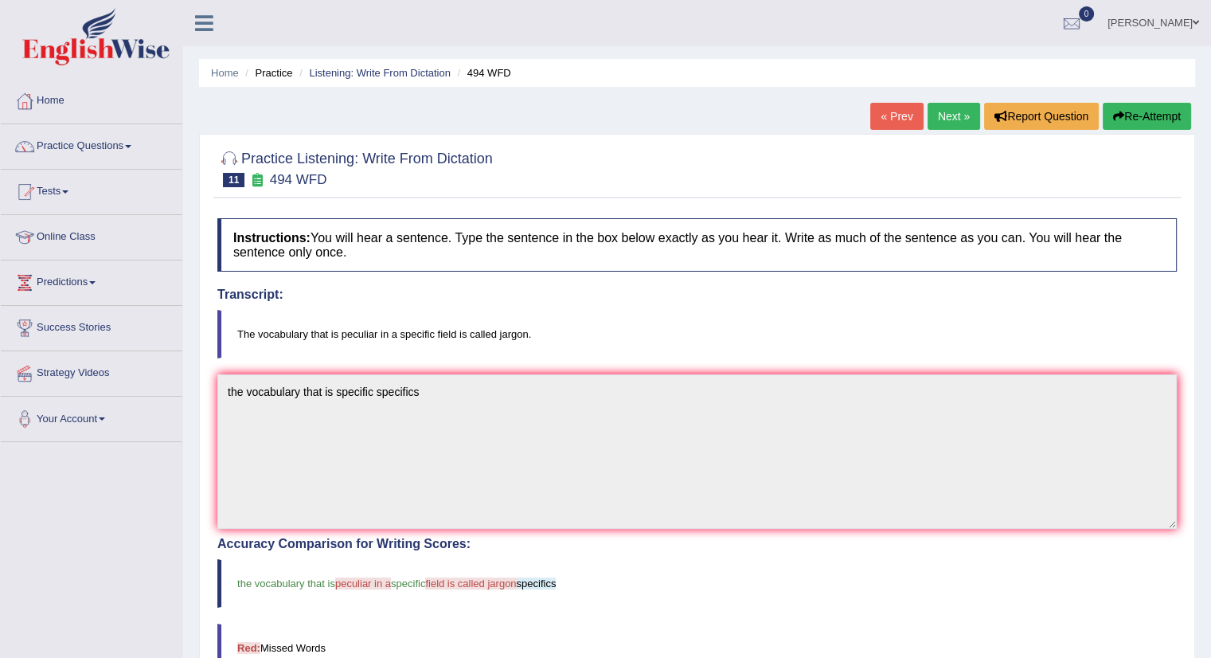
click at [946, 123] on link "Next »" at bounding box center [953, 116] width 53 height 27
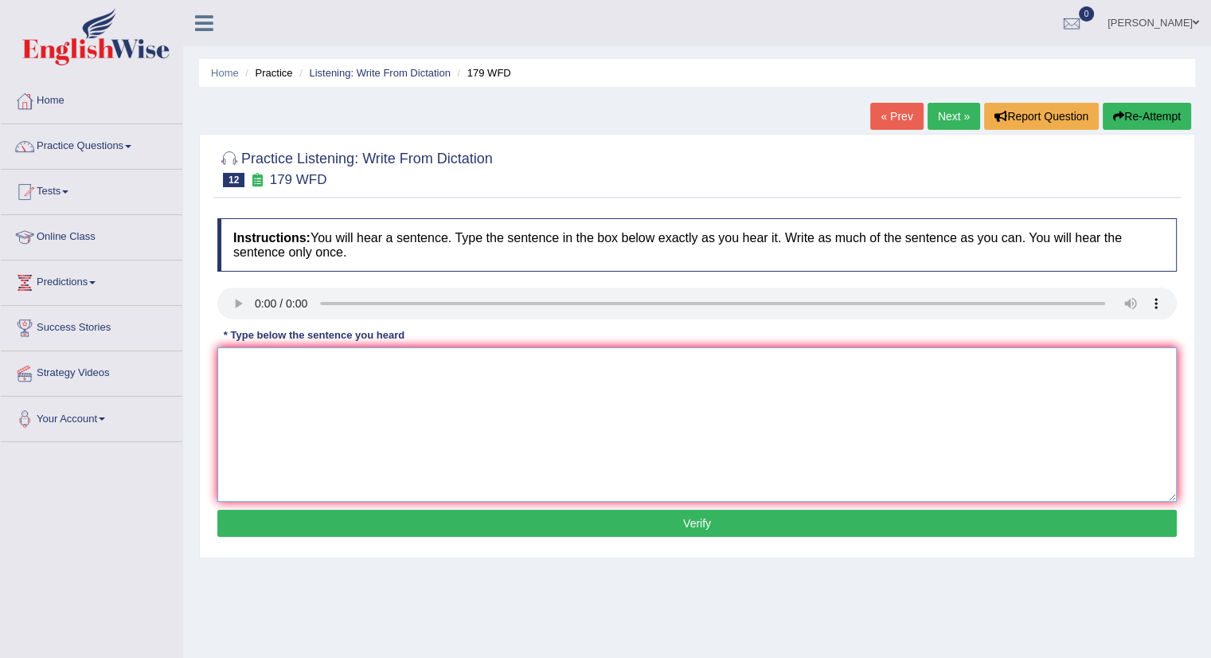
click at [285, 383] on textarea at bounding box center [696, 424] width 959 height 154
type textarea "lectture lecttures are the older oldest at the university"
click at [739, 514] on button "Verify" at bounding box center [696, 522] width 959 height 27
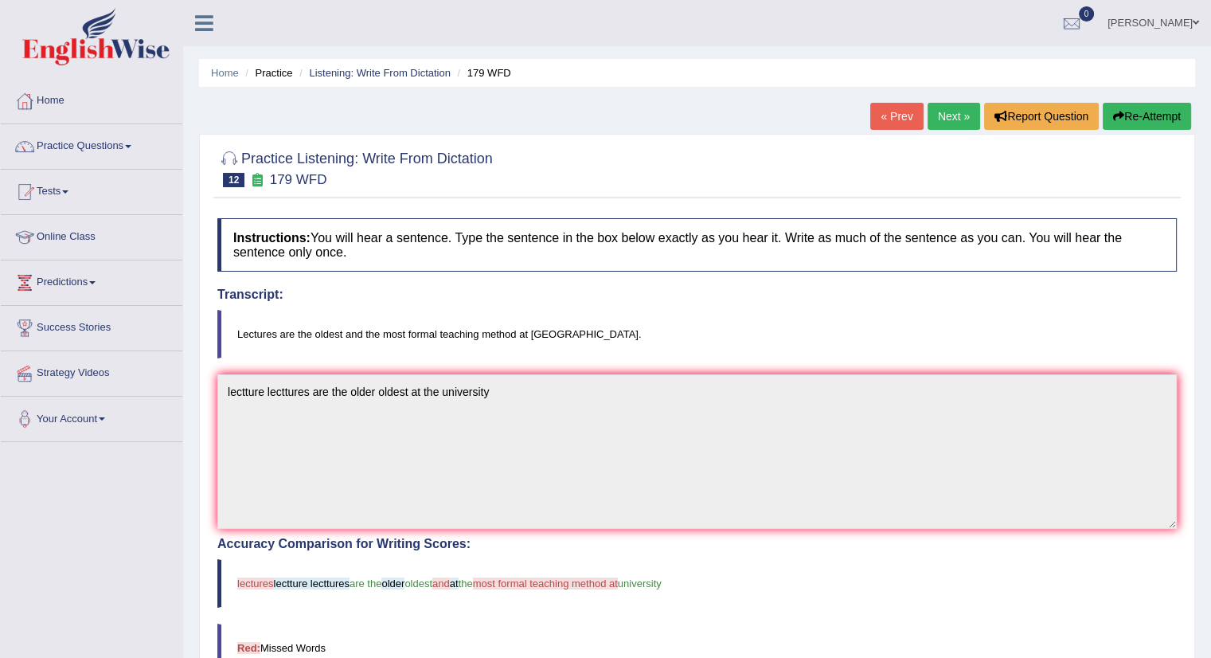
click at [938, 119] on link "Next »" at bounding box center [953, 116] width 53 height 27
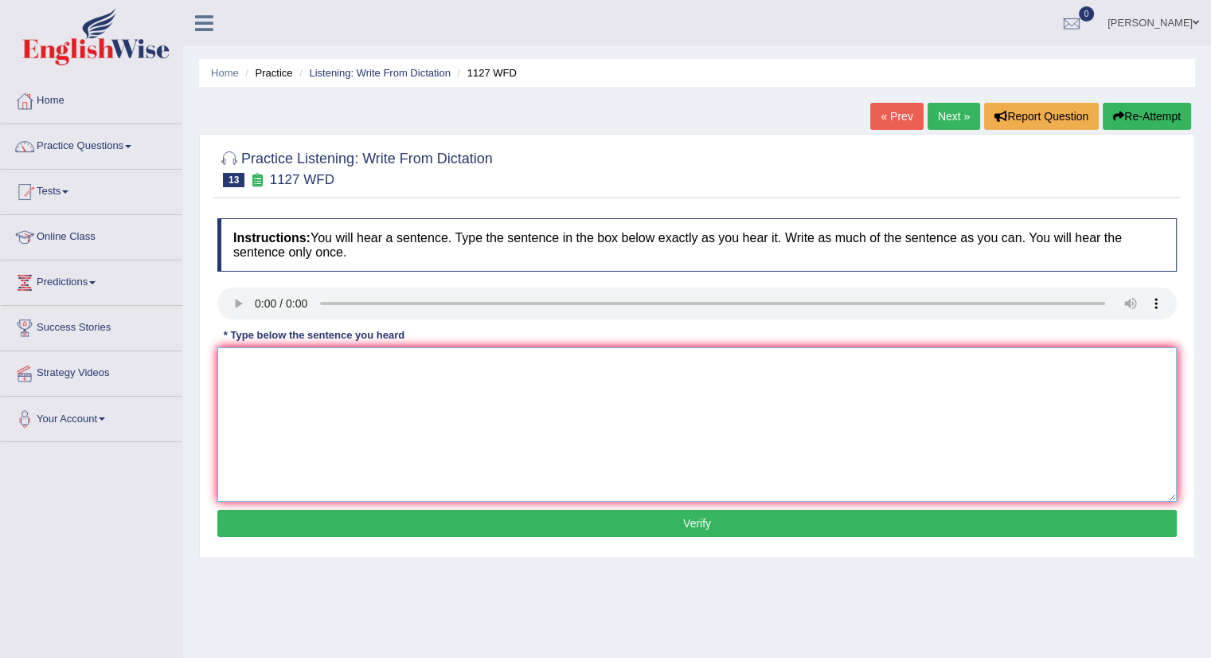
click at [259, 352] on textarea at bounding box center [696, 424] width 959 height 154
type textarea "a university degree is a requirement requirements to the"
click at [602, 529] on button "Verify" at bounding box center [696, 522] width 959 height 27
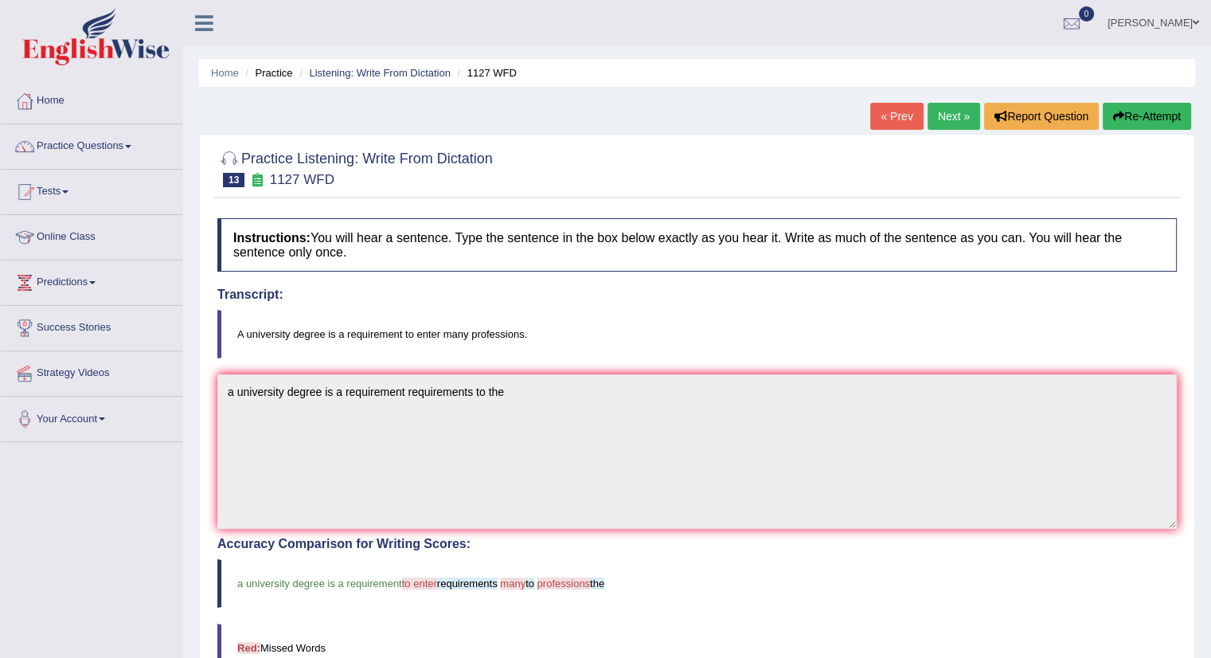
click at [949, 113] on link "Next »" at bounding box center [953, 116] width 53 height 27
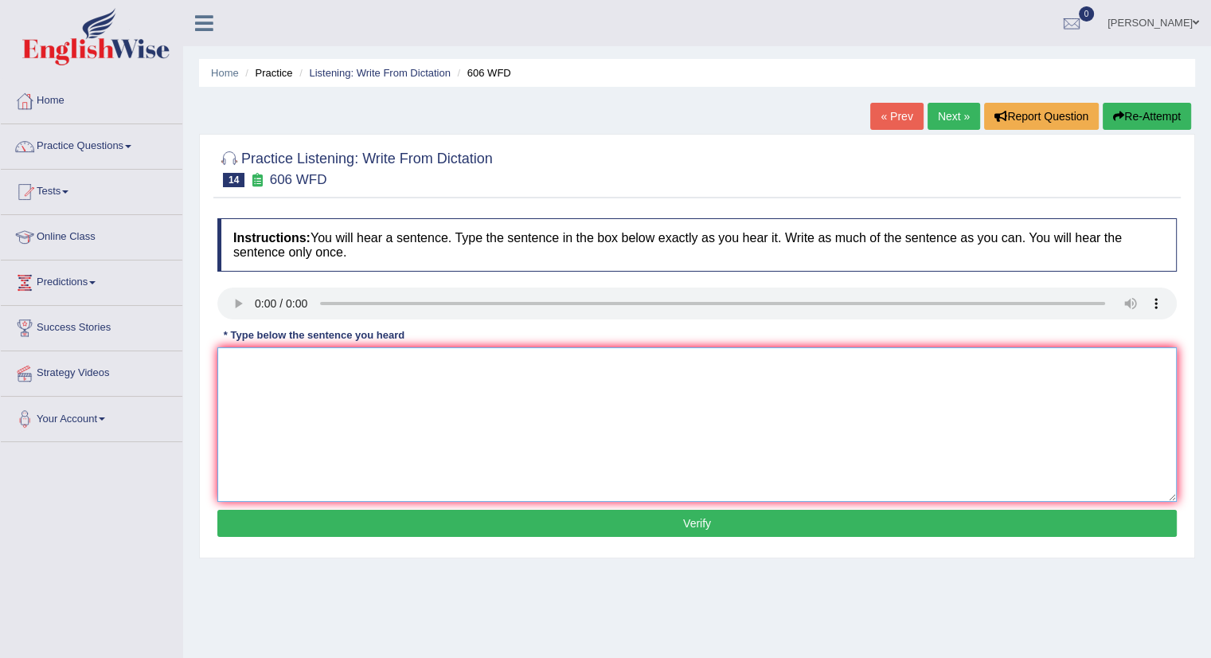
click at [298, 372] on textarea at bounding box center [696, 424] width 959 height 154
type textarea "student students are study studies journal language"
click at [556, 523] on button "Verify" at bounding box center [696, 522] width 959 height 27
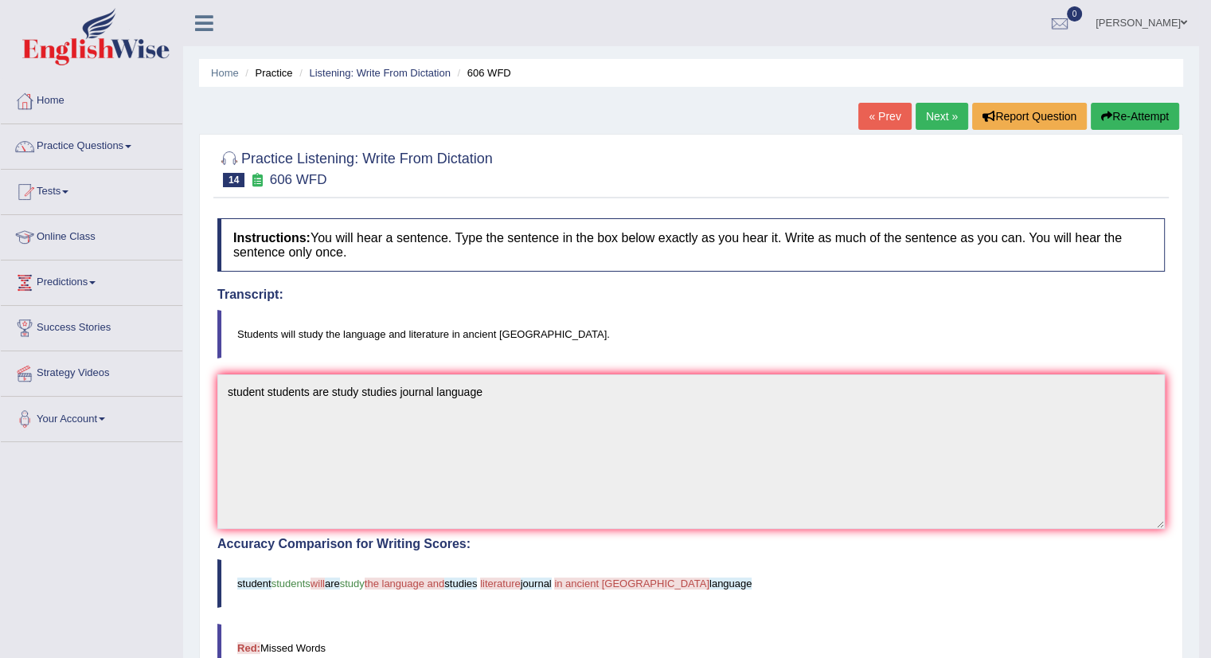
click at [1124, 119] on button "Re-Attempt" at bounding box center [1135, 116] width 88 height 27
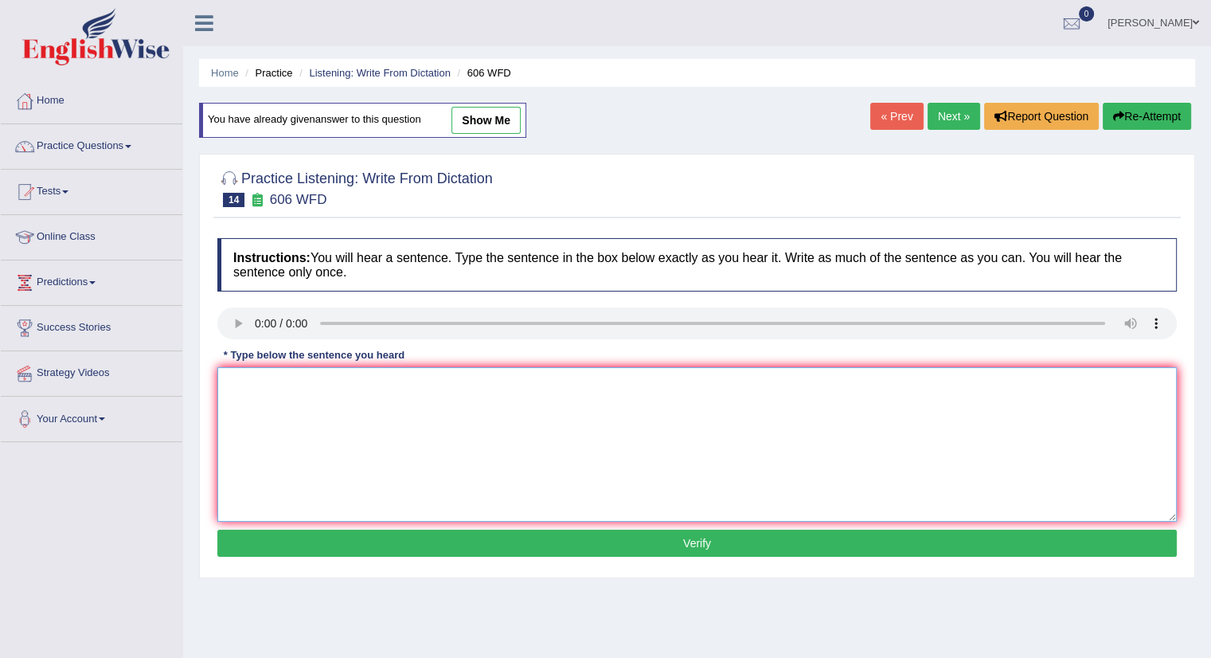
click at [277, 395] on textarea at bounding box center [696, 444] width 959 height 154
type textarea "students was study the language of the [GEOGRAPHIC_DATA]"
click at [642, 542] on button "Verify" at bounding box center [696, 542] width 959 height 27
